Goal: Task Accomplishment & Management: Complete application form

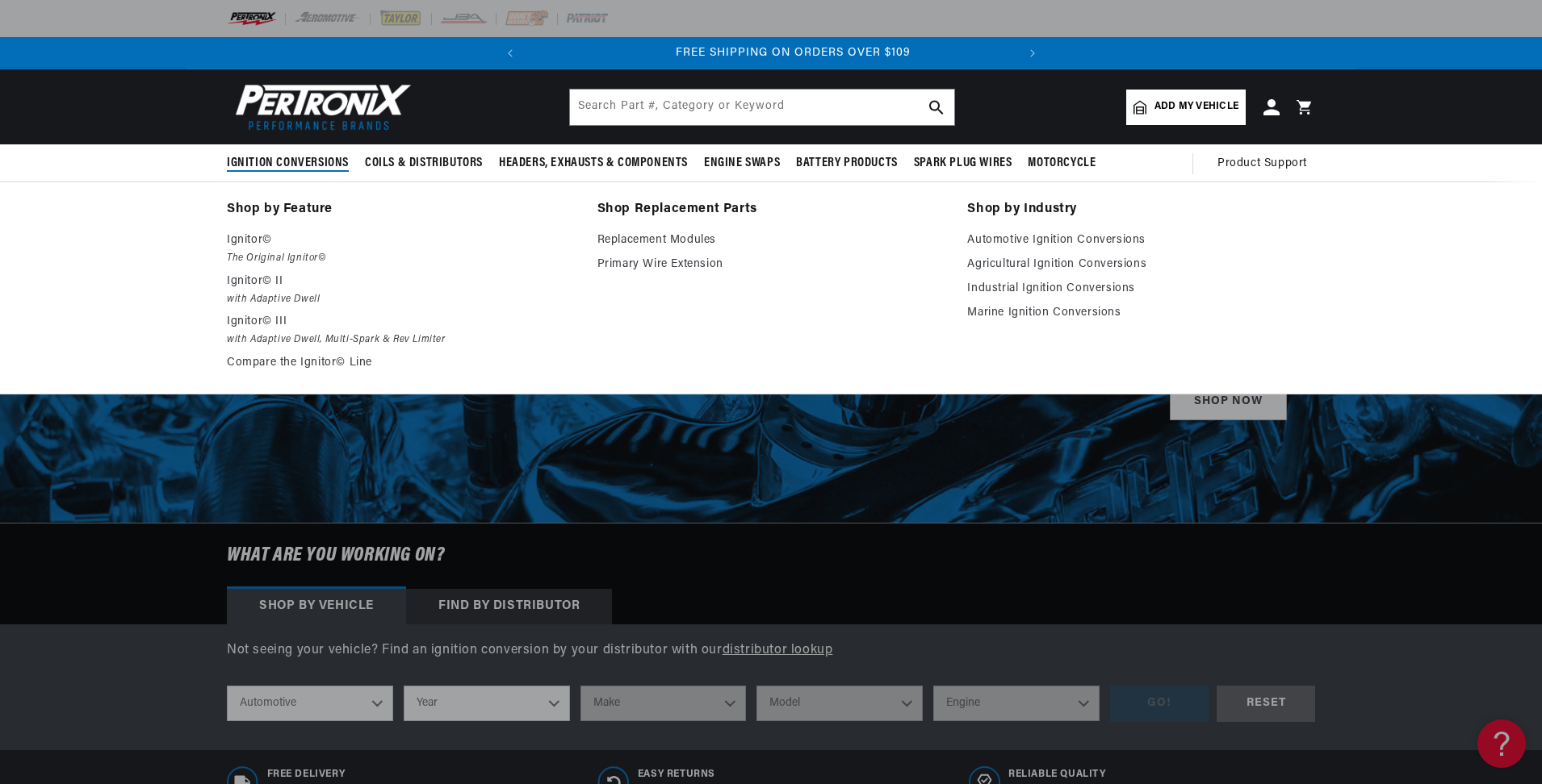
scroll to position [0, 489]
click at [238, 240] on p "Ignitor©" at bounding box center [400, 240] width 348 height 19
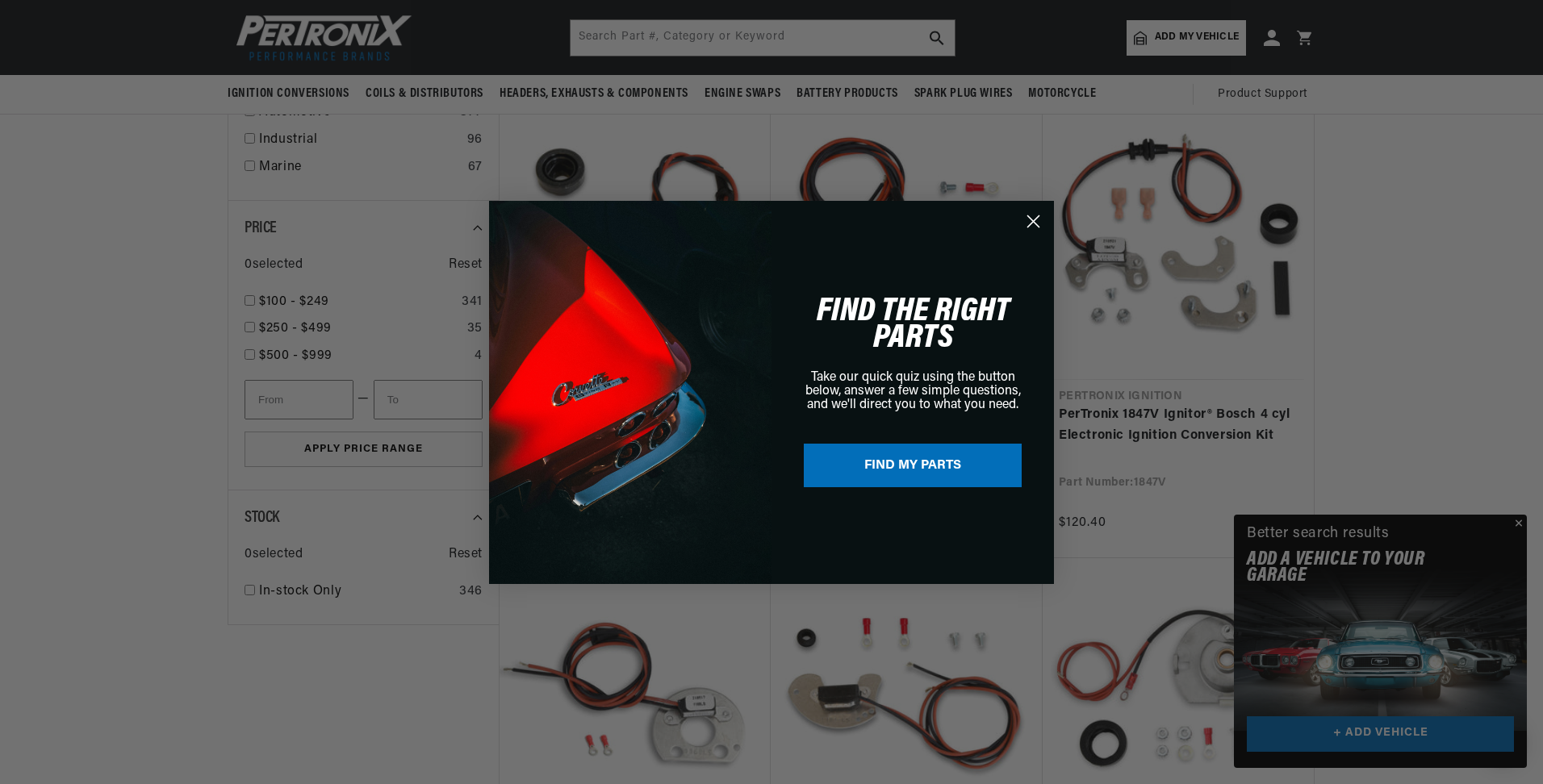
click at [1521, 519] on div "Close dialog FIND THE RIGHT PARTS Take our quick quiz using the button below, a…" at bounding box center [772, 392] width 1543 height 784
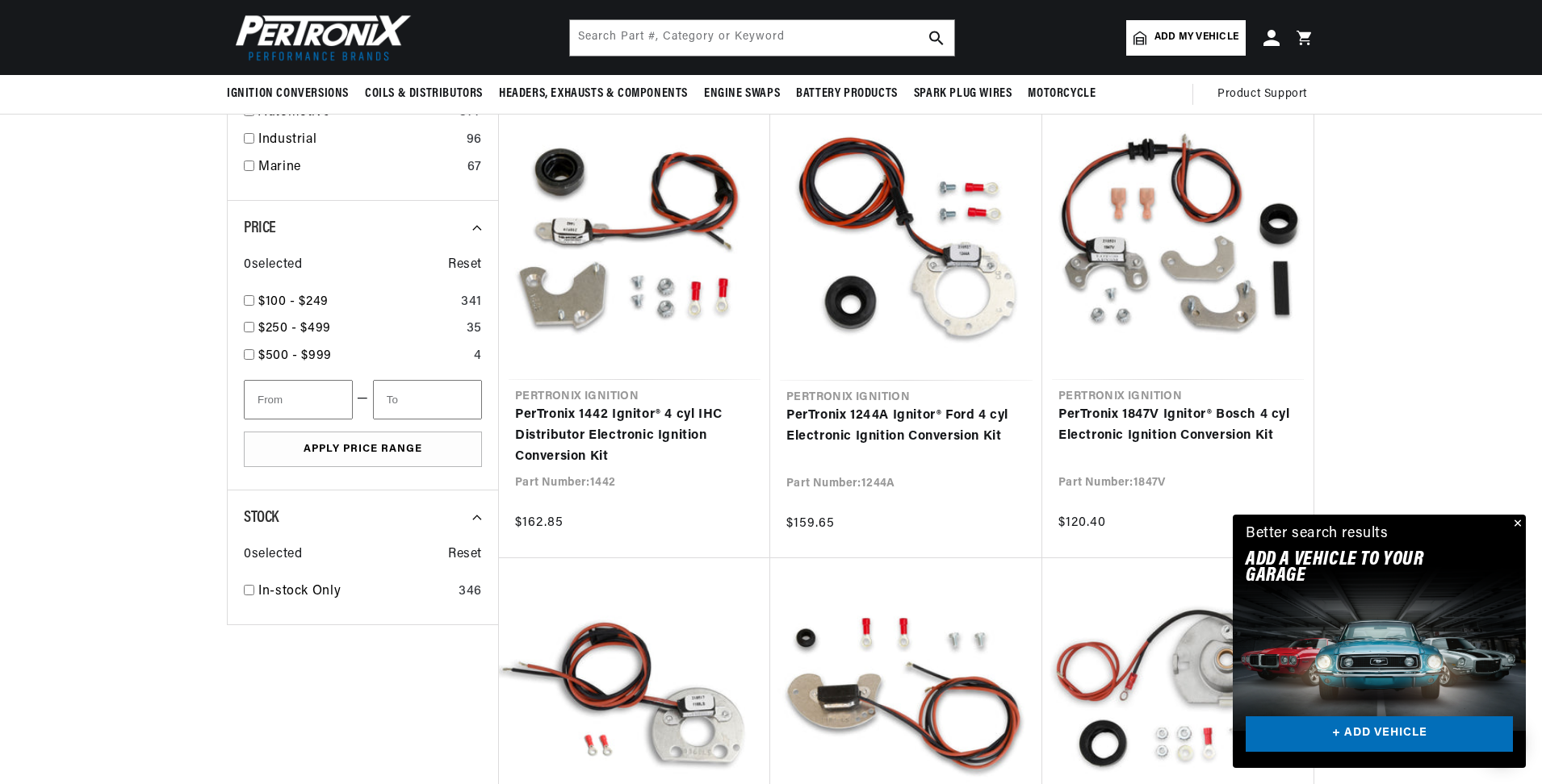
click at [1514, 521] on button "Close" at bounding box center [1516, 524] width 19 height 19
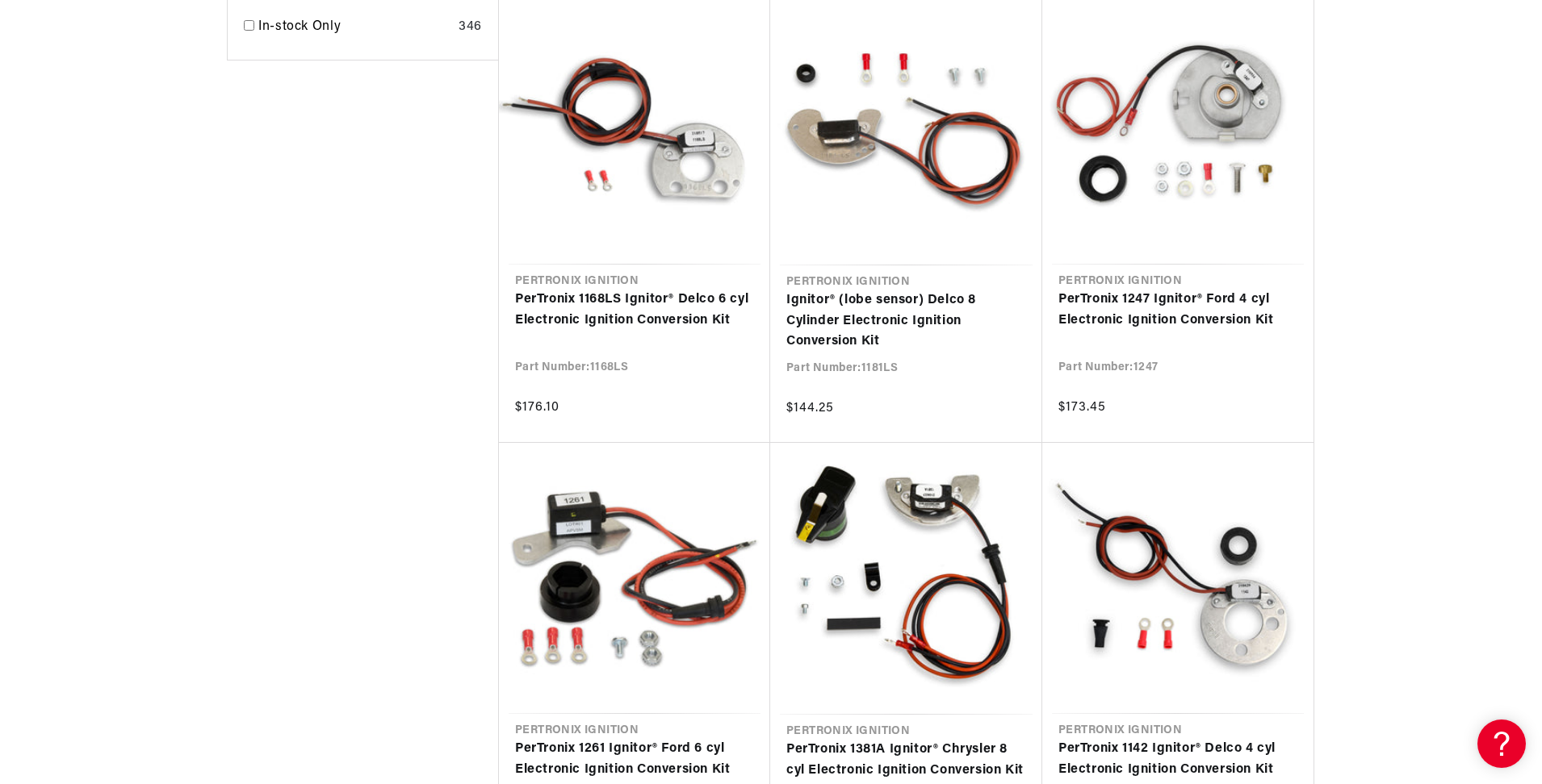
scroll to position [1533, 0]
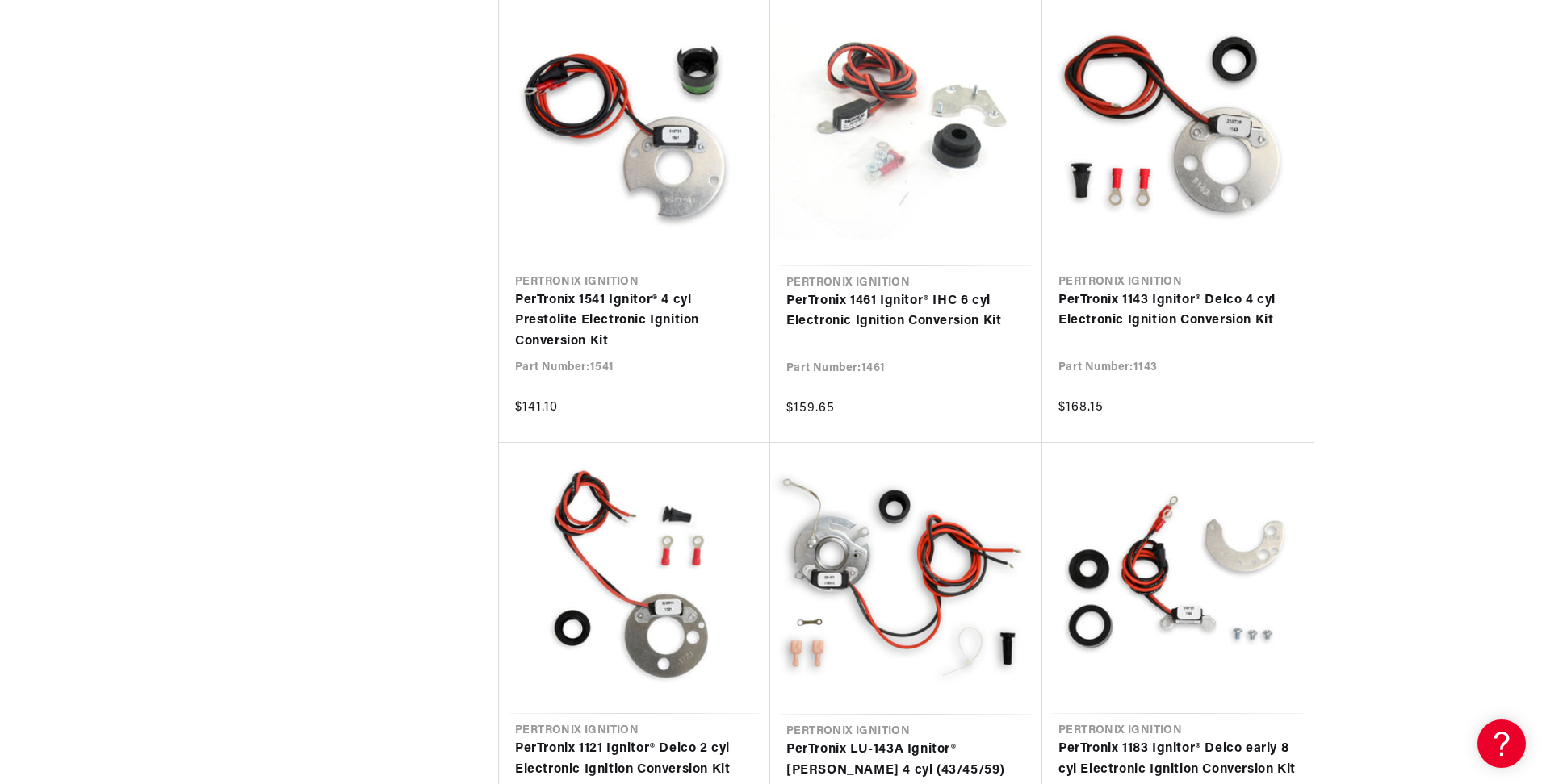
scroll to position [2905, 0]
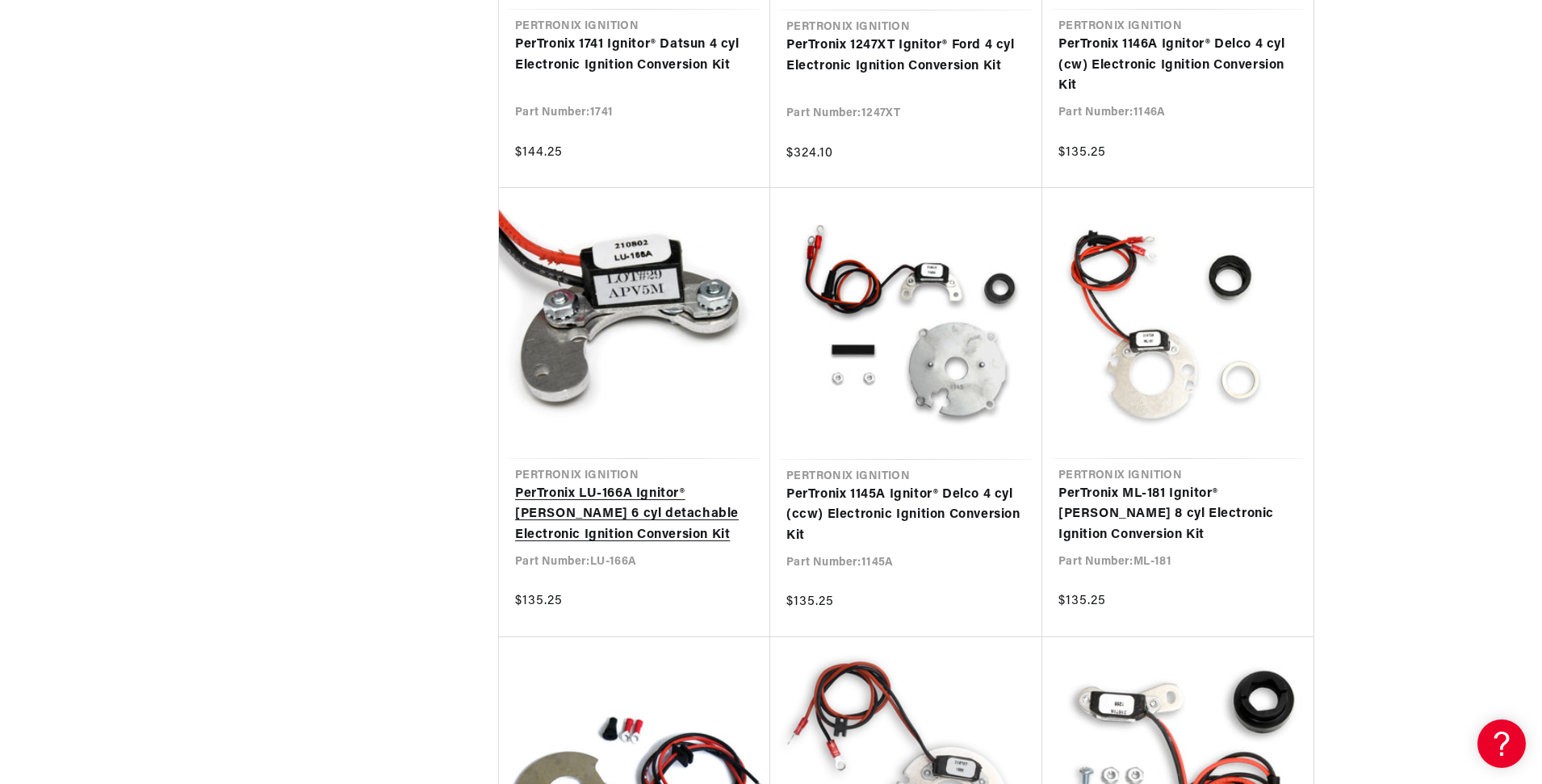
click at [661, 500] on link "PerTronix LU-166A Ignitor® [PERSON_NAME] 6 cyl detachable Electronic Ignition C…" at bounding box center [634, 516] width 238 height 62
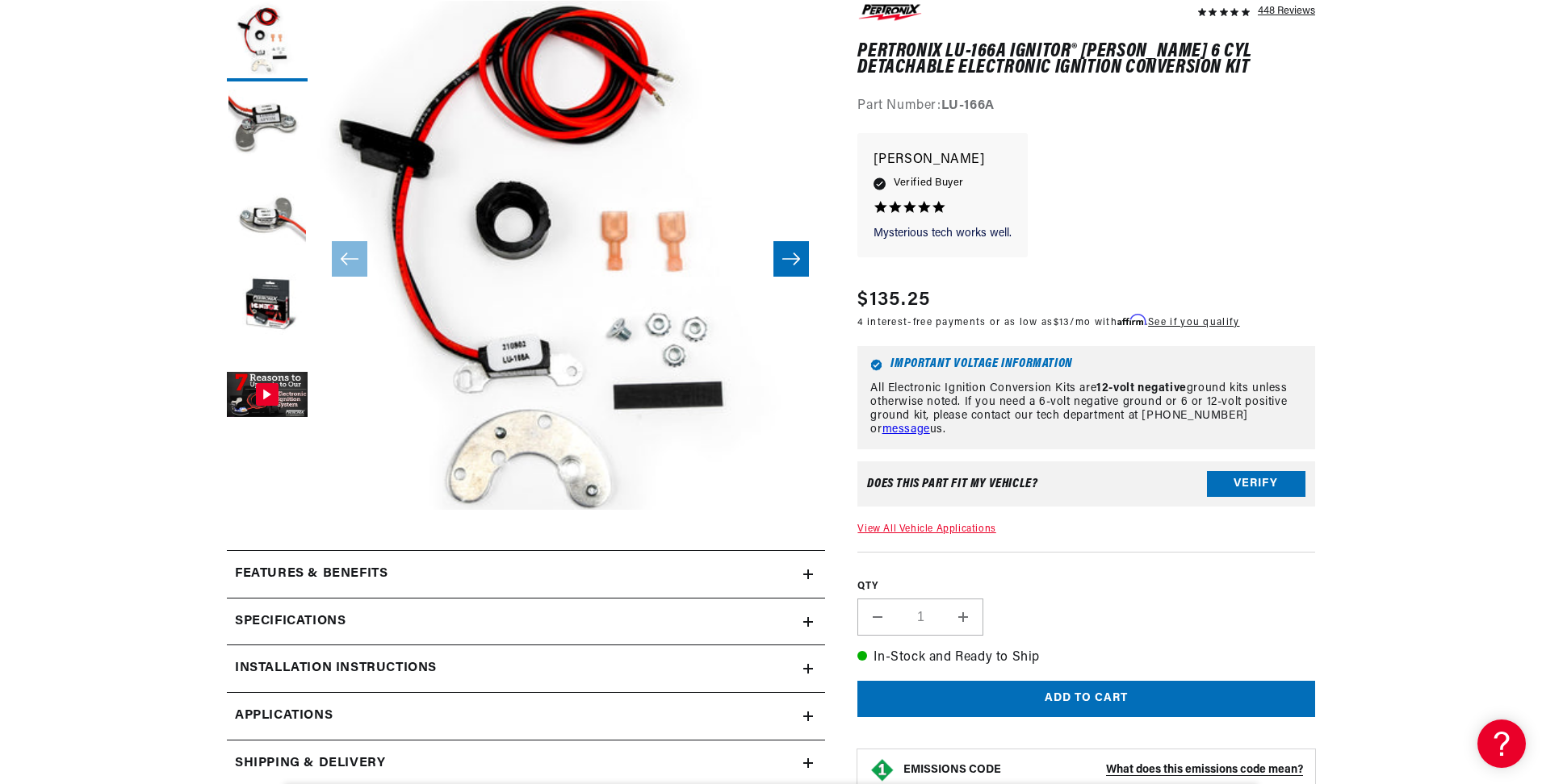
scroll to position [0, 489]
click at [805, 577] on icon at bounding box center [808, 575] width 10 height 10
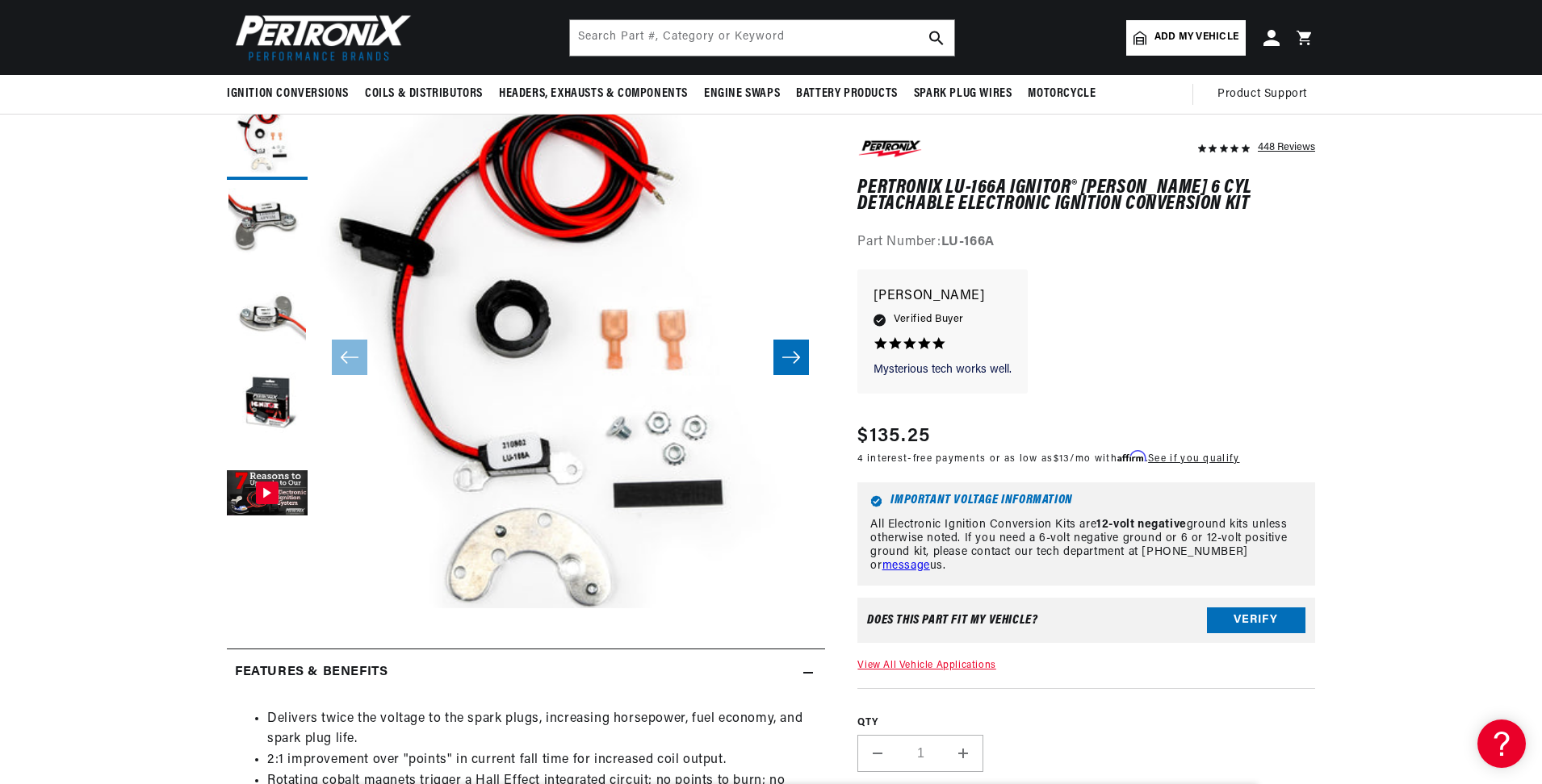
scroll to position [162, 0]
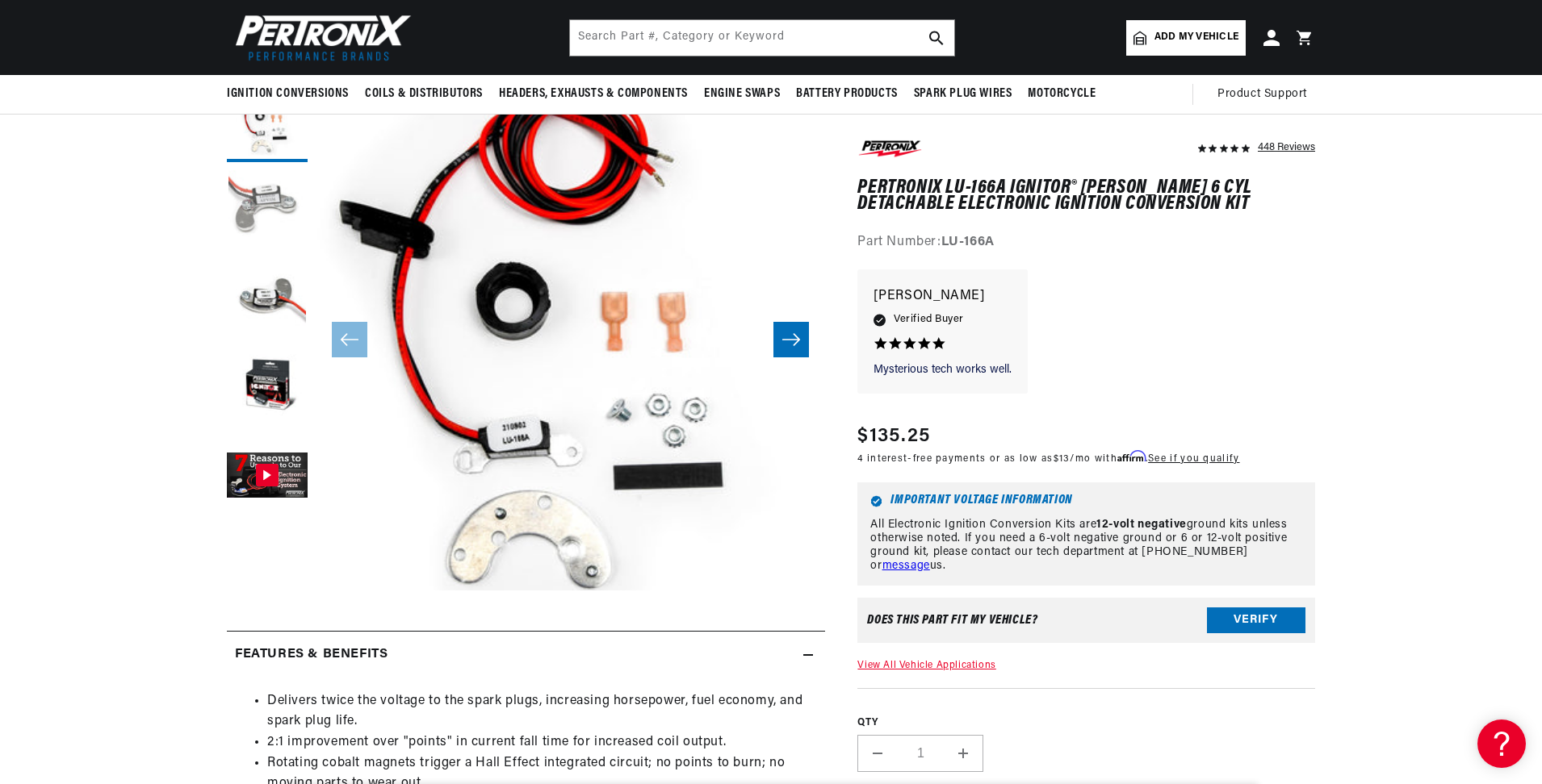
click at [267, 209] on button "Load image 2 in gallery view" at bounding box center [267, 210] width 80 height 80
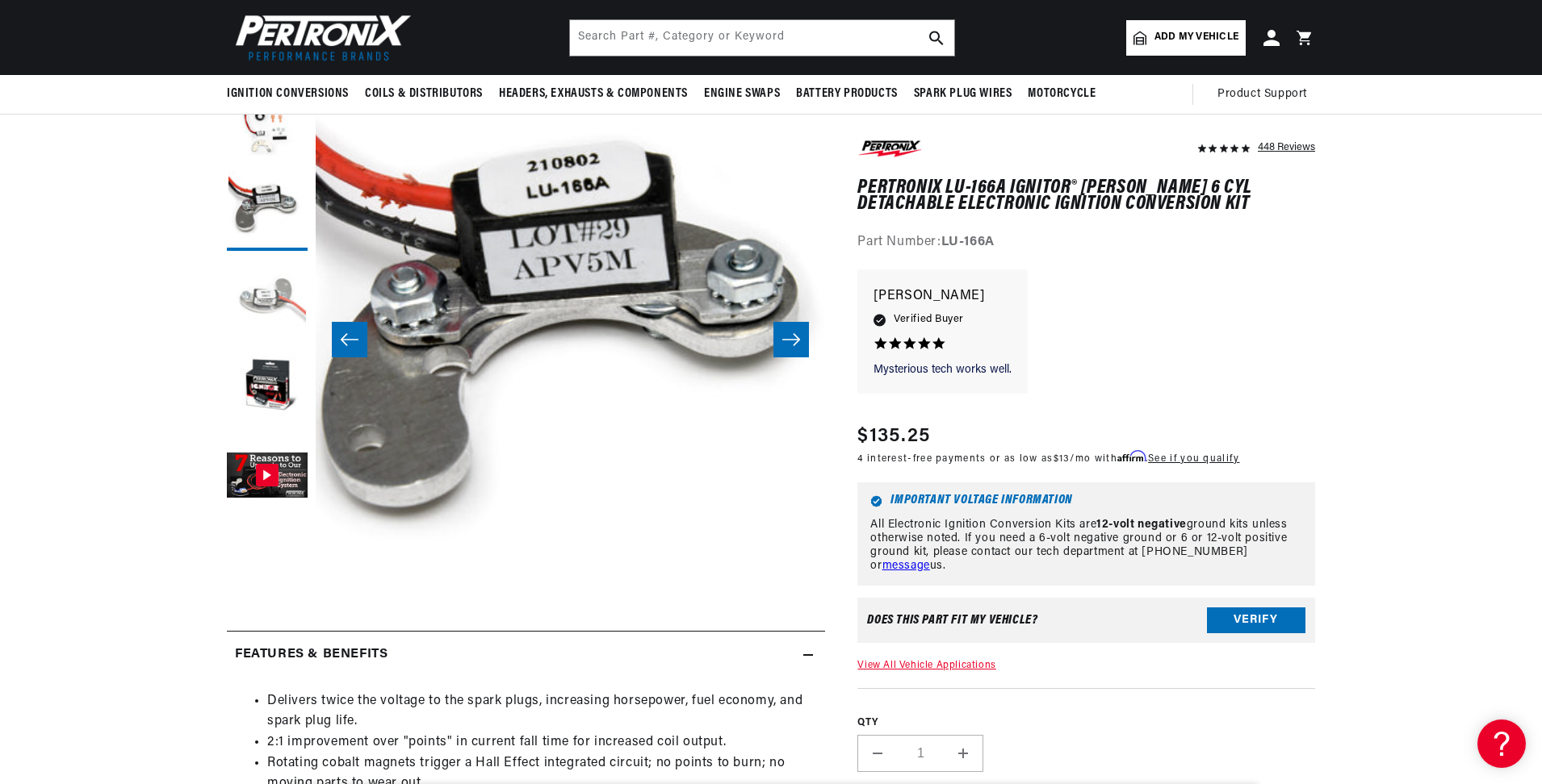
scroll to position [0, 0]
click at [274, 284] on button "Load image 3 in gallery view" at bounding box center [267, 298] width 80 height 80
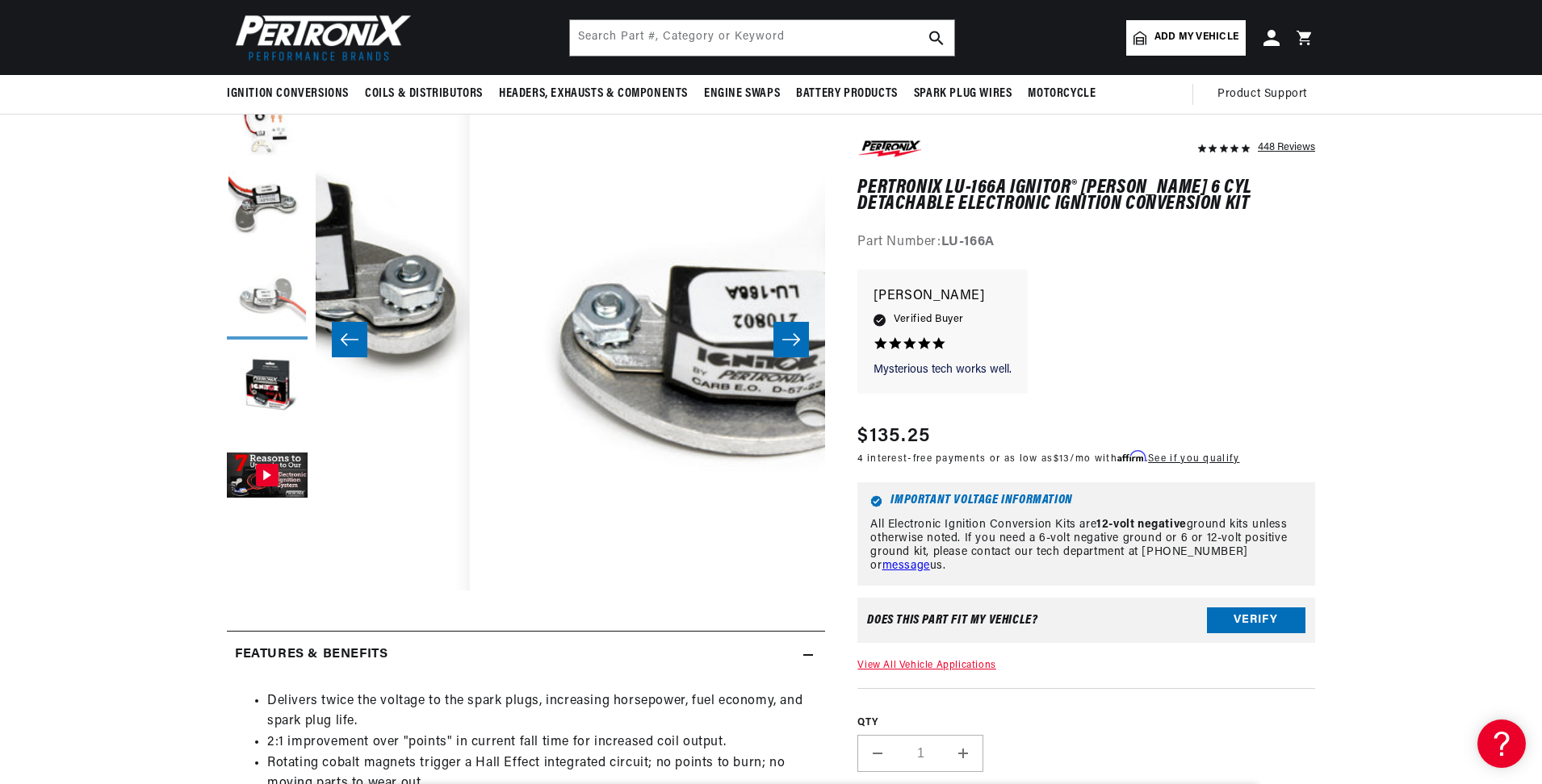
scroll to position [0, 1020]
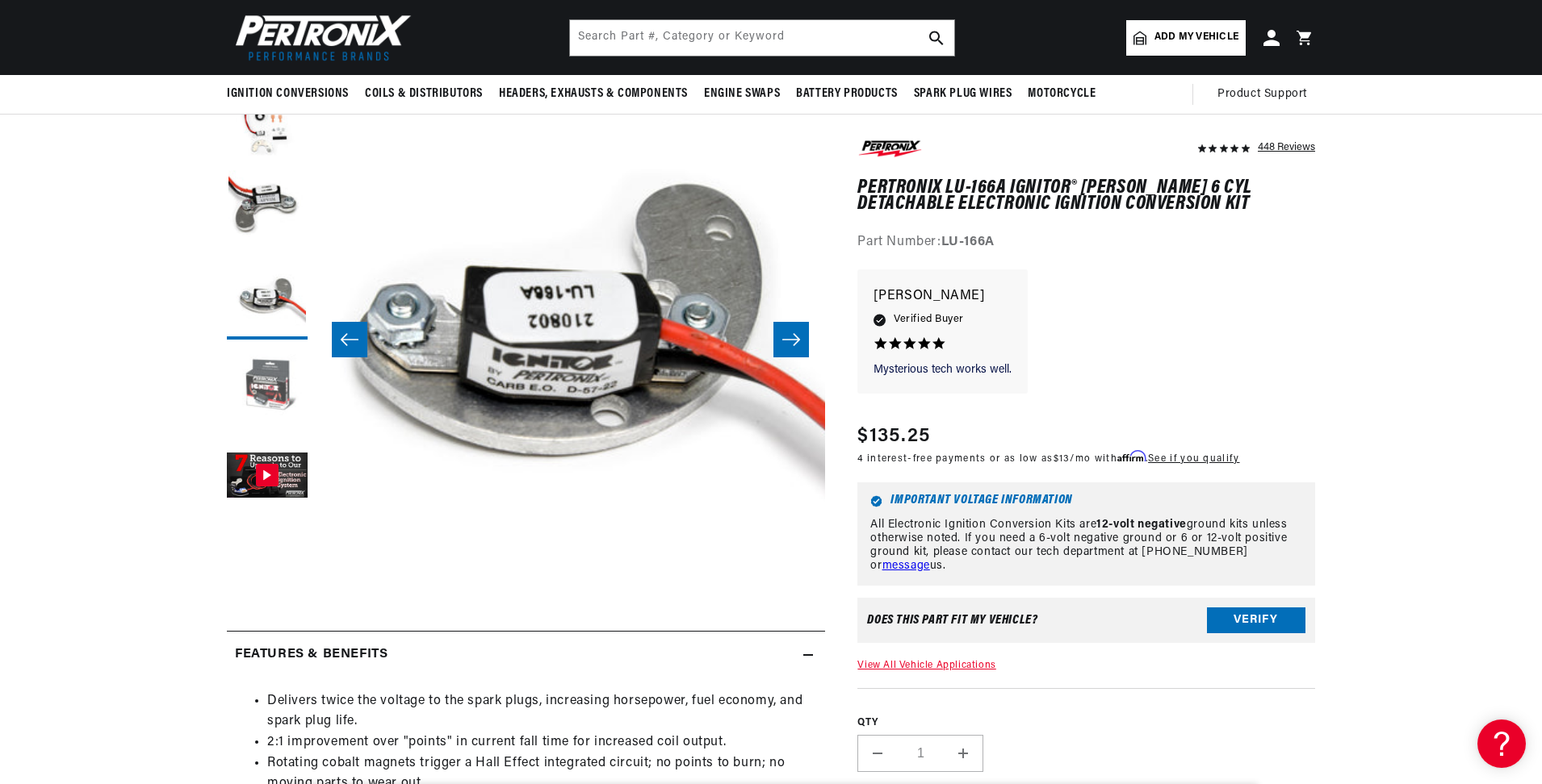
click at [267, 374] on button "Load image 4 in gallery view" at bounding box center [267, 388] width 80 height 80
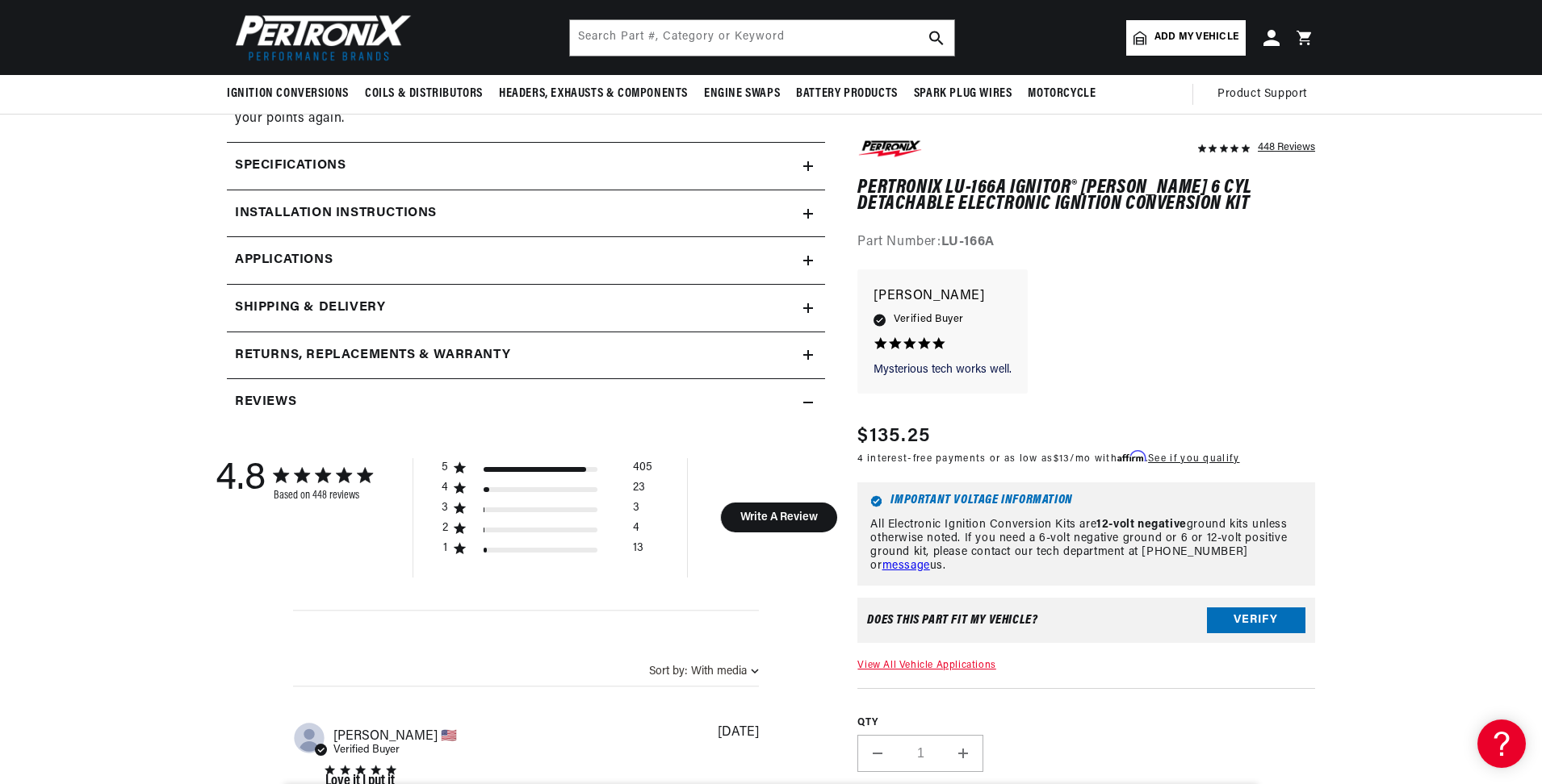
scroll to position [1130, 0]
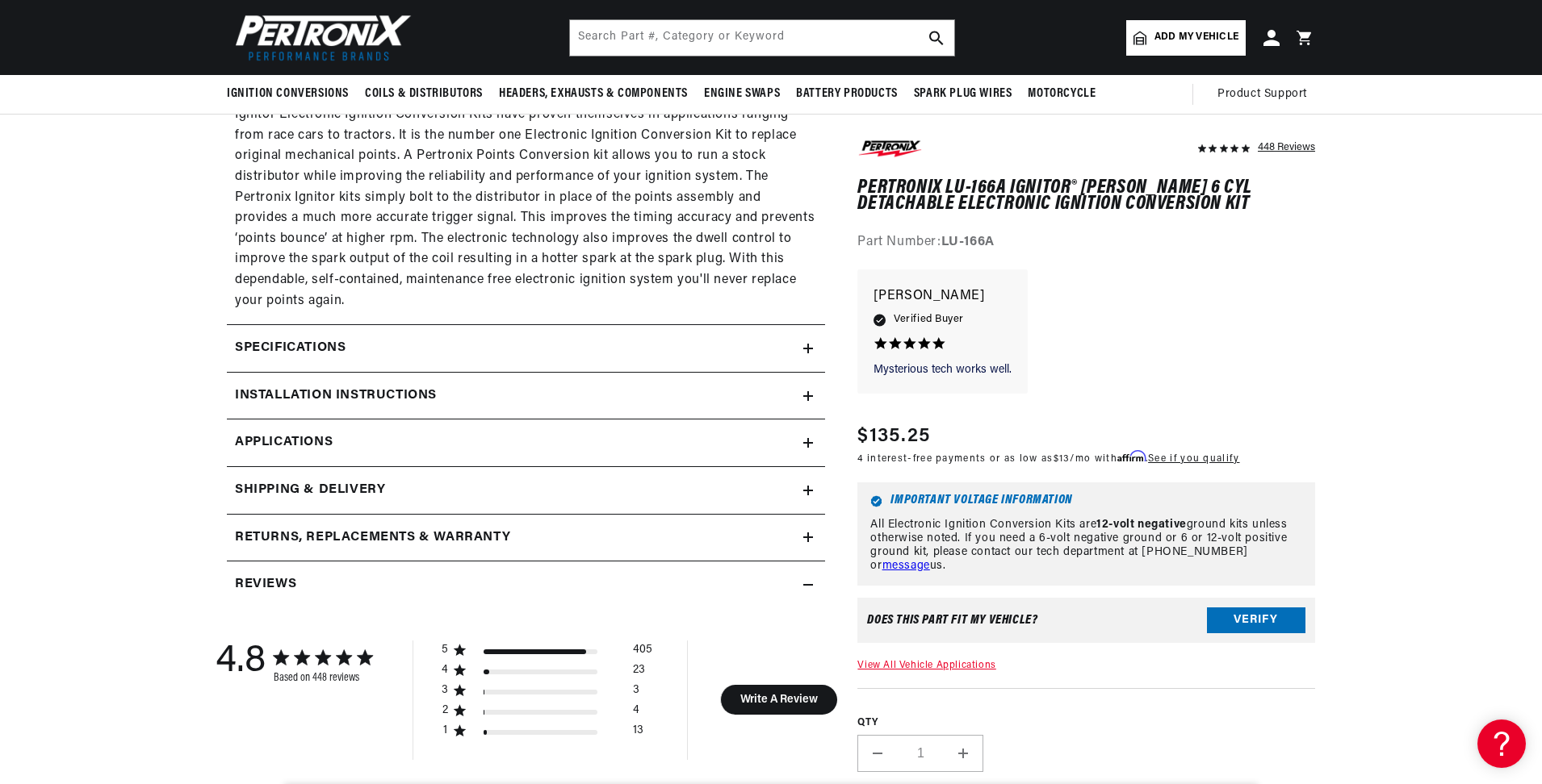
click at [809, 353] on icon at bounding box center [808, 349] width 10 height 10
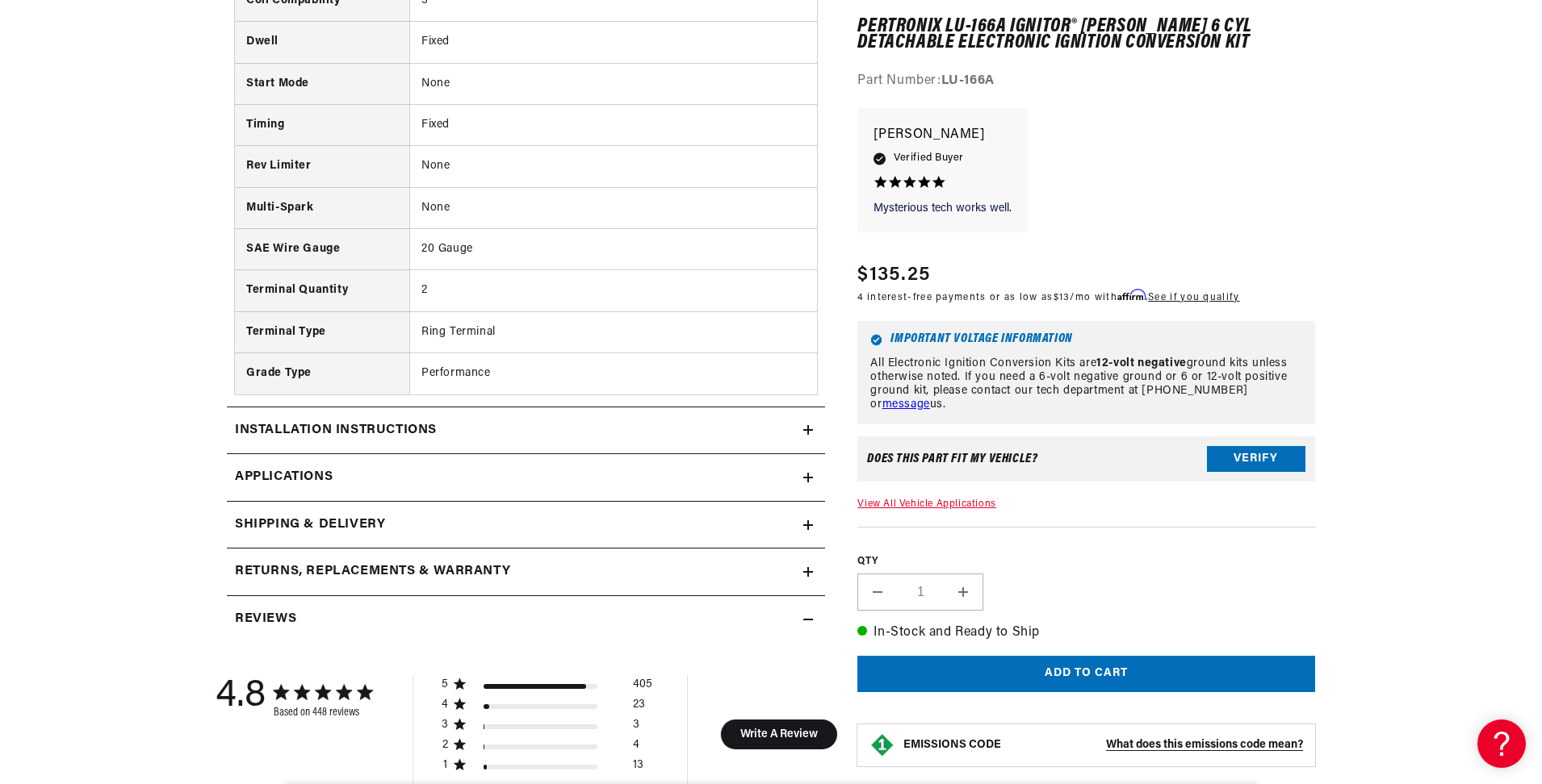
scroll to position [1775, 0]
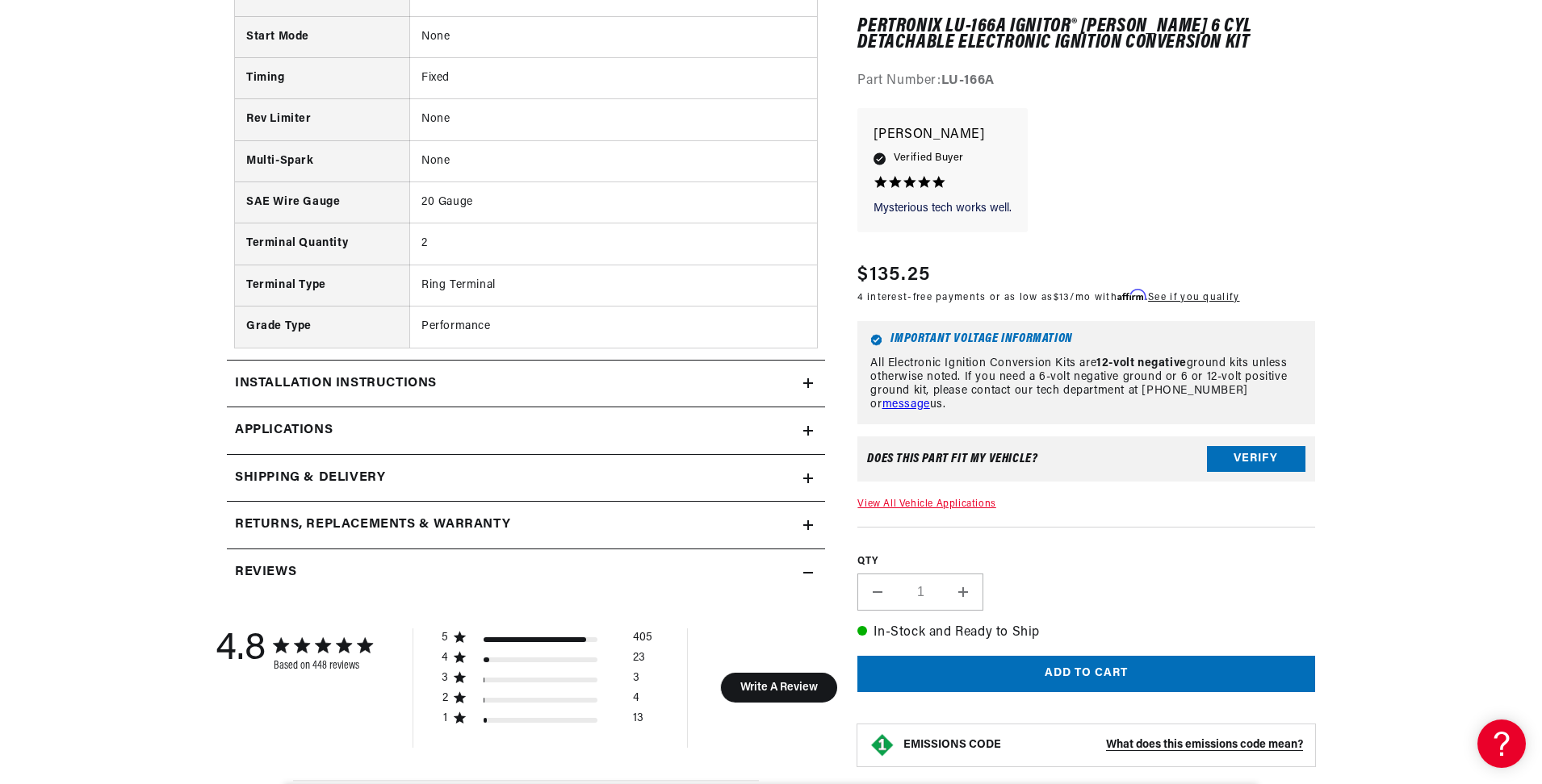
click at [804, 387] on icon at bounding box center [808, 384] width 10 height 10
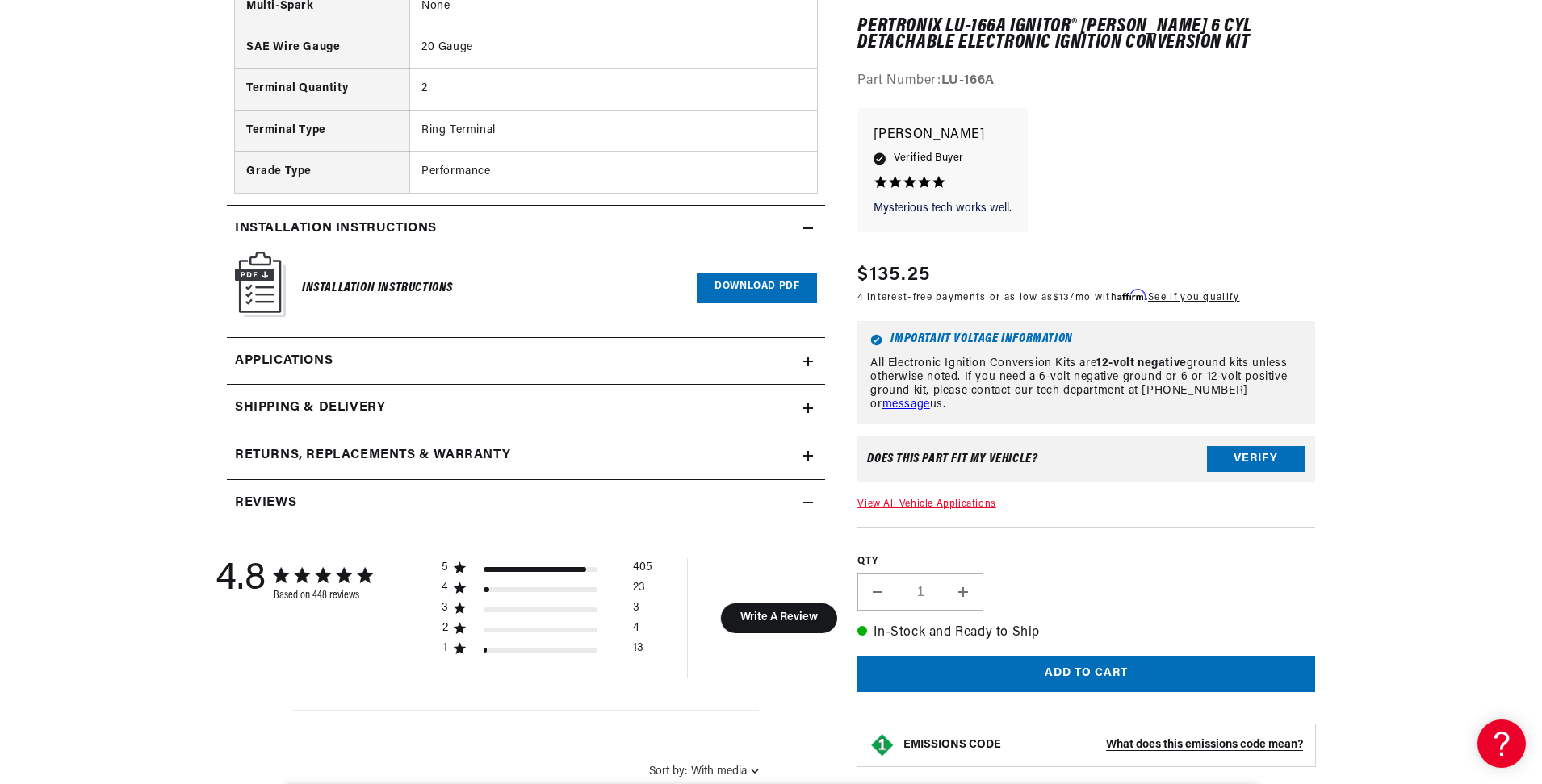
scroll to position [1937, 0]
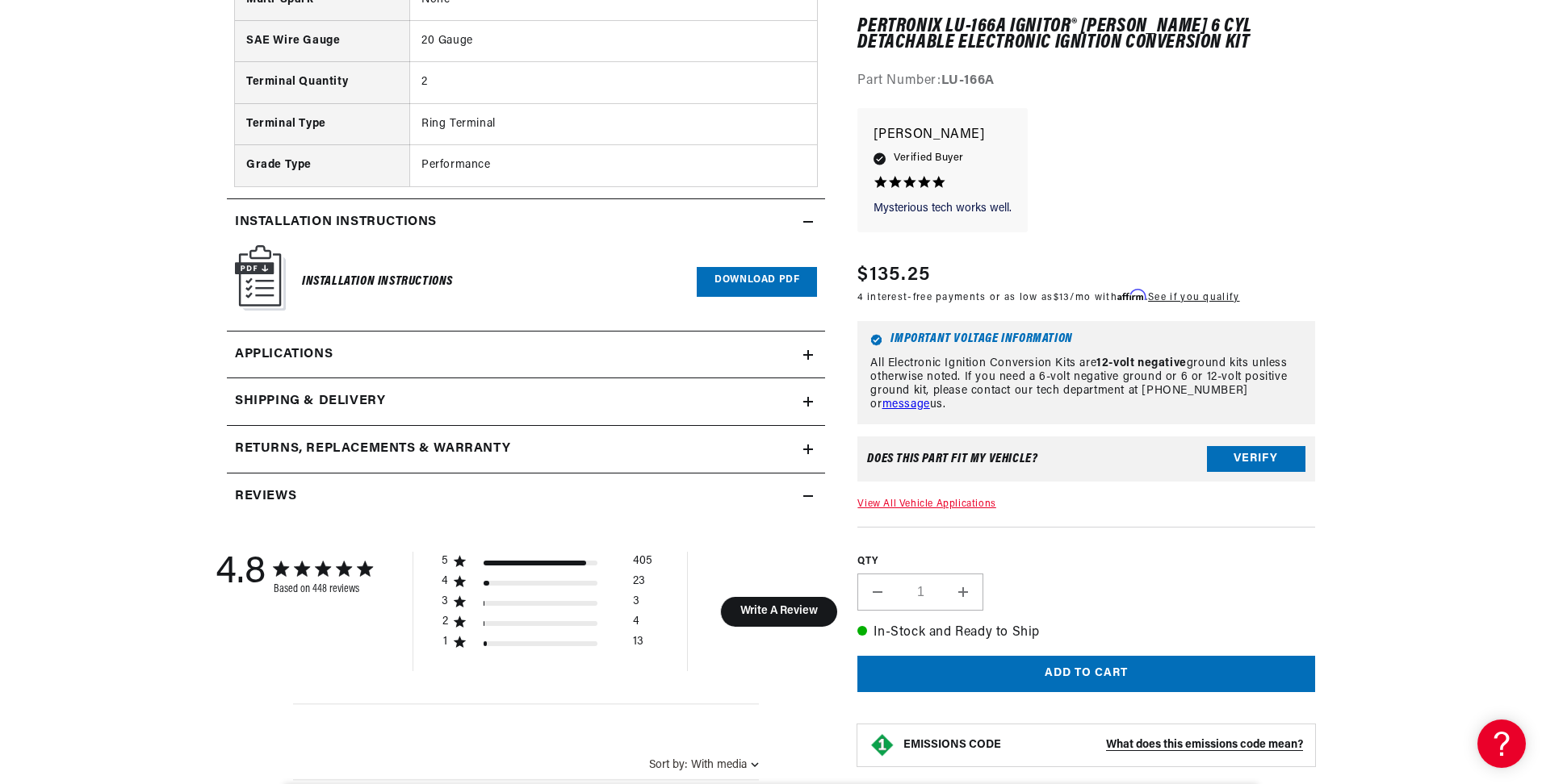
click at [806, 362] on link "Applications" at bounding box center [525, 355] width 598 height 47
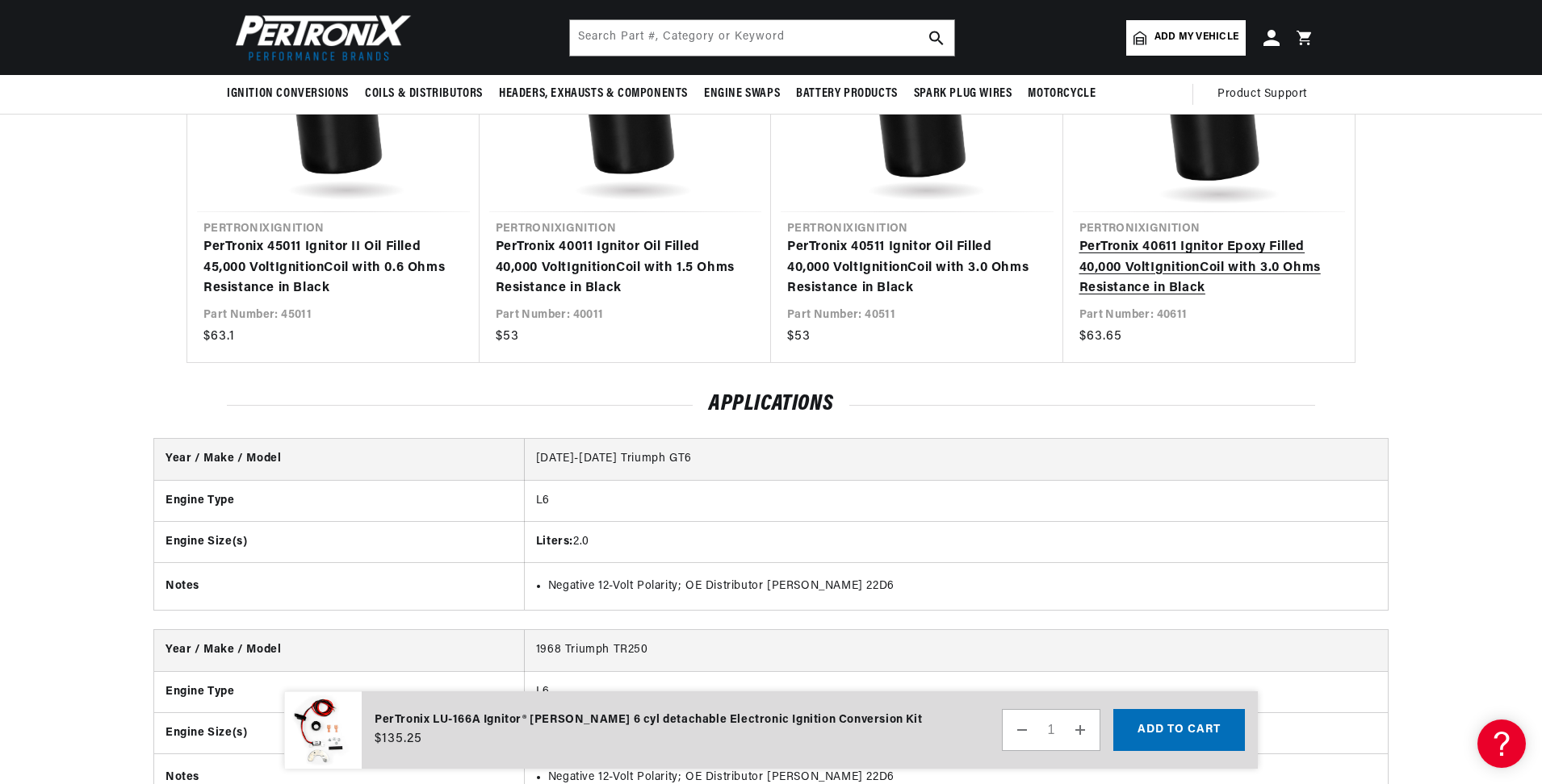
scroll to position [4309, 0]
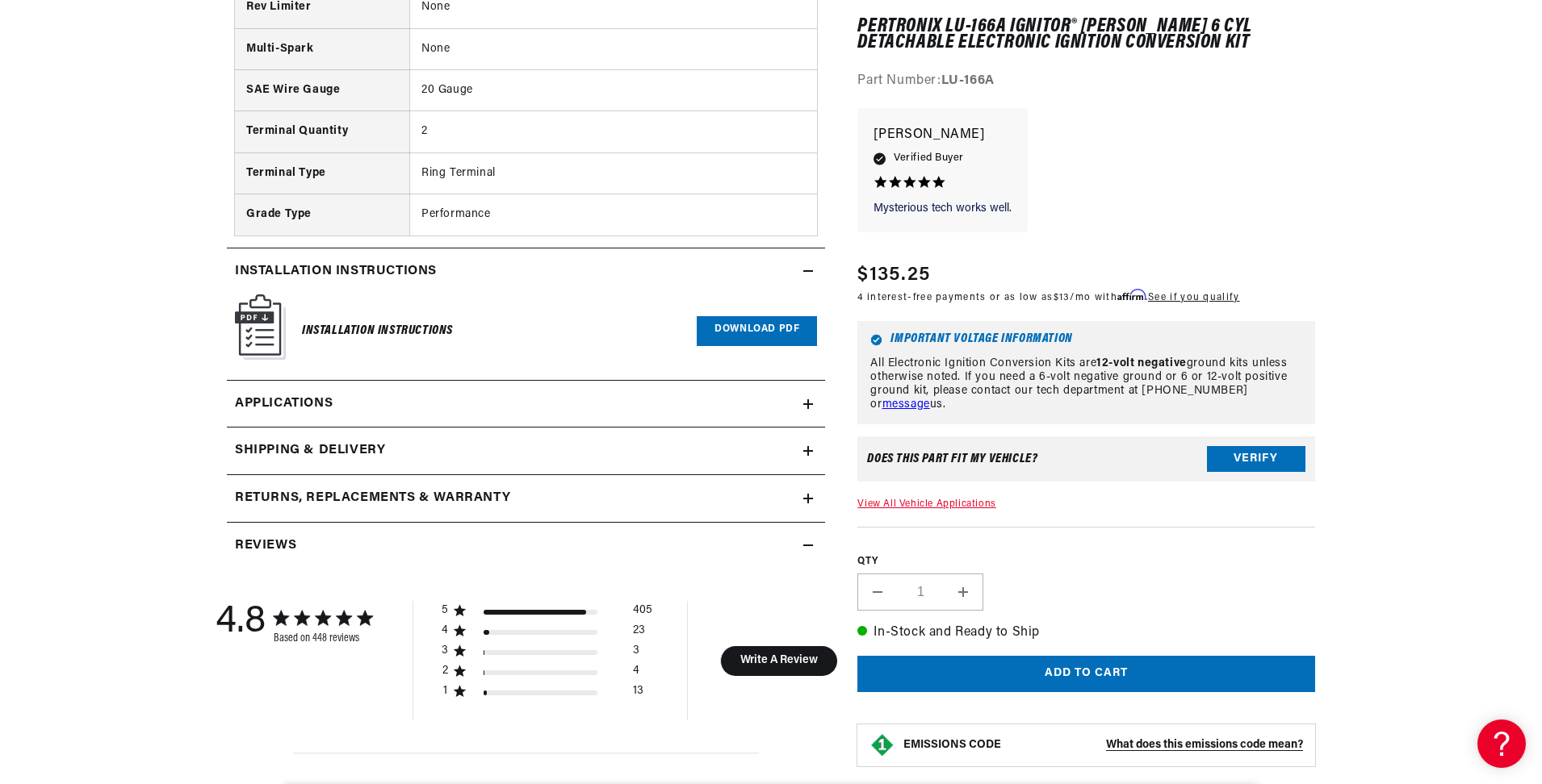
click at [808, 499] on icon at bounding box center [808, 499] width 10 height 0
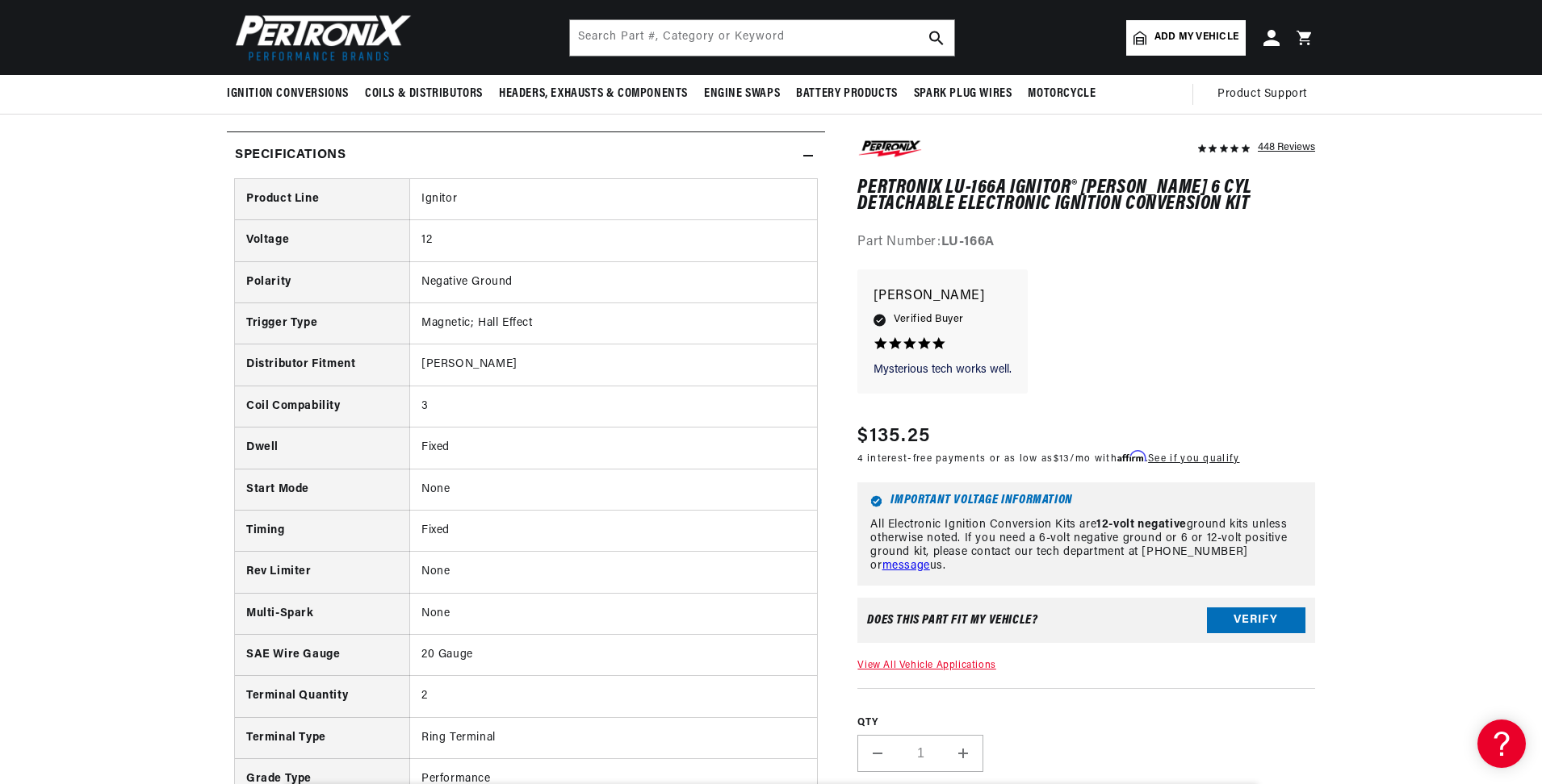
scroll to position [0, 489]
click at [1273, 44] on icon at bounding box center [1270, 37] width 16 height 16
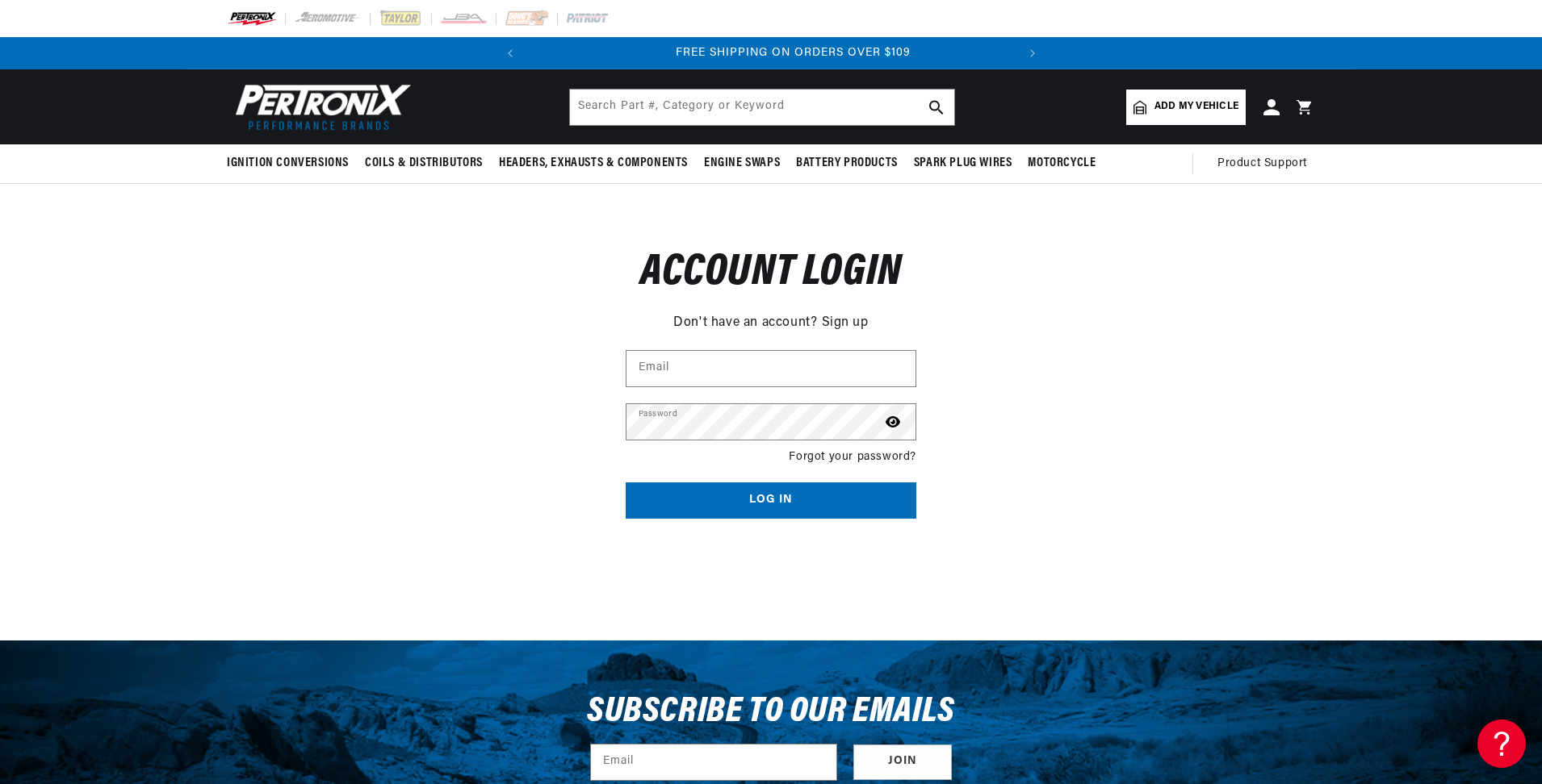
click at [844, 322] on link "Sign up" at bounding box center [845, 324] width 47 height 21
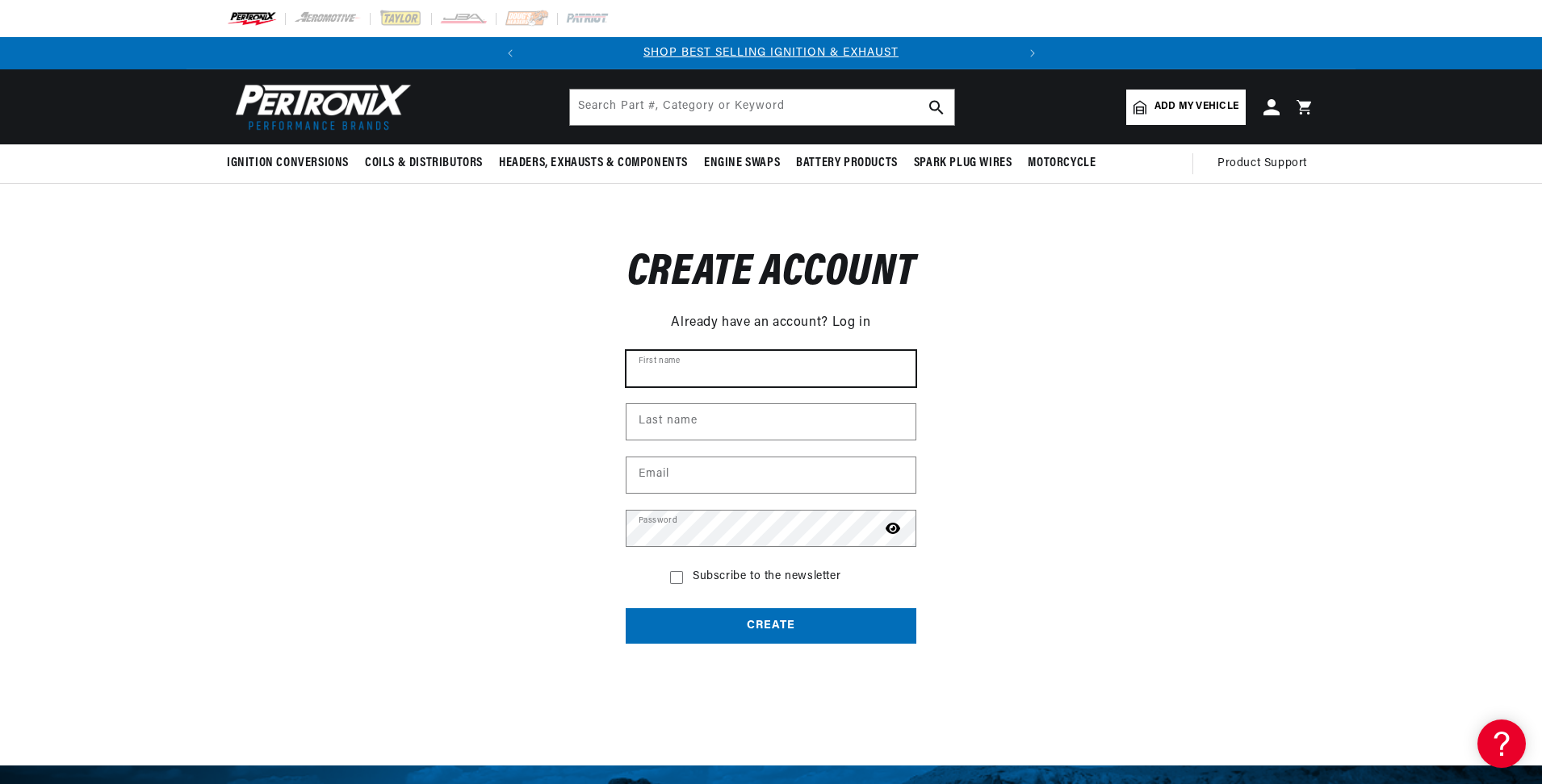
click at [734, 364] on input "First name" at bounding box center [771, 368] width 289 height 36
type input "Jeff"
type input "McVey"
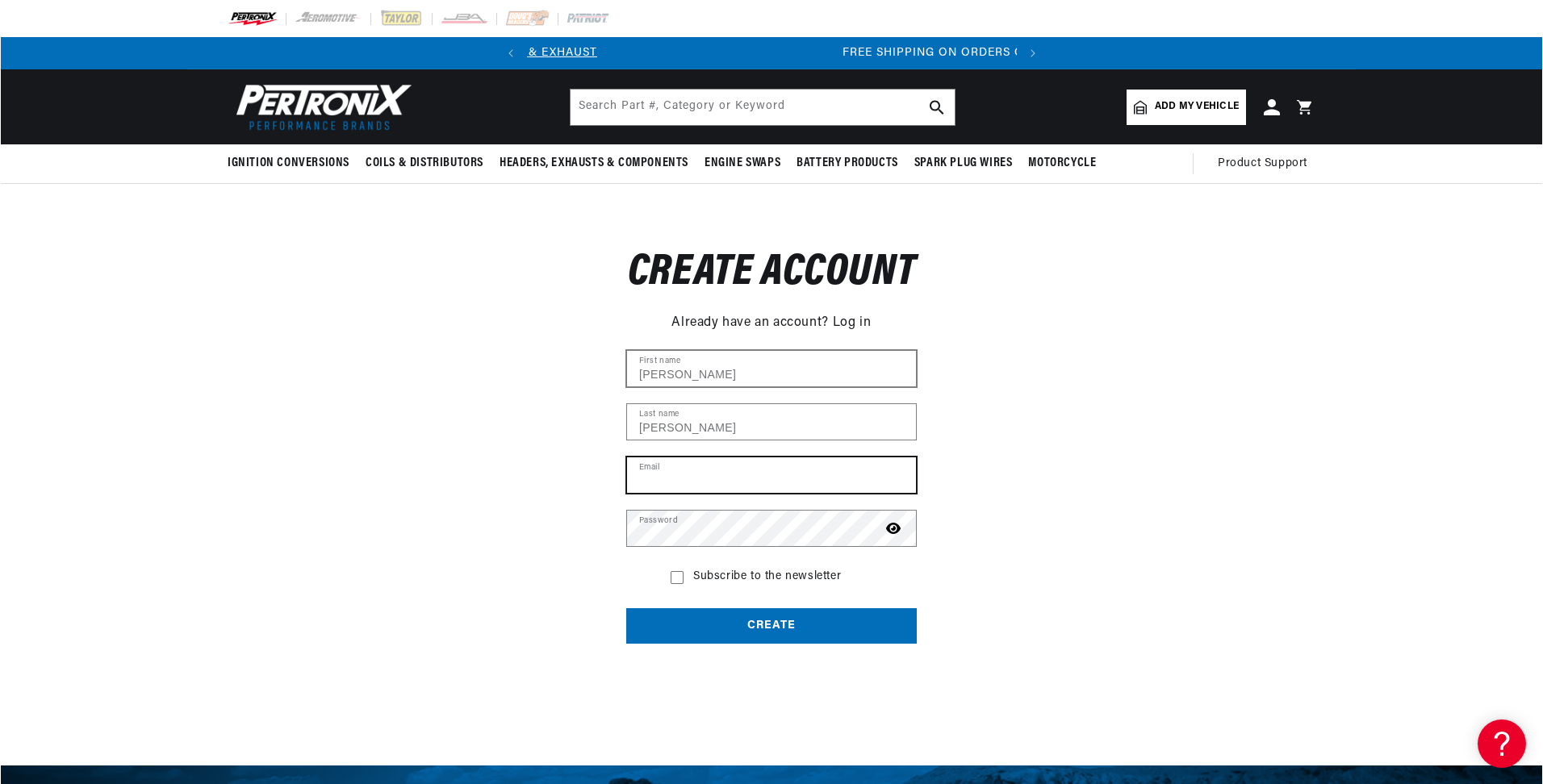
scroll to position [0, 489]
type input "falcopilotone@gmail.com"
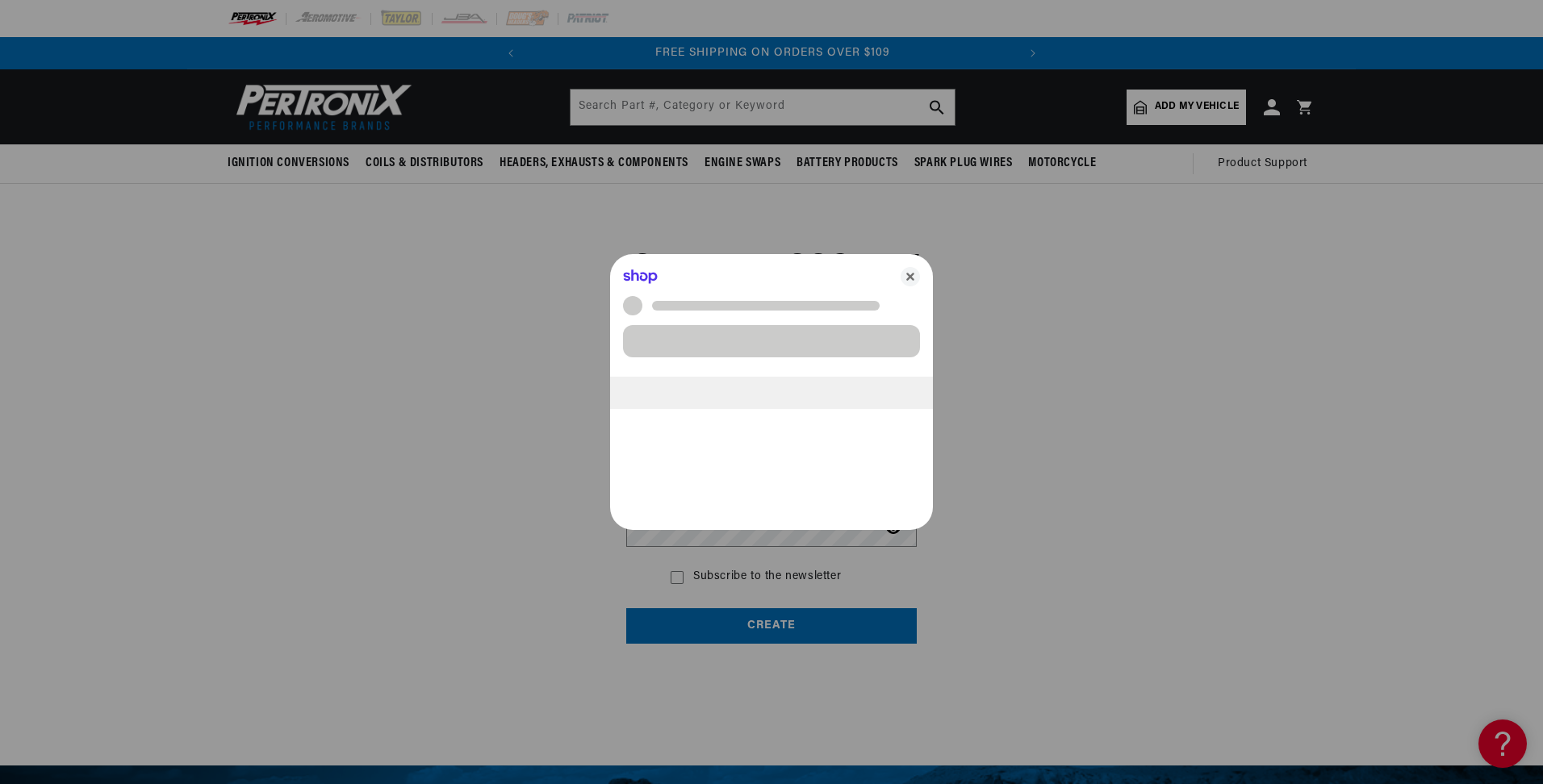
click at [700, 535] on div at bounding box center [772, 392] width 1543 height 784
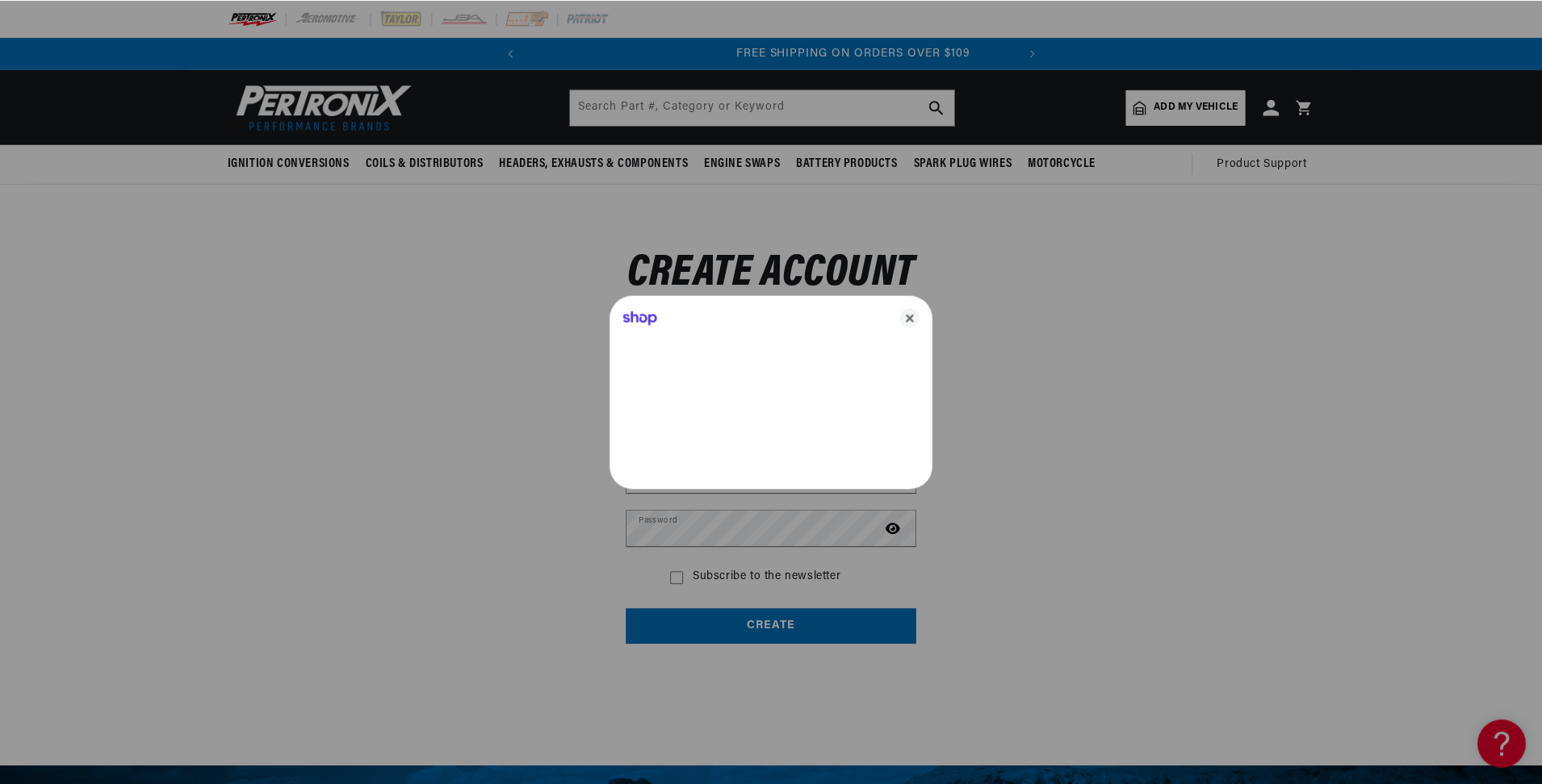
scroll to position [0, 12]
click at [713, 528] on div at bounding box center [771, 392] width 1543 height 784
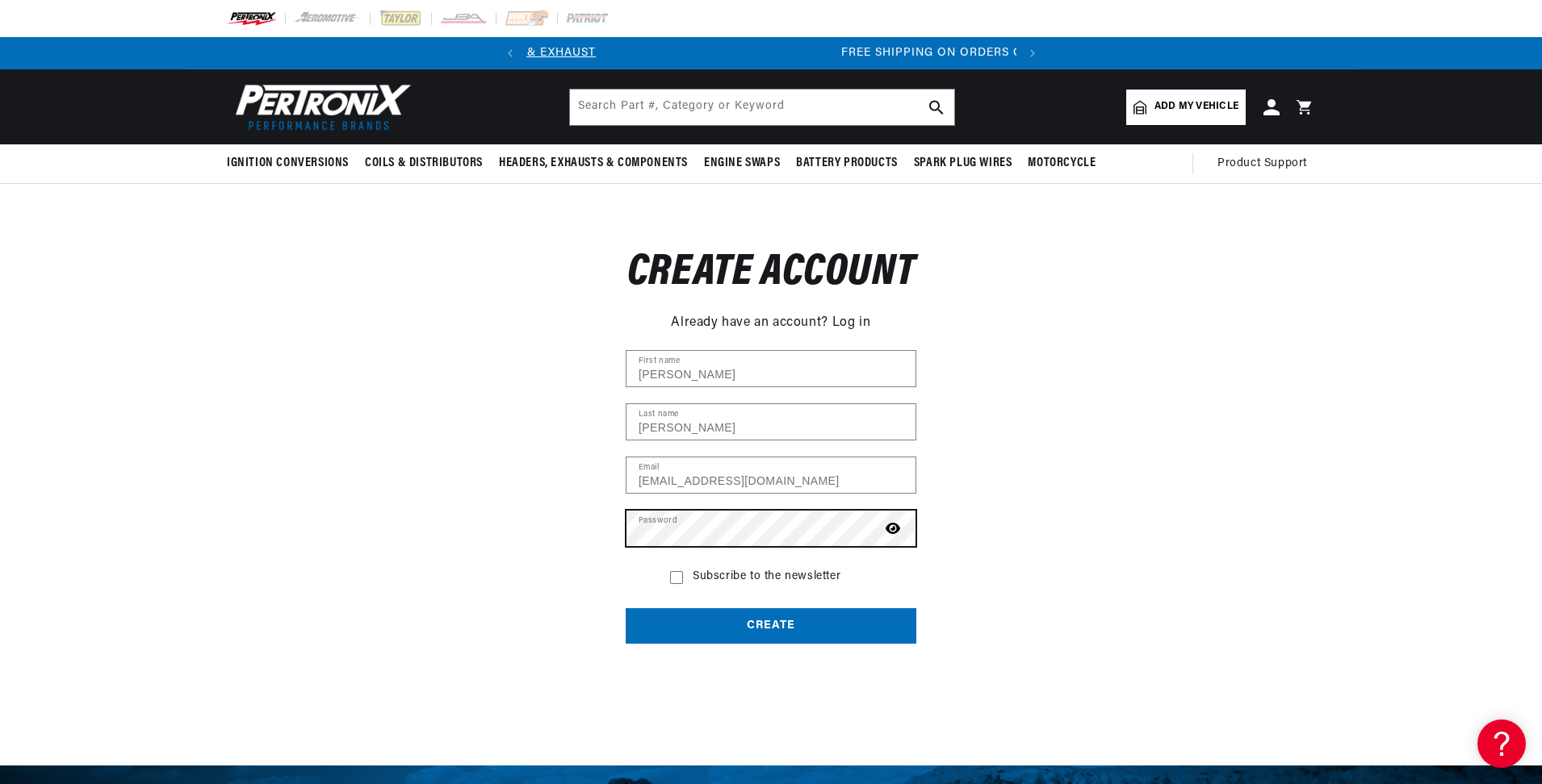
scroll to position [0, 489]
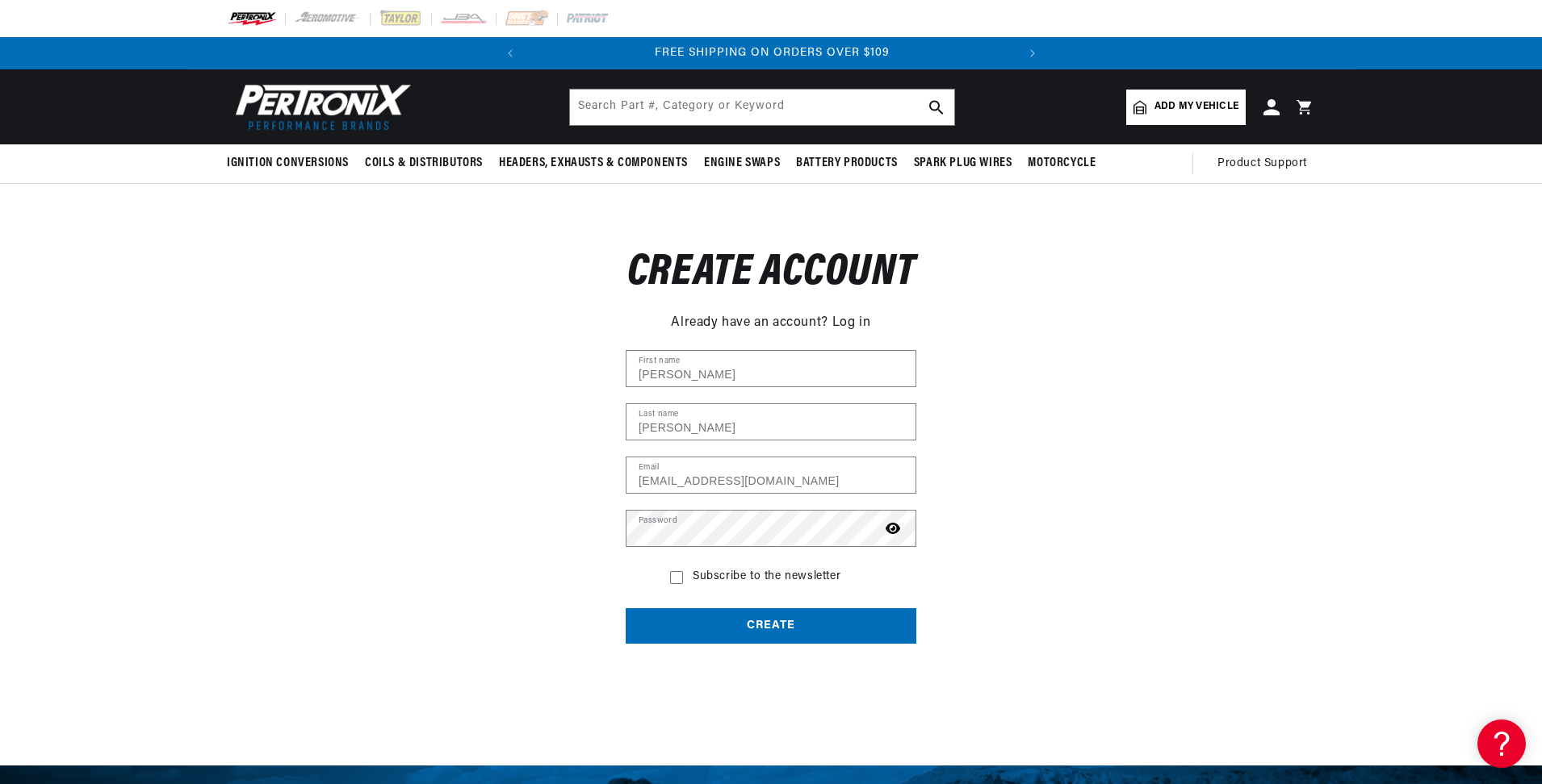
click at [680, 580] on icon at bounding box center [676, 578] width 13 height 13
click at [680, 580] on input "Subscribe to the newsletter" at bounding box center [676, 578] width 13 height 13
checkbox input "true"
click at [744, 622] on button "Create" at bounding box center [771, 626] width 291 height 36
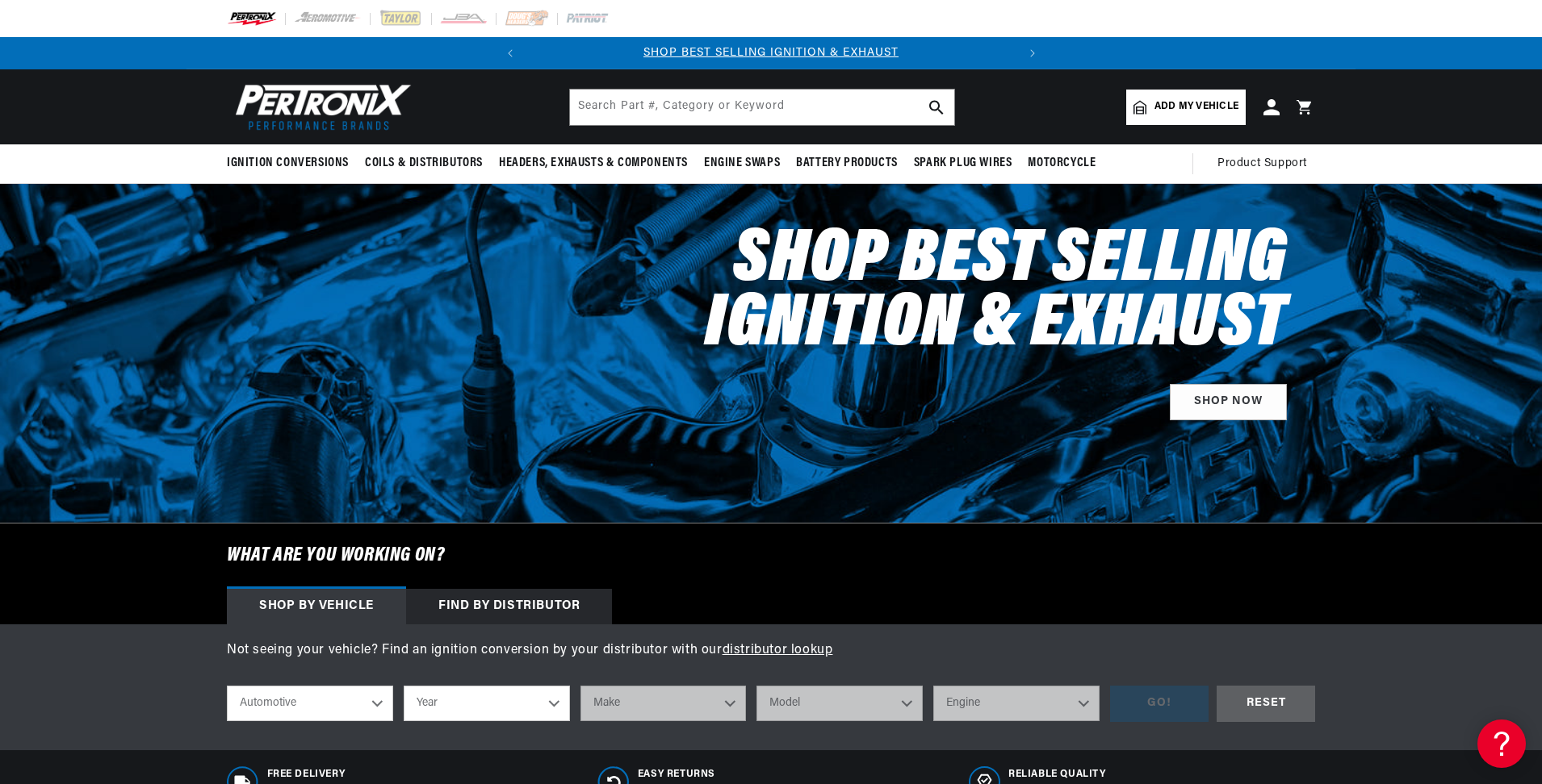
click at [1162, 107] on span "Add my vehicle" at bounding box center [1196, 107] width 84 height 16
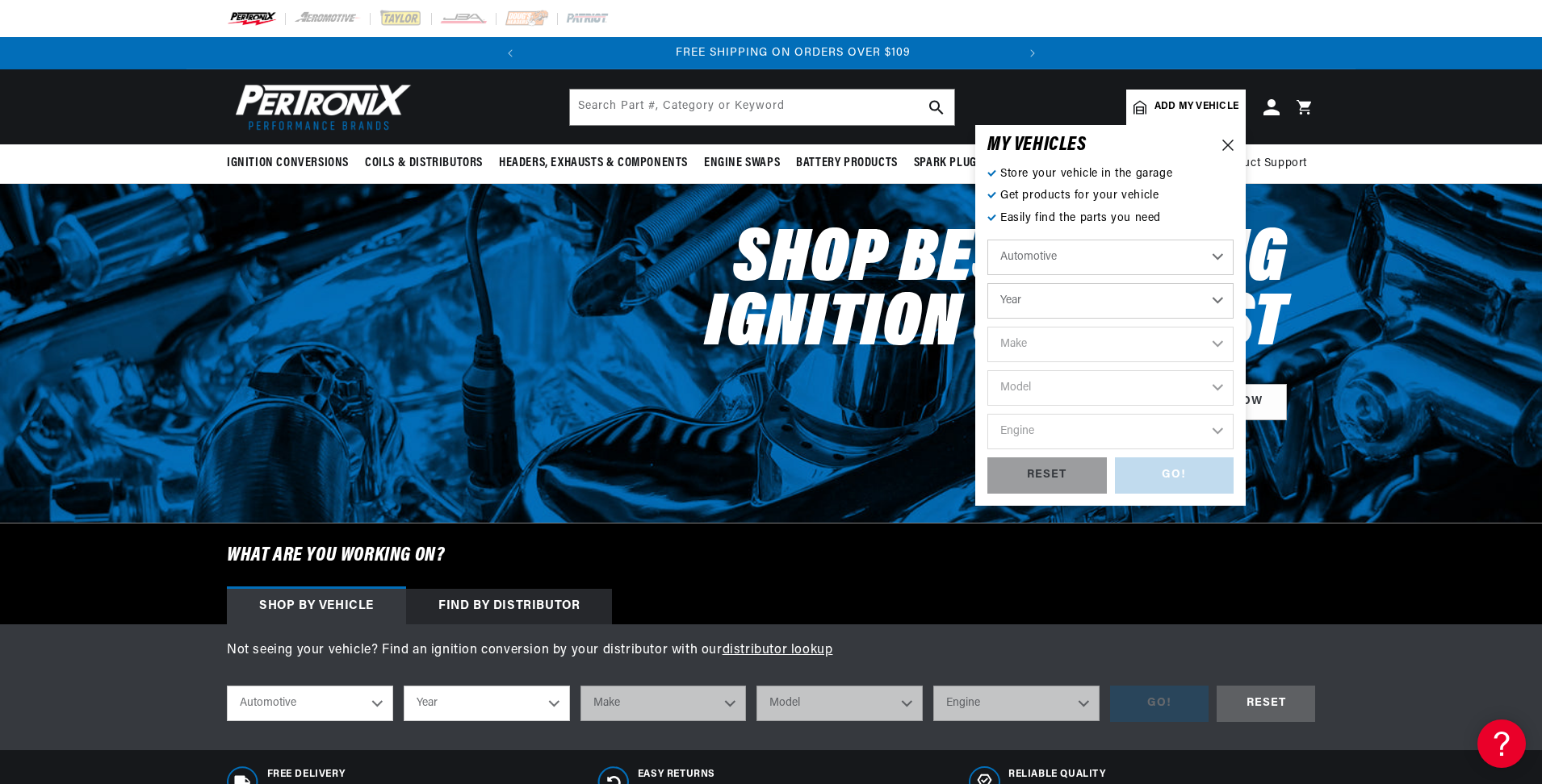
scroll to position [0, 489]
click at [1216, 300] on select "Year [DATE] 2025 2024 2023 2022 2021 2020 2019 2018 2017 2016 2015 2014 2013 20…" at bounding box center [1110, 300] width 246 height 36
select select "1974"
click at [987, 283] on select "Year [DATE] 2025 2024 2023 2022 2021 2020 2019 2018 2017 2016 2015 2014 2013 20…" at bounding box center [1110, 300] width 246 height 36
select select "1974"
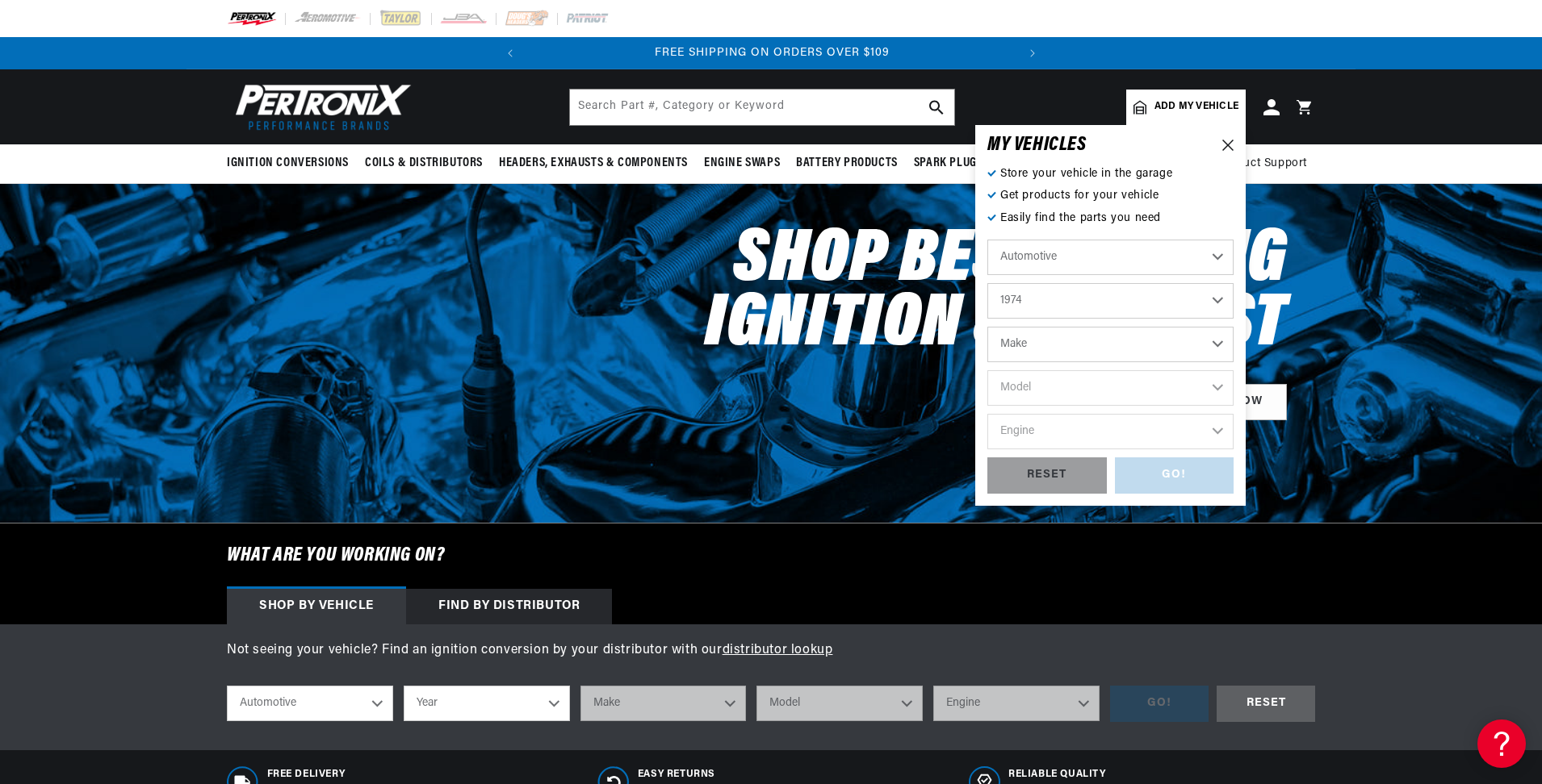
click at [1214, 343] on select "Make Alfa Romeo American Motors Aston [PERSON_NAME] Audi [GEOGRAPHIC_DATA] Avan…" at bounding box center [1110, 344] width 246 height 36
select select "Triumph"
click at [987, 327] on select "Make Alfa Romeo American Motors Aston [PERSON_NAME] Audi [GEOGRAPHIC_DATA] Avan…" at bounding box center [1110, 344] width 246 height 36
select select "Triumph"
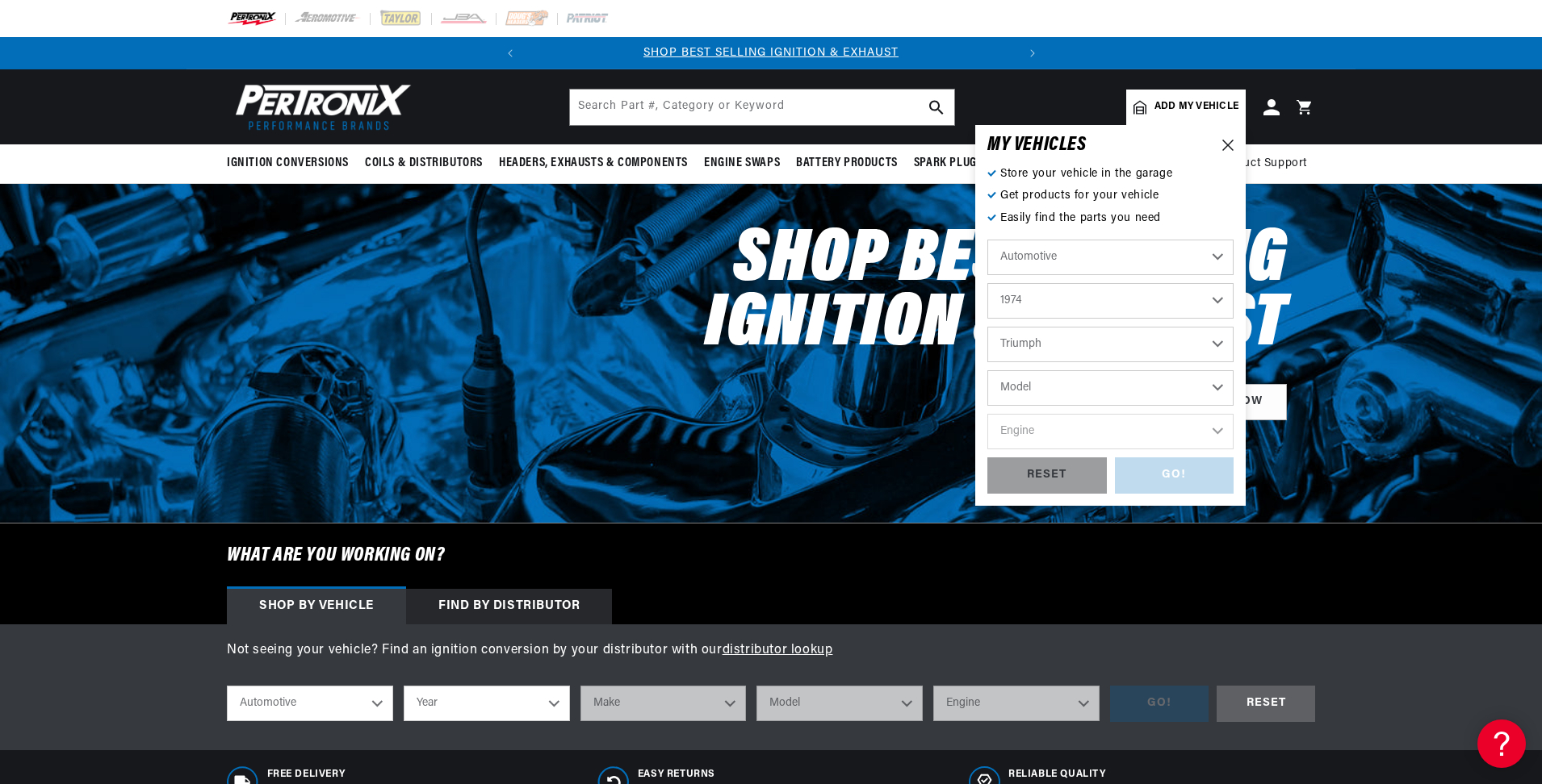
click at [1217, 391] on select "Model Spitfire TR6" at bounding box center [1110, 388] width 246 height 36
select select "TR6"
click at [987, 370] on select "Model Spitfire TR6" at bounding box center [1110, 388] width 246 height 36
select select "TR6"
click at [1217, 431] on select "Engine 2.5L" at bounding box center [1110, 431] width 246 height 36
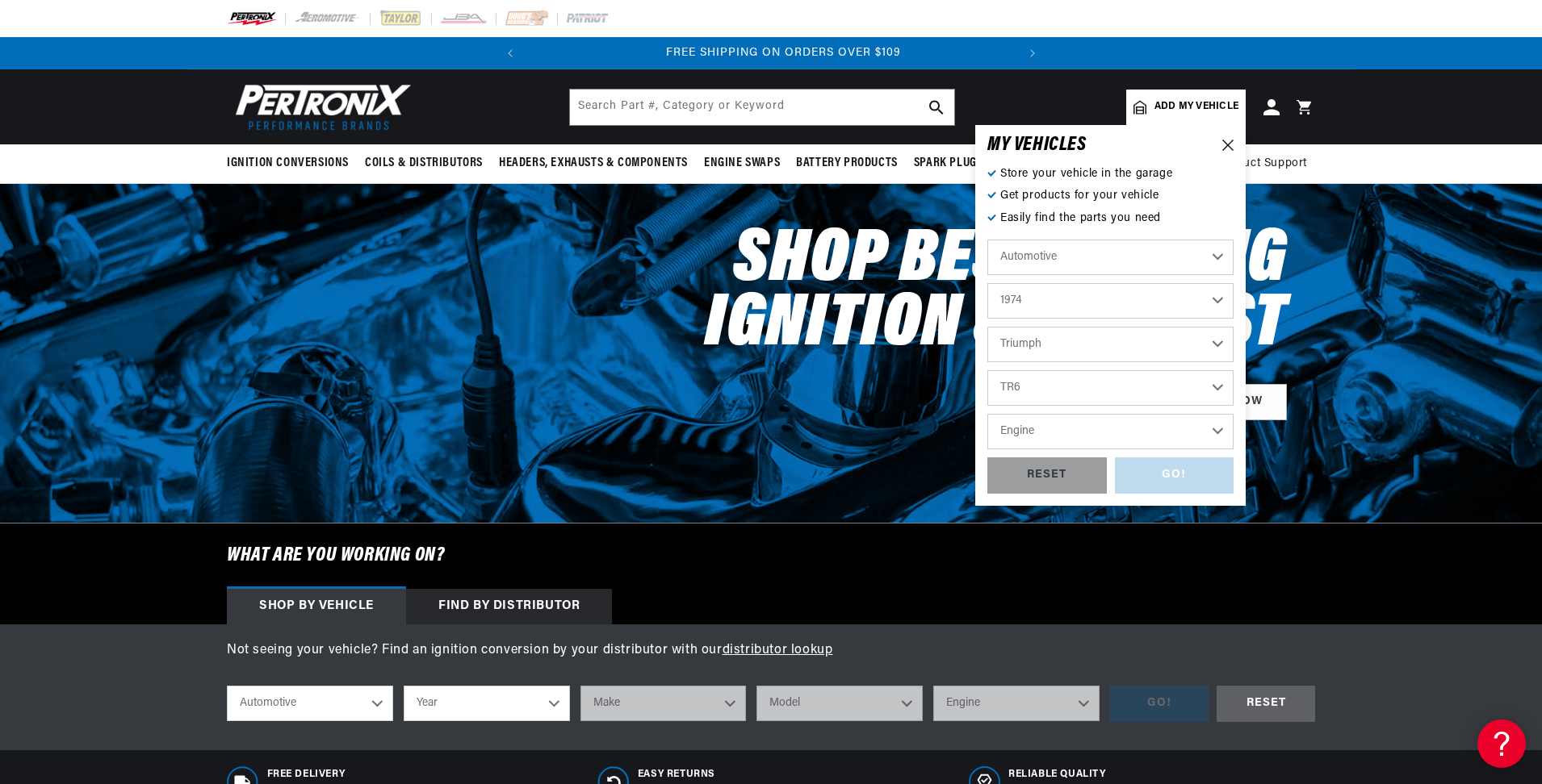
scroll to position [0, 489]
select select "2.5L"
click at [987, 414] on select "Engine 2.5L" at bounding box center [1110, 431] width 246 height 36
select select "2.5L"
click at [1153, 475] on div "GO!" at bounding box center [1174, 475] width 119 height 36
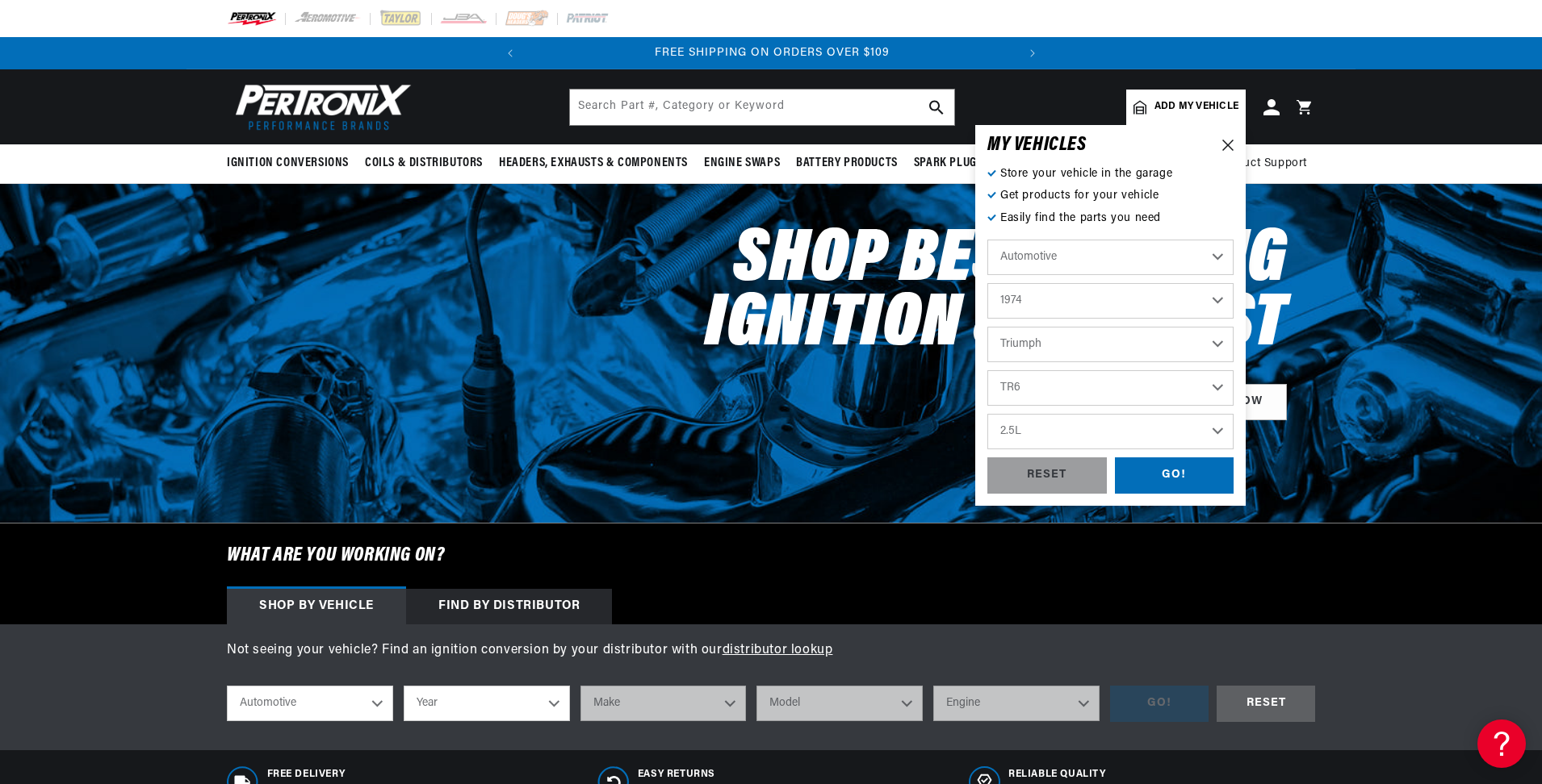
select select "1974"
select select "Triumph"
select select "TR6"
select select "2.5L"
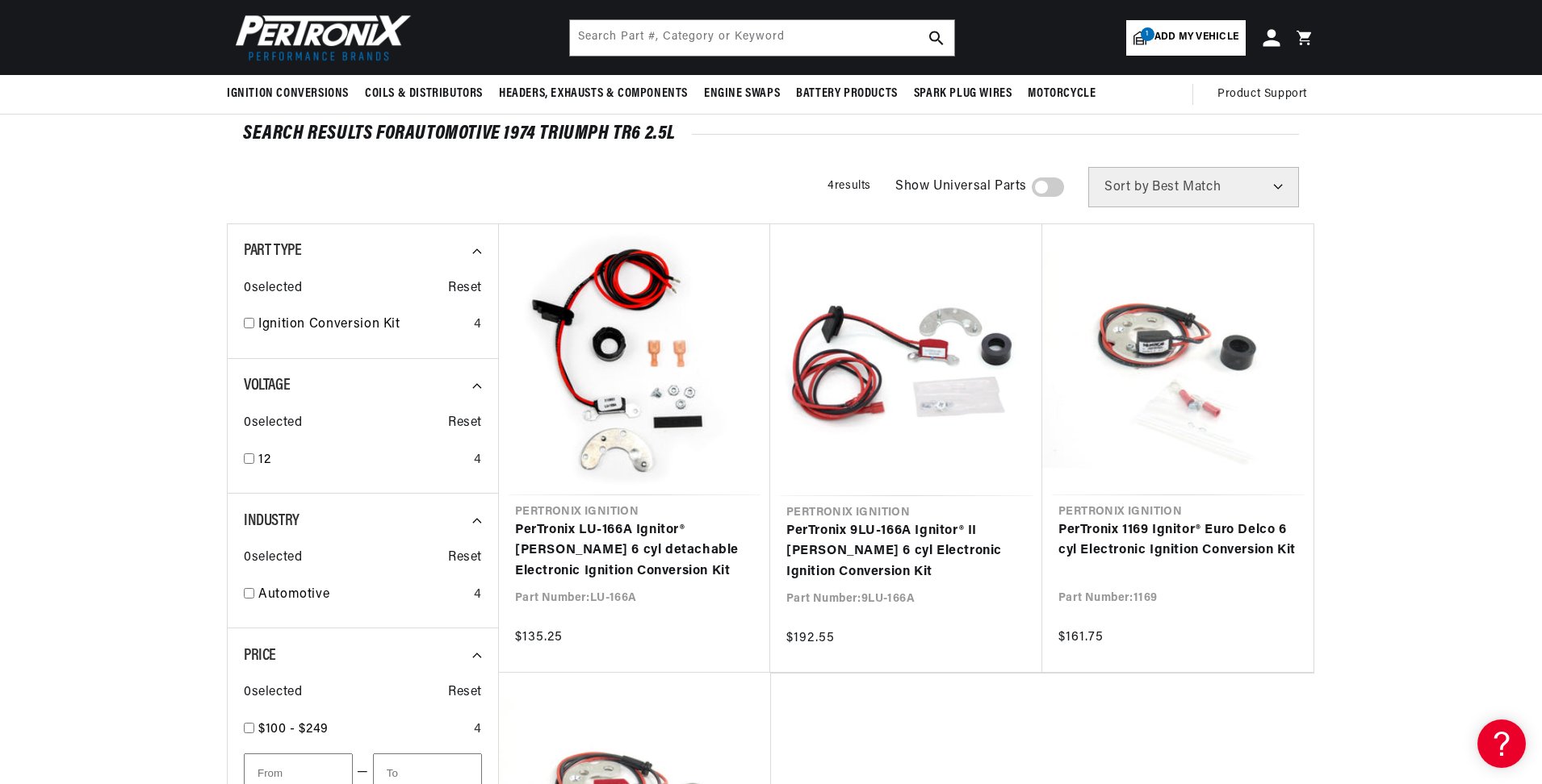
click at [1273, 41] on icon at bounding box center [1270, 37] width 16 height 16
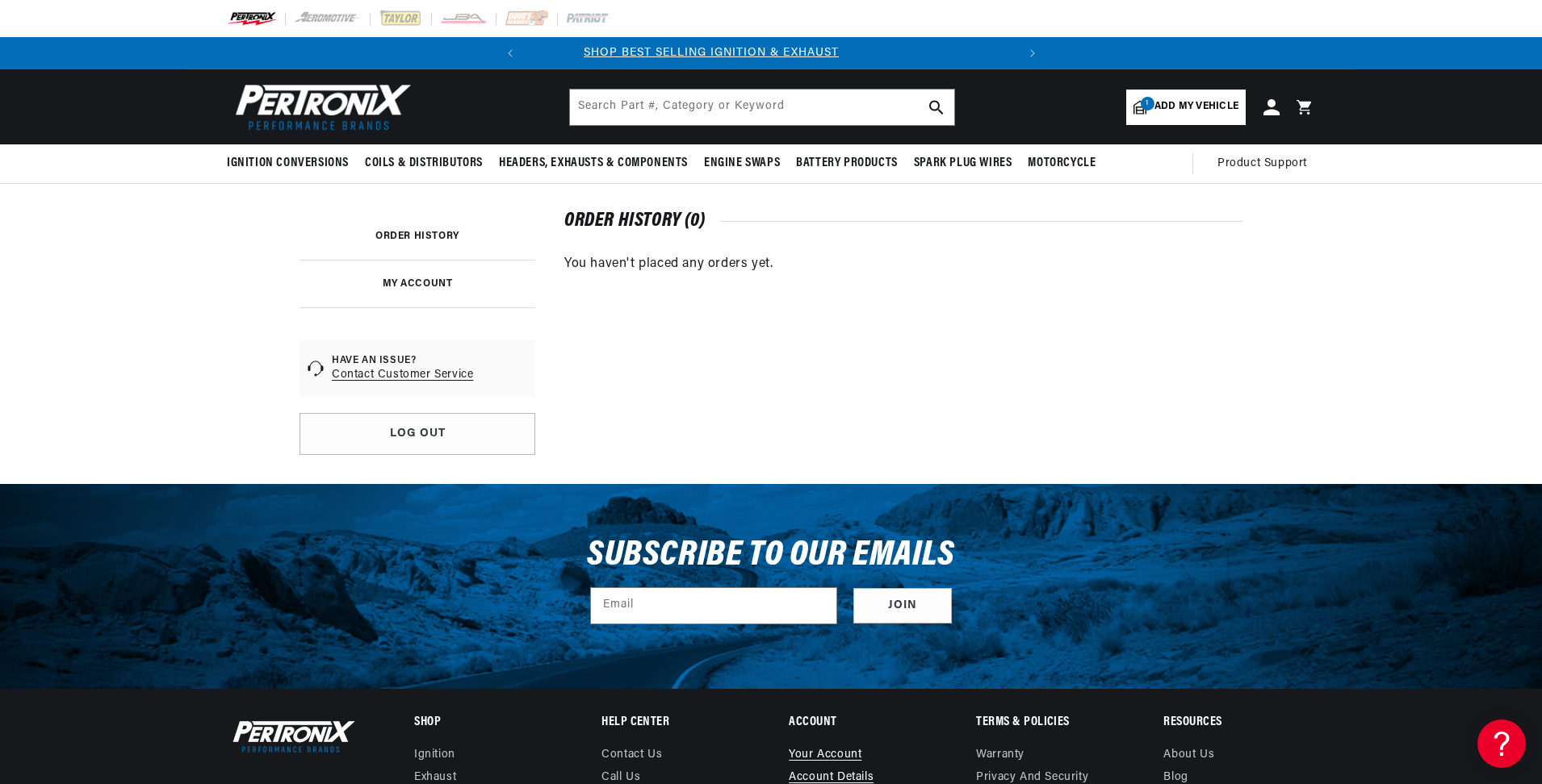
scroll to position [0, 334]
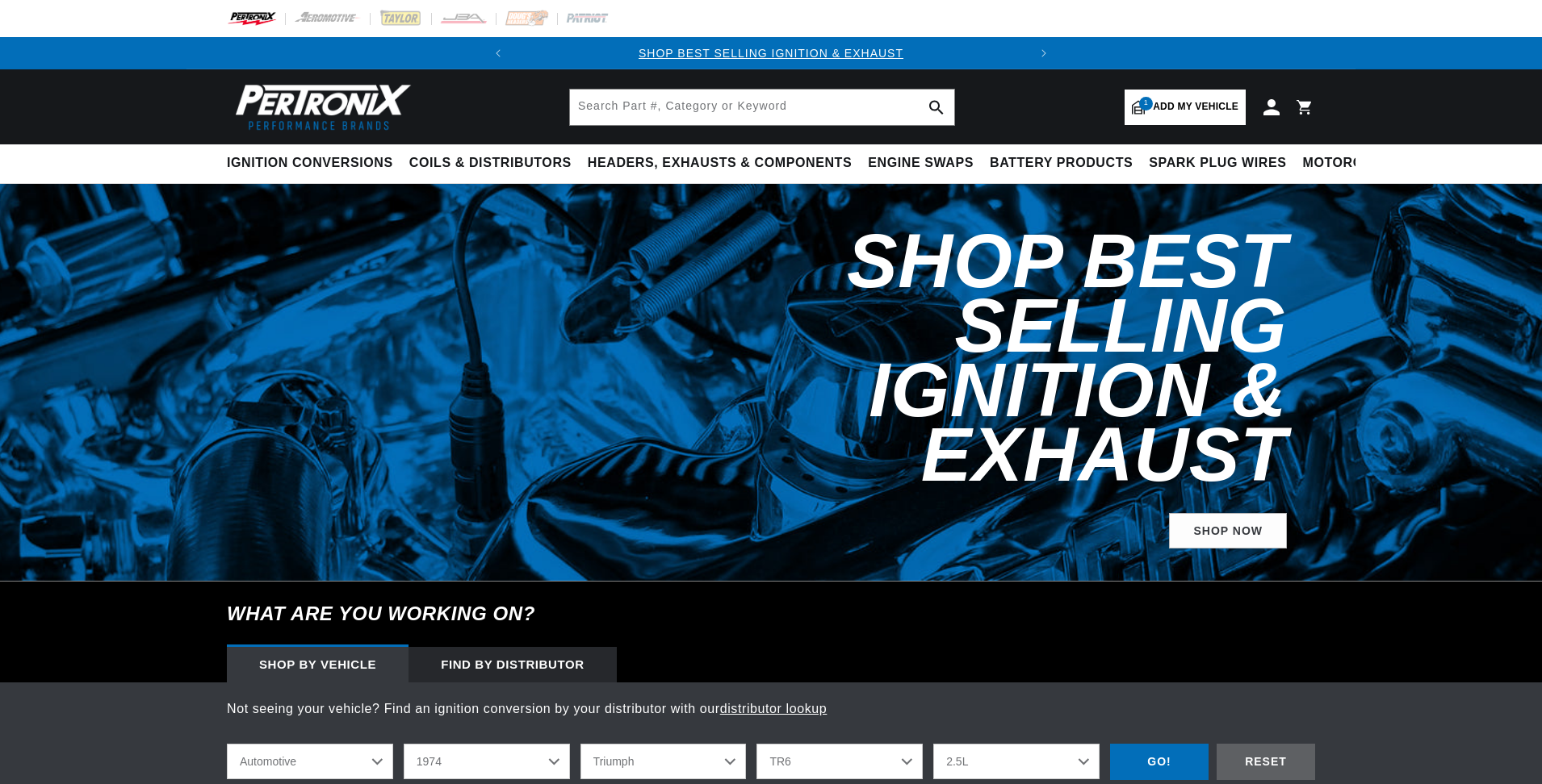
select select "1974"
select select "Triumph"
select select "TR6"
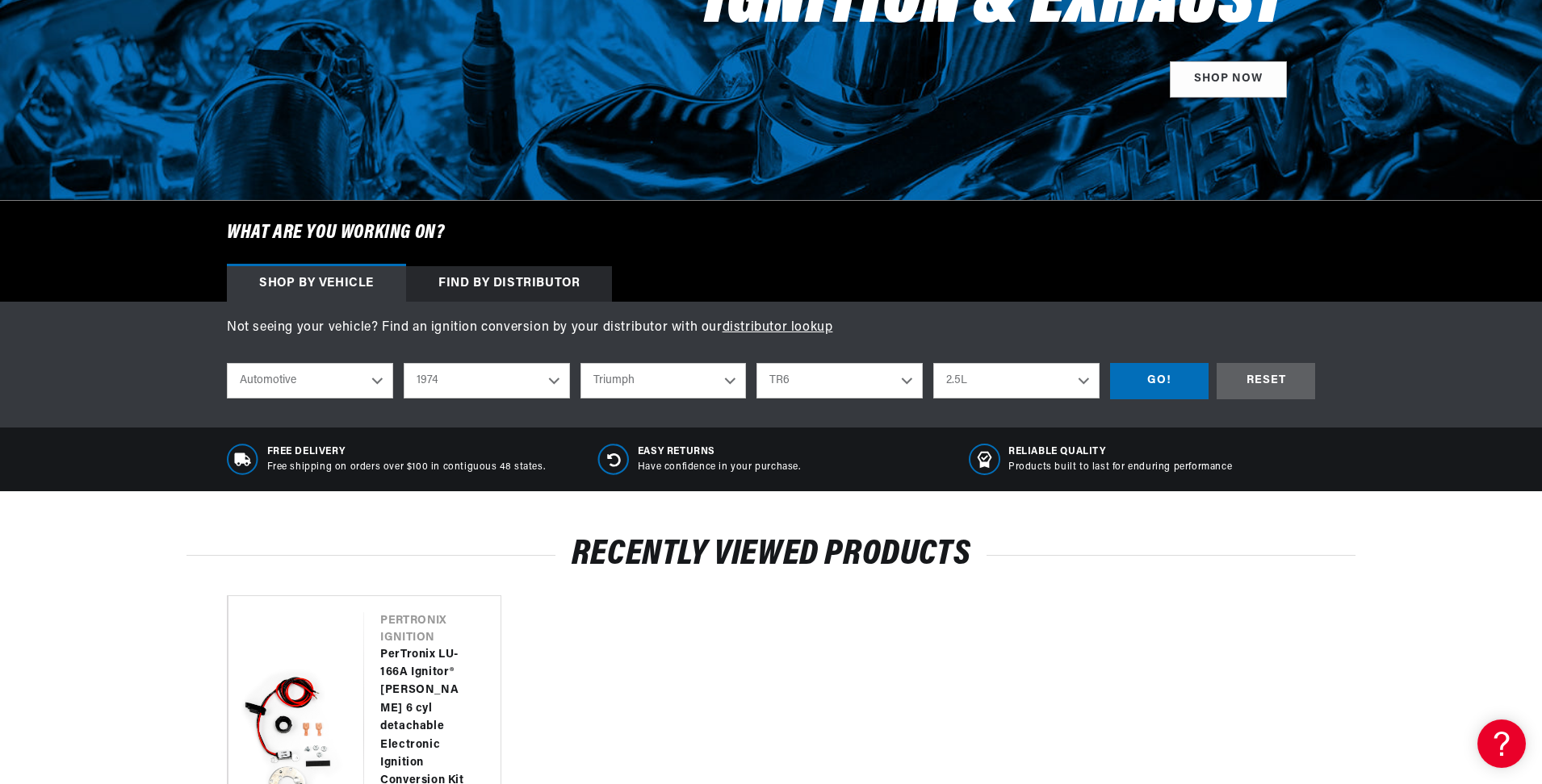
scroll to position [0, 489]
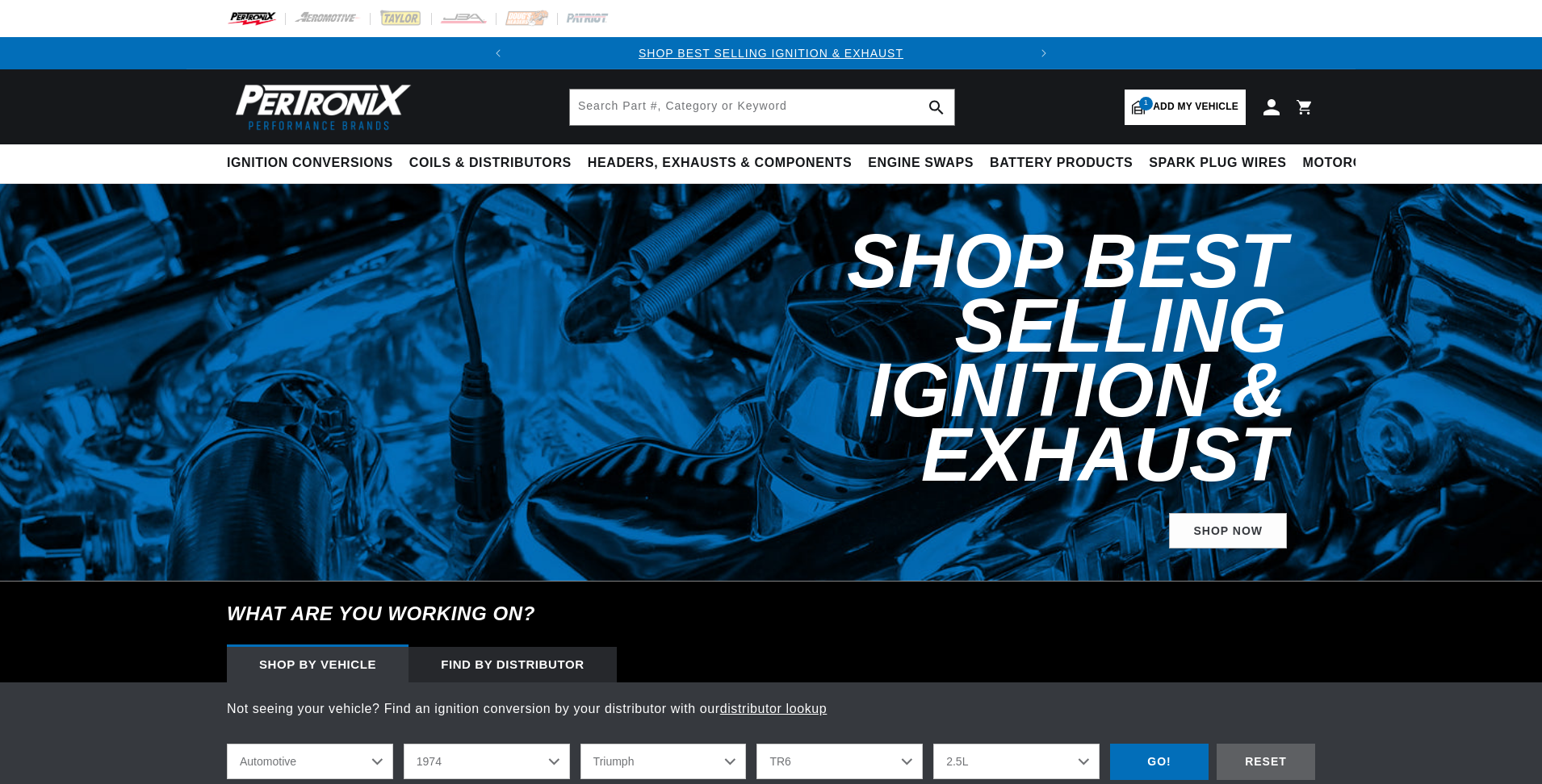
select select "1974"
select select "Triumph"
select select "TR6"
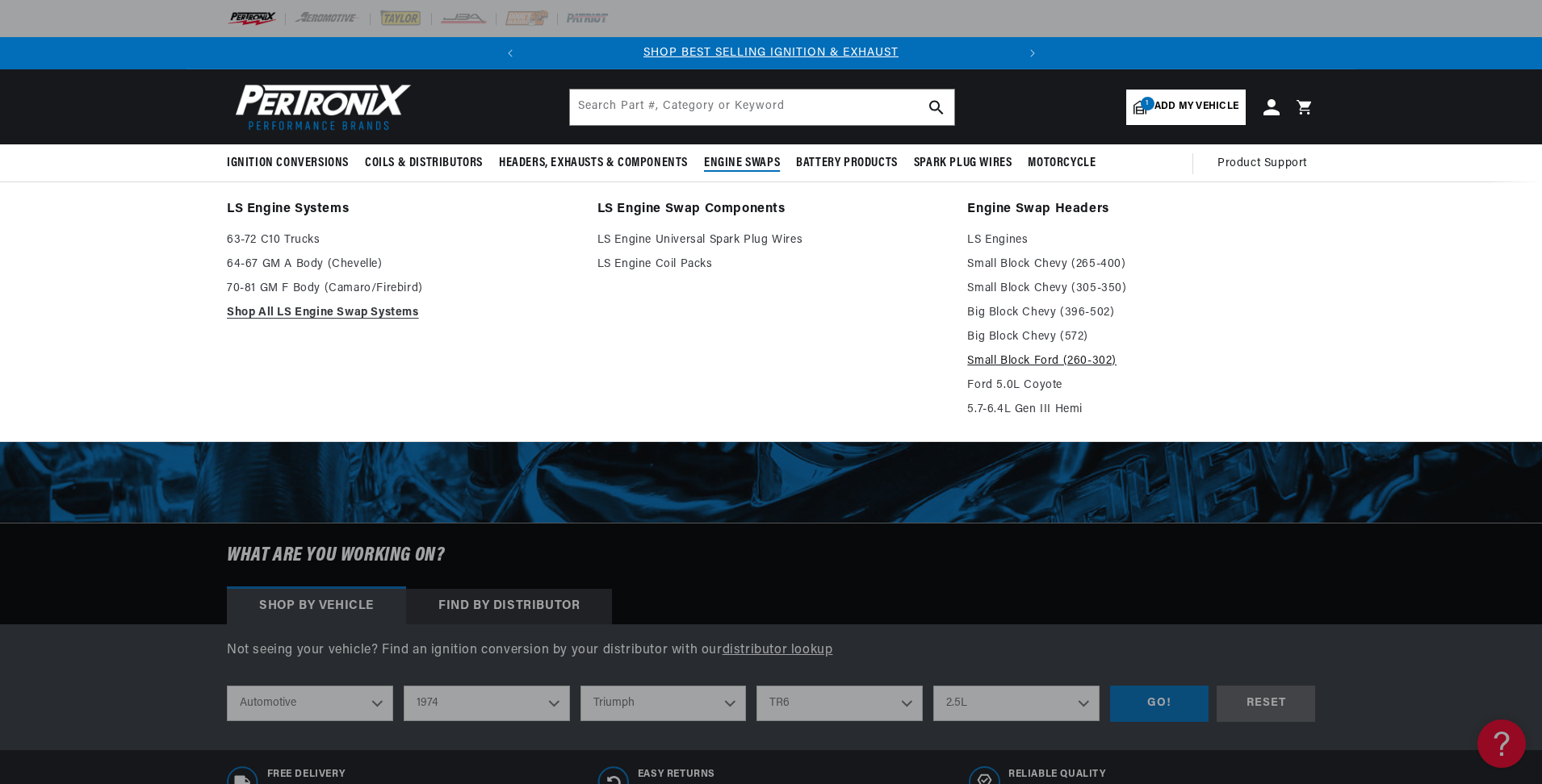
click at [1003, 361] on link "Small Block Ford (260-302)" at bounding box center [1141, 361] width 348 height 19
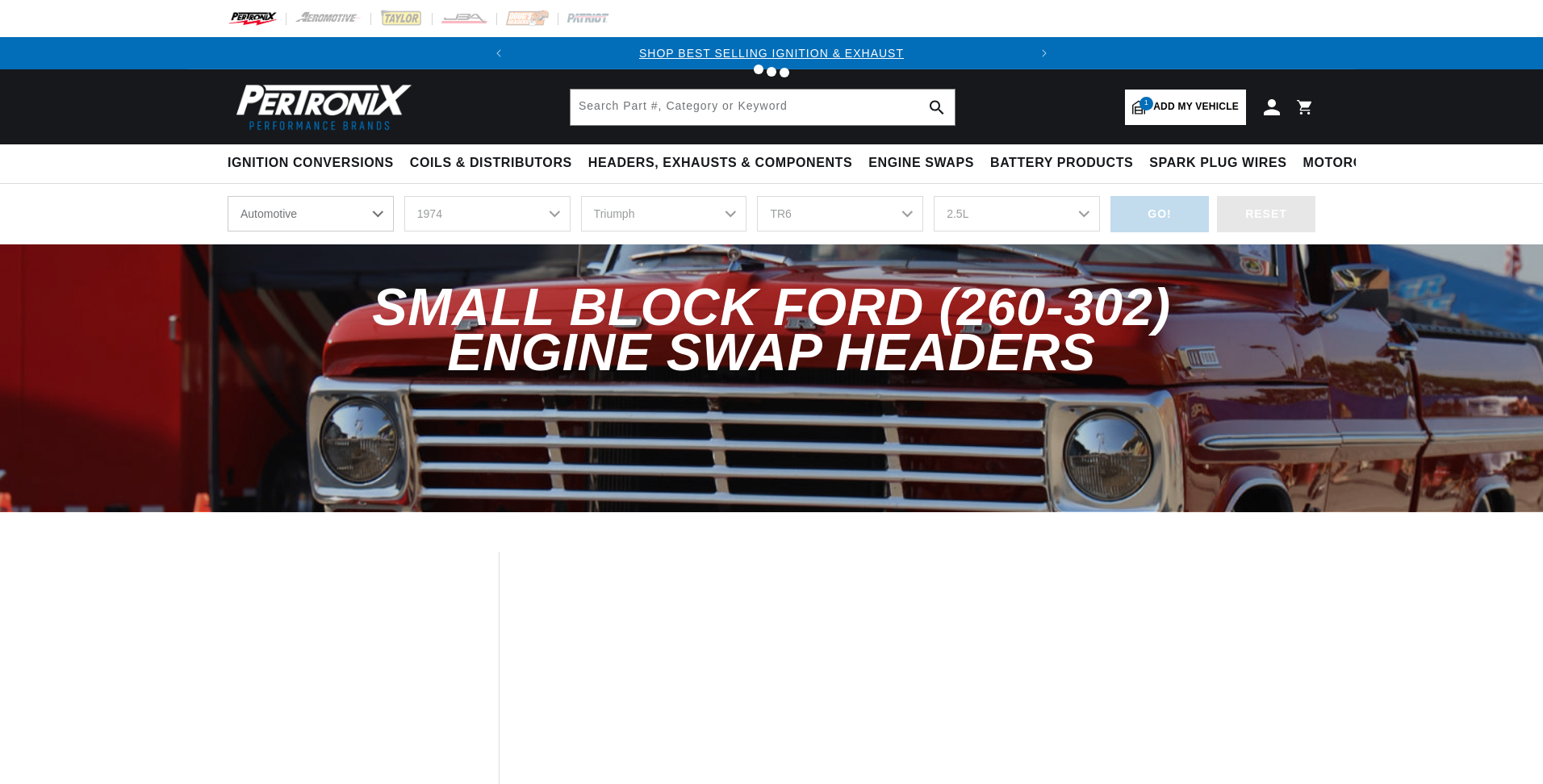
select select "RideType"
select select "1974"
select select "Triumph"
select select "TR6"
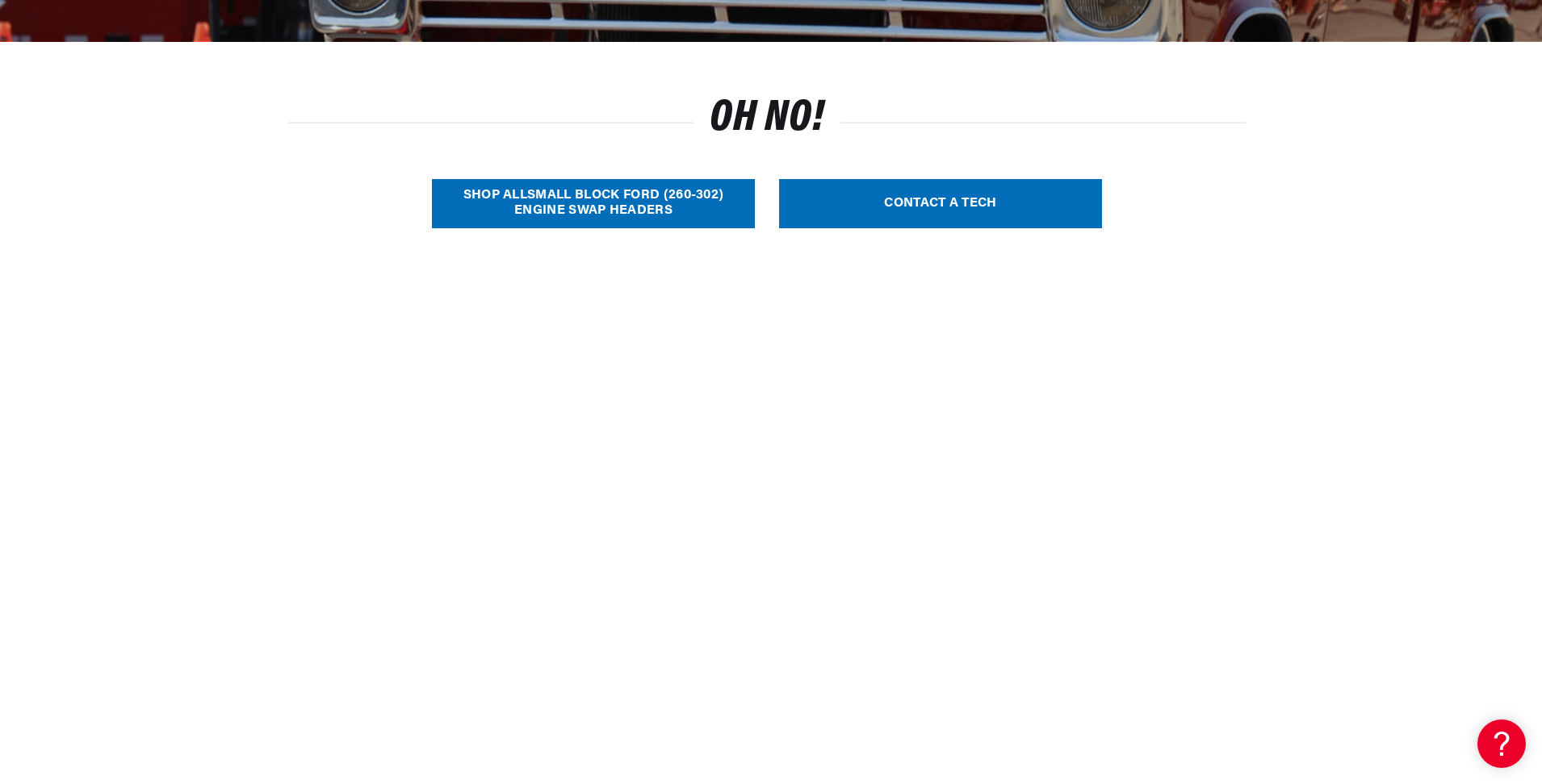
scroll to position [485, 0]
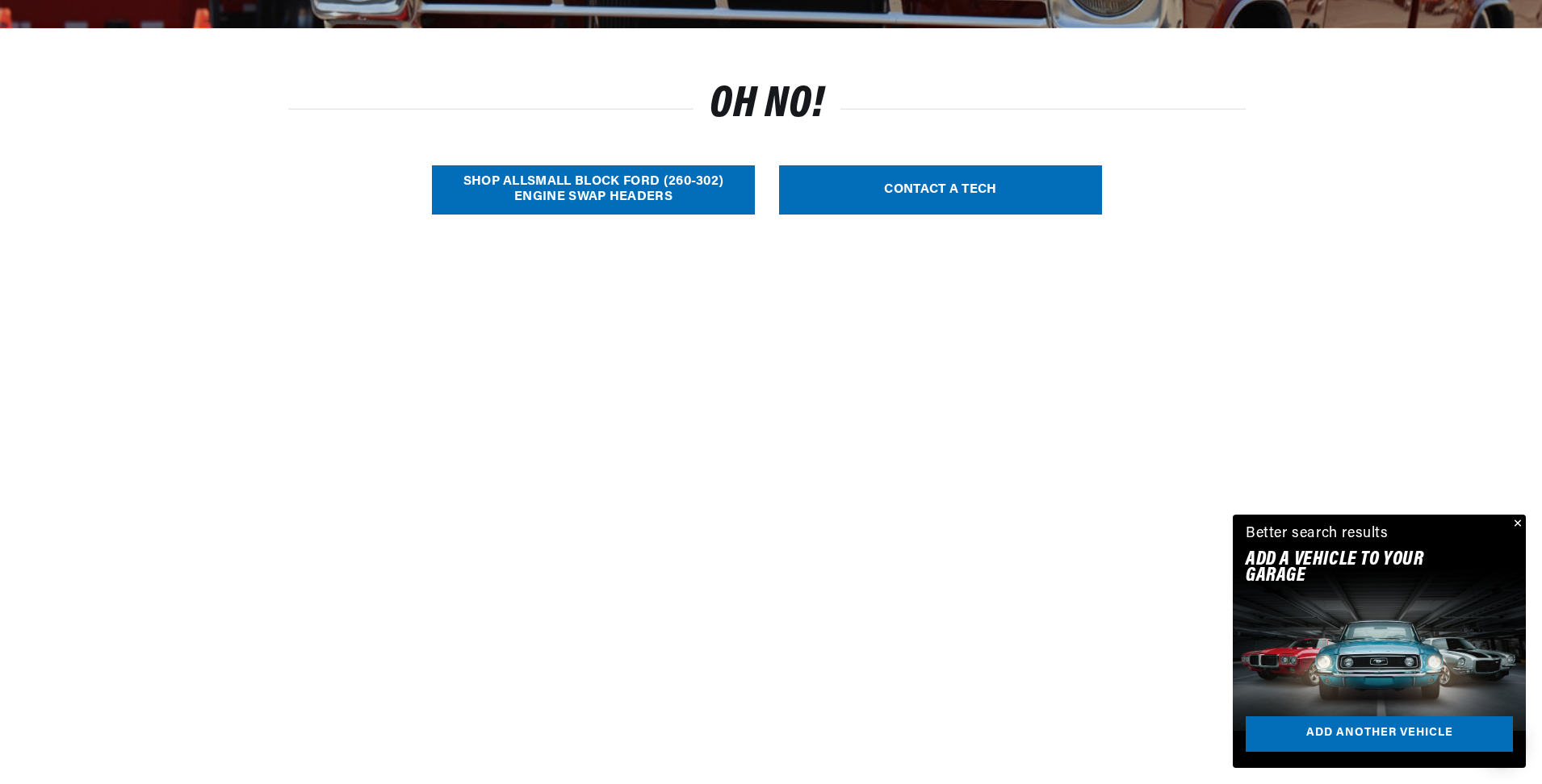
click at [557, 191] on link "SHOP ALL Small Block Ford (260-302) Engine Swap Headers" at bounding box center [593, 190] width 323 height 49
select select "Year"
select select "Make"
select select "Model"
select select "Engine"
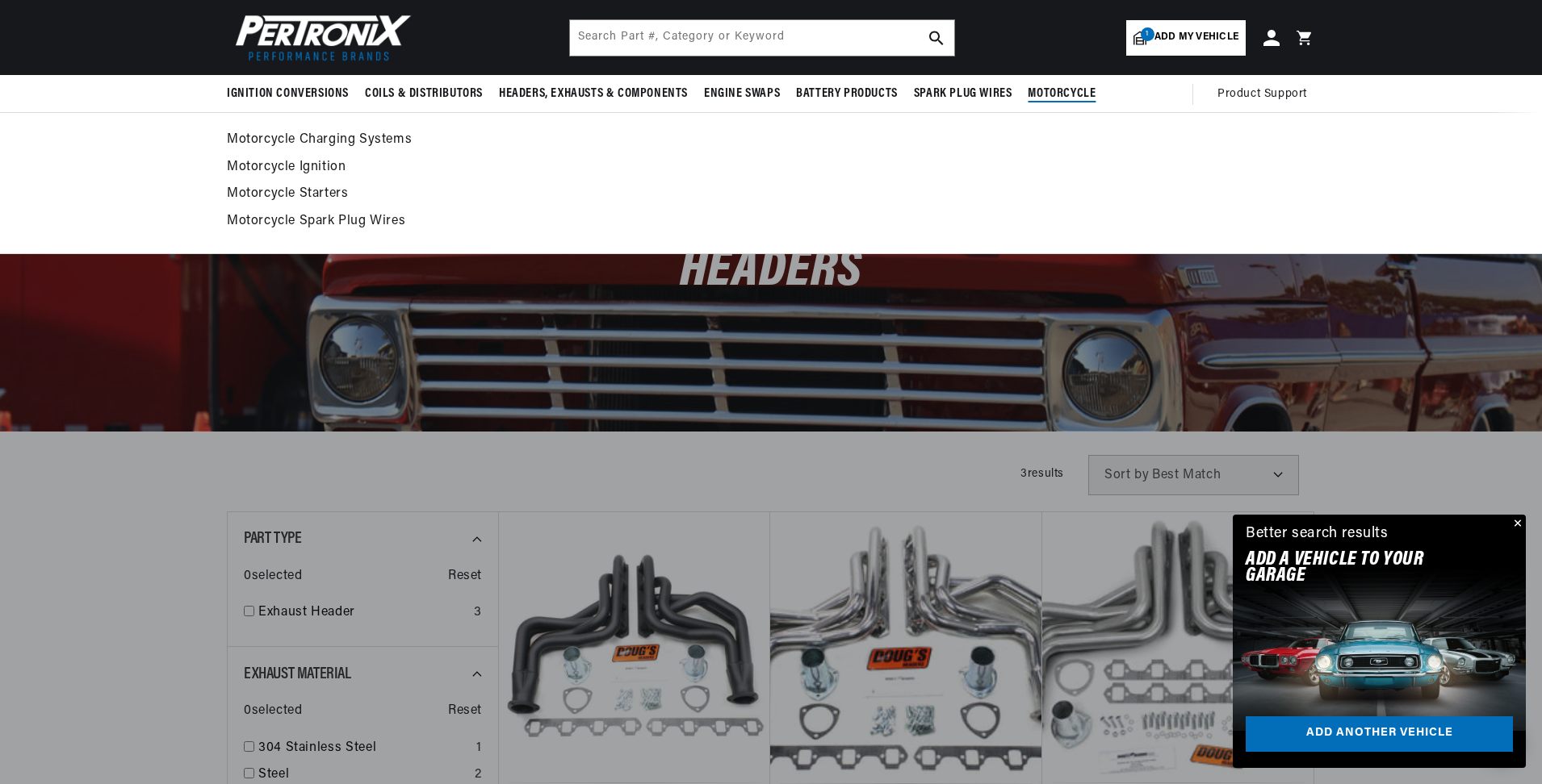
scroll to position [0, 489]
click at [1071, 93] on span "Motorcycle" at bounding box center [1061, 93] width 68 height 16
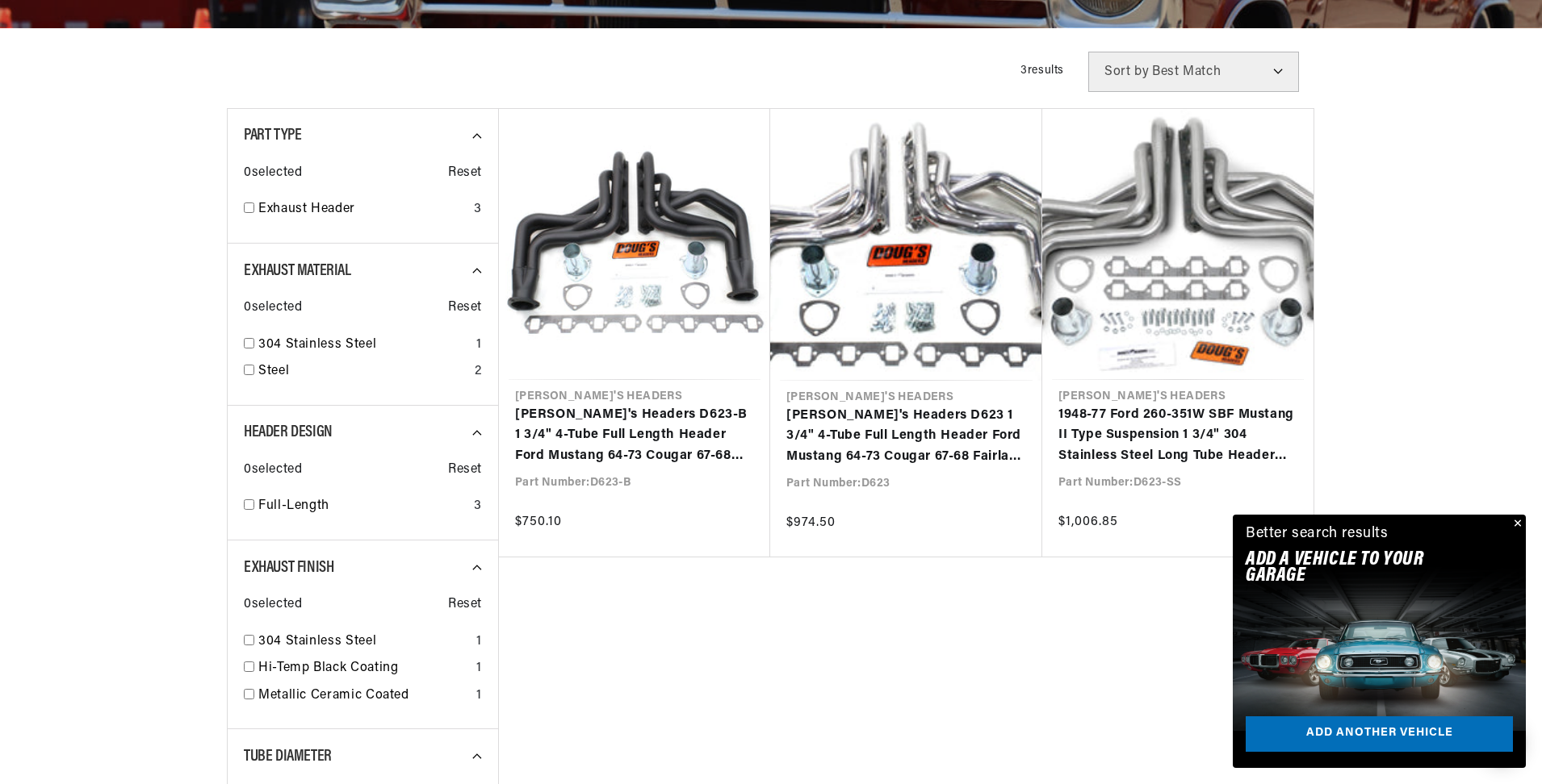
scroll to position [0, 0]
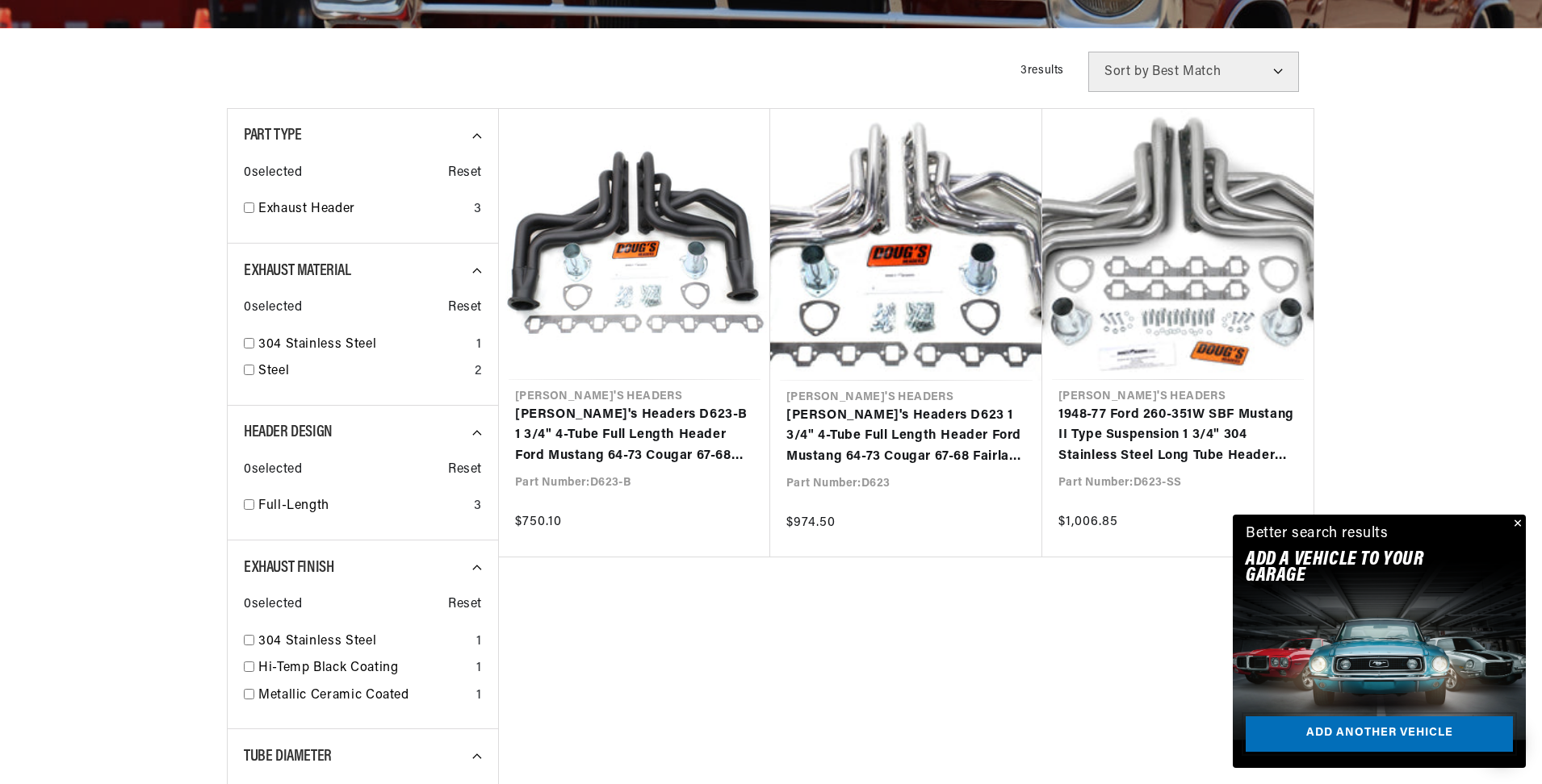
click at [1351, 737] on link "Add another vehicle" at bounding box center [1379, 734] width 267 height 36
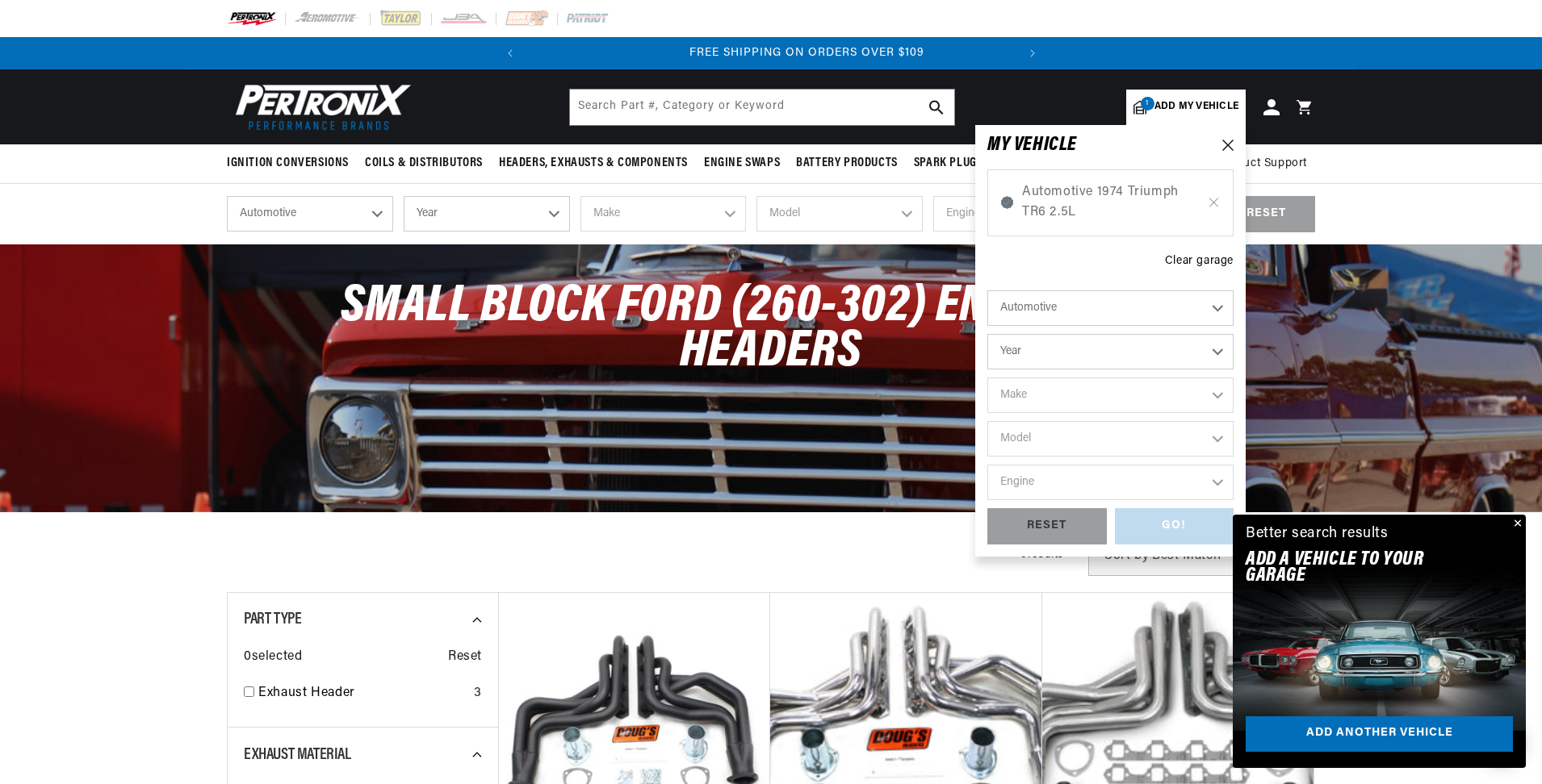
scroll to position [0, 489]
click at [1218, 308] on select "Automotive Agricultural Industrial Marine Motorcycle" at bounding box center [1110, 308] width 246 height 36
click at [987, 291] on select "Automotive Agricultural Industrial Marine Motorcycle" at bounding box center [1110, 308] width 246 height 36
select select "Motorcycle"
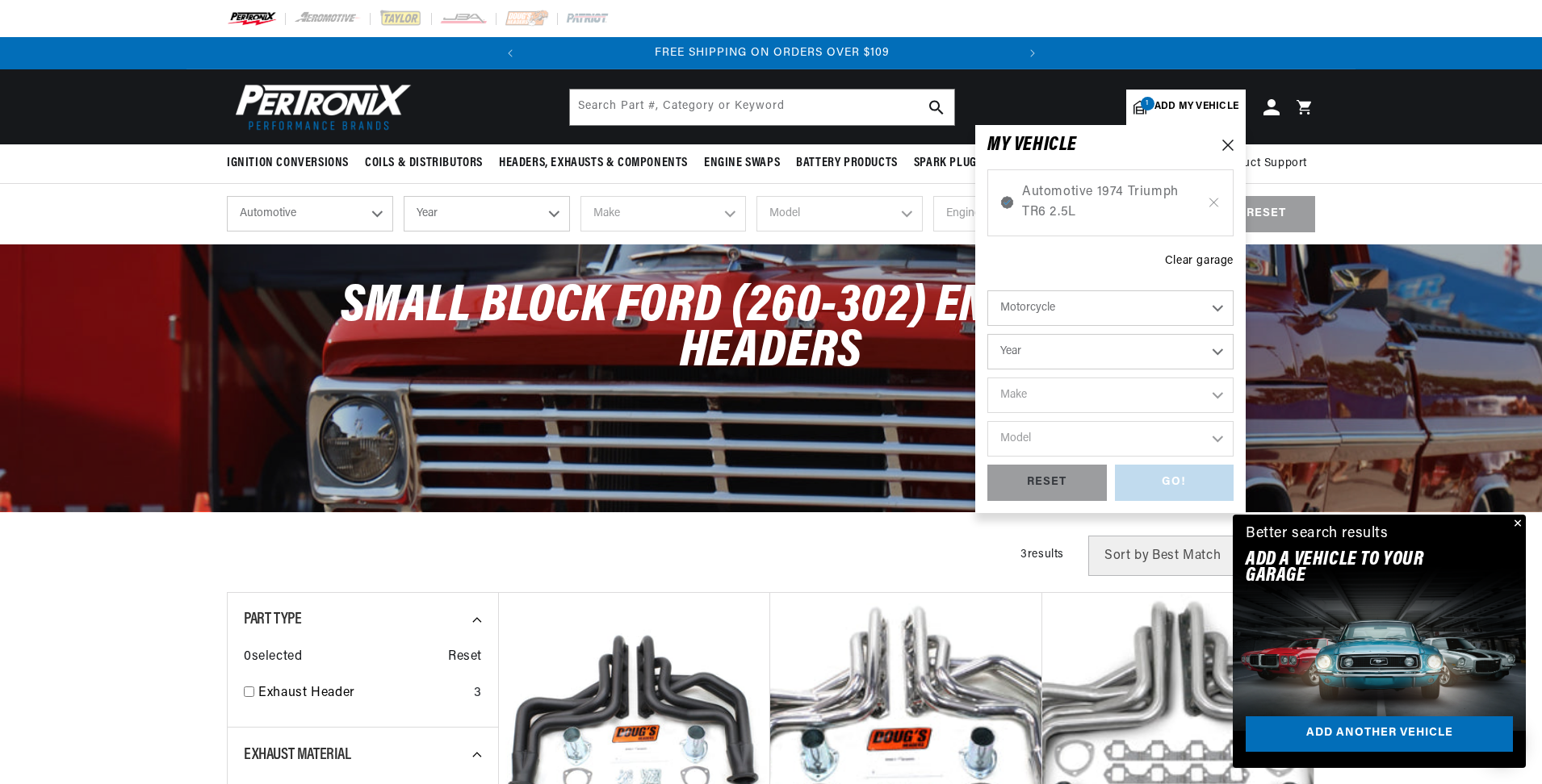
click at [1213, 308] on select "Automotive Agricultural Industrial Marine Motorcycle" at bounding box center [1110, 308] width 246 height 36
click at [1218, 352] on select "Year 2018 2017 2016 2015 2014 2013 2012 2011 2010 2009 2008 2007 2006 2005 2004…" at bounding box center [1110, 352] width 246 height 36
select select "2003"
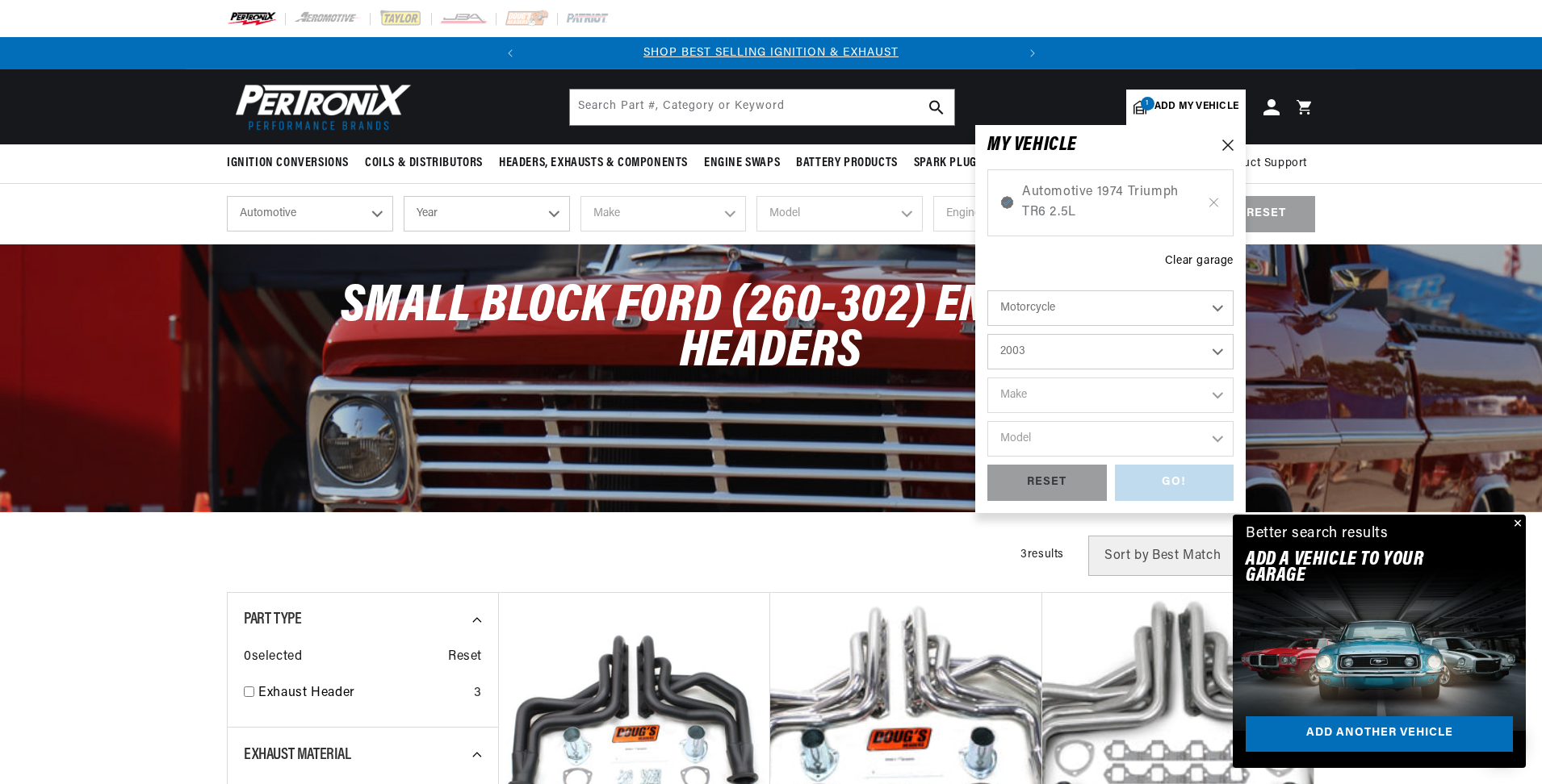
click at [987, 334] on select "Year 2018 2017 2016 2015 2014 2013 2012 2011 2010 2009 2008 2007 2006 2005 2004…" at bounding box center [1110, 352] width 246 height 36
select select "2003"
click at [1219, 398] on select "Make Harley-Davidson" at bounding box center [1110, 395] width 246 height 36
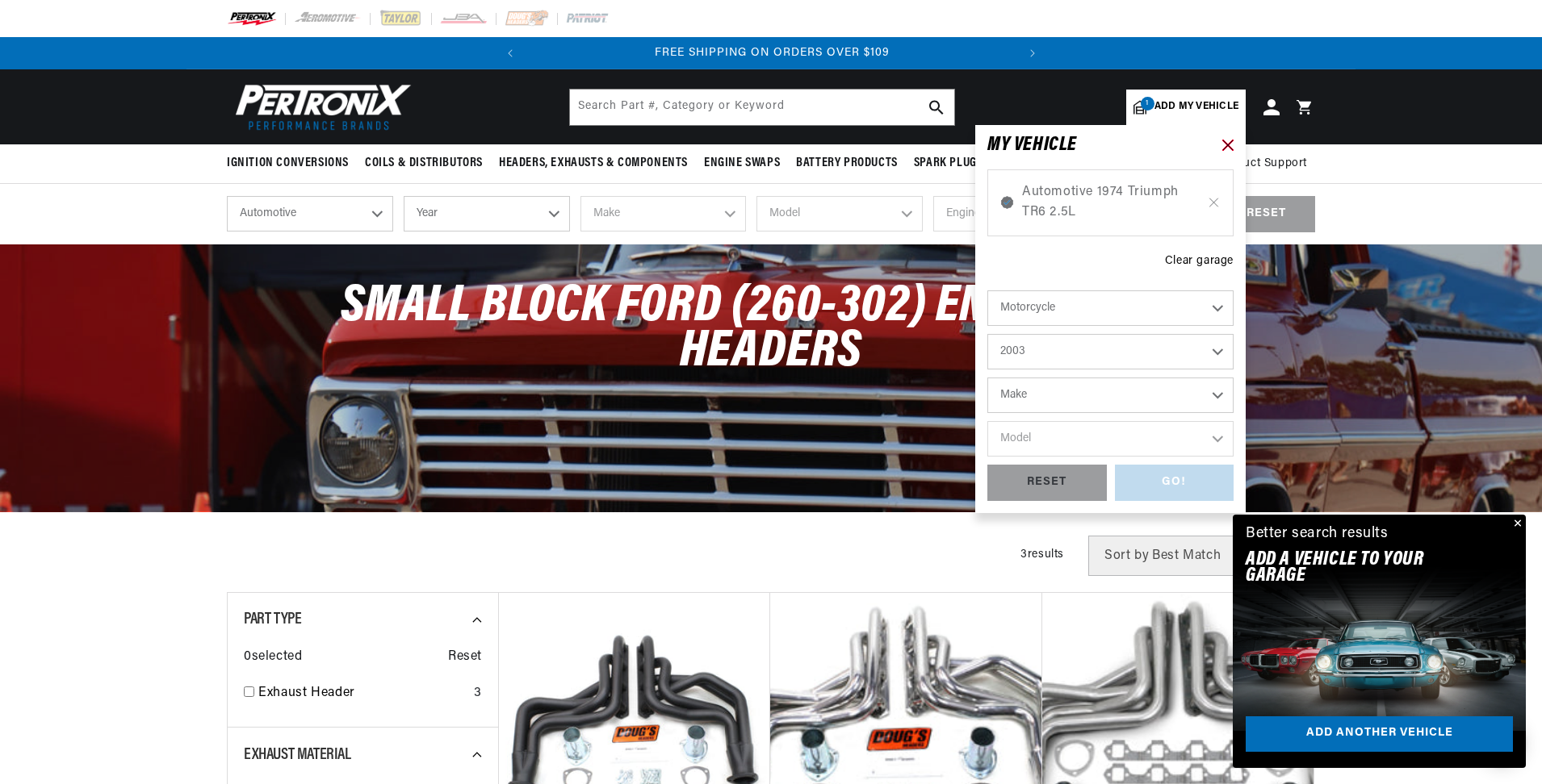
click at [1226, 145] on icon at bounding box center [1228, 145] width 12 height 12
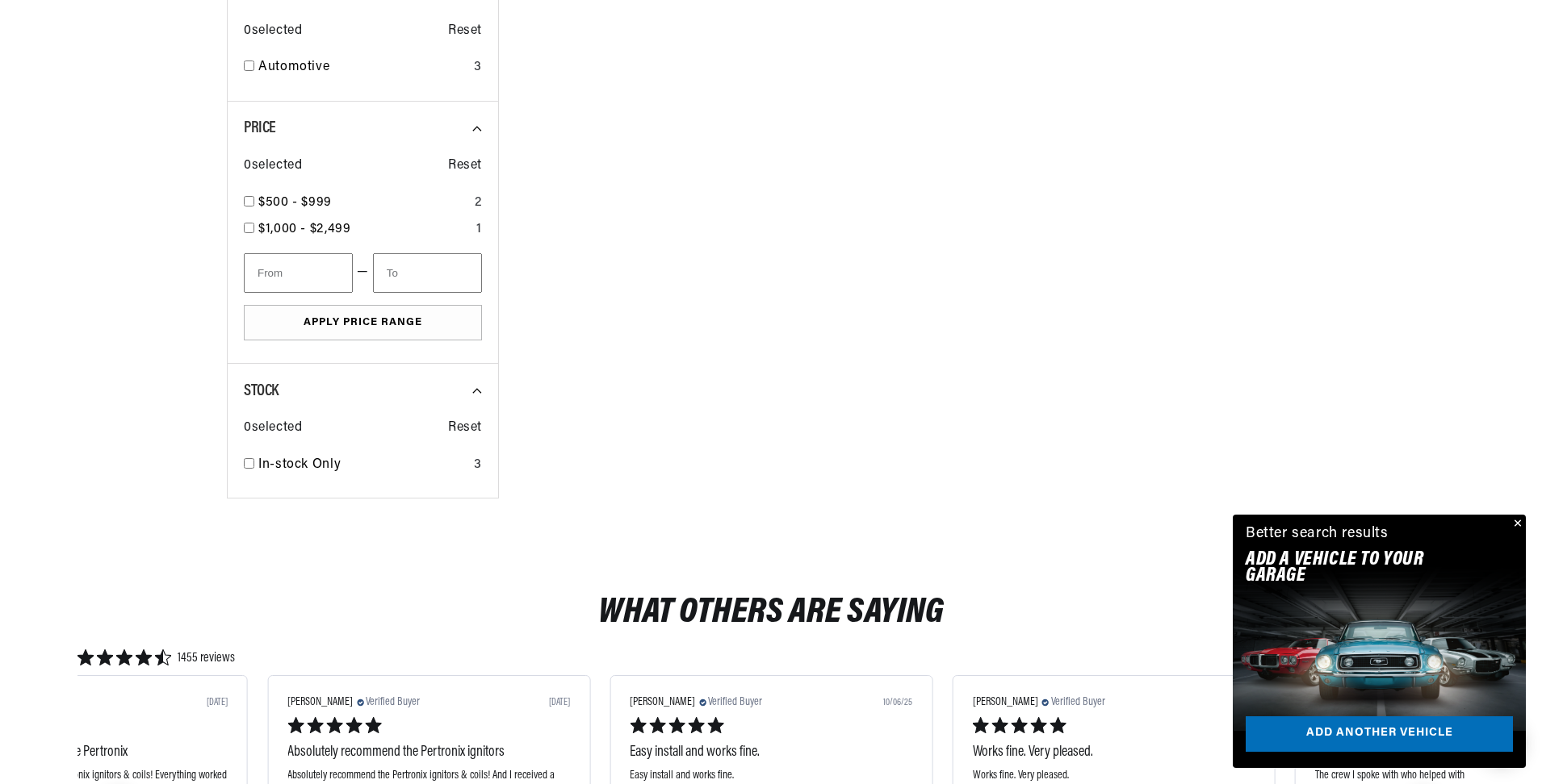
scroll to position [1775, 0]
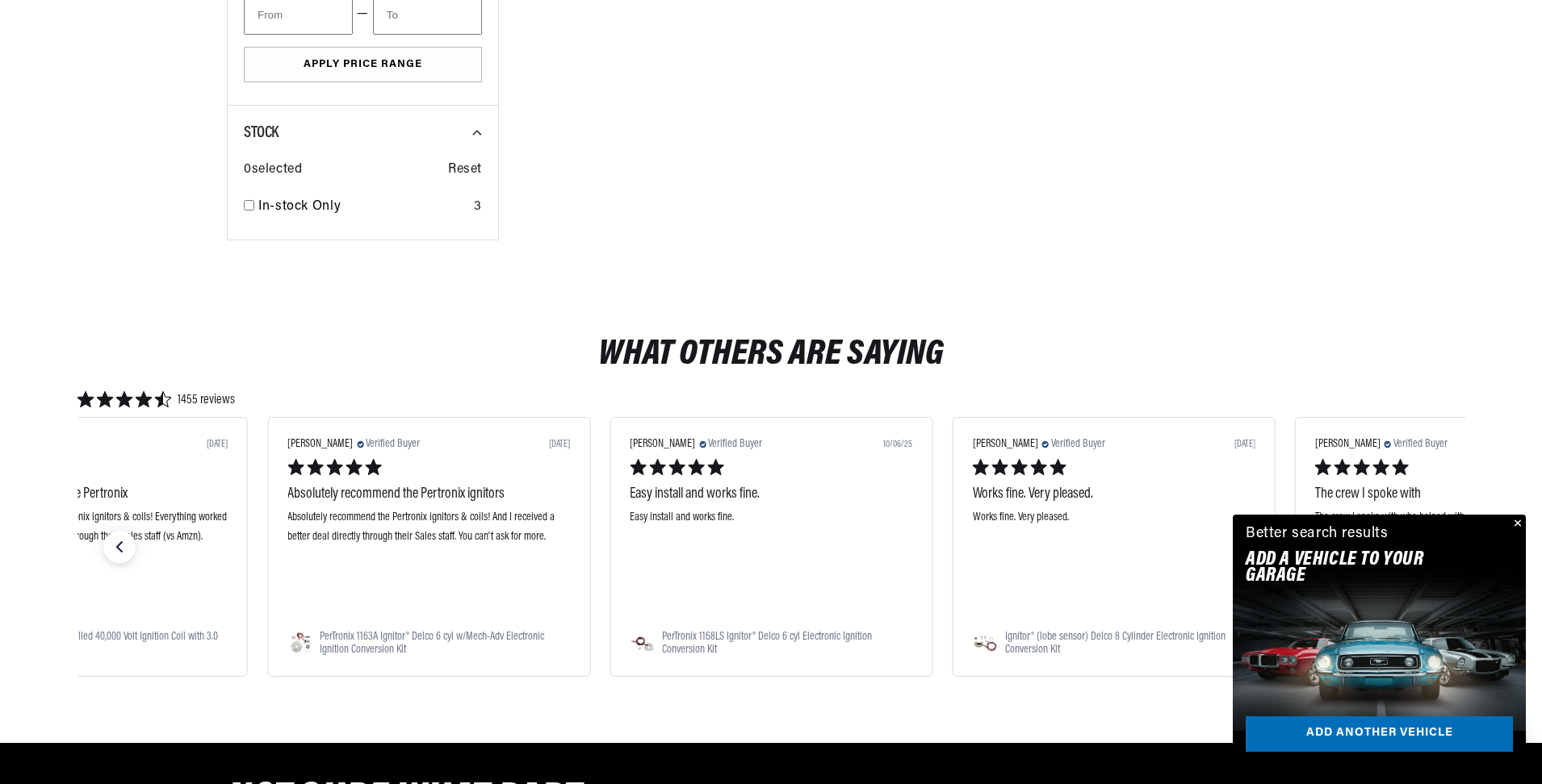
click at [1515, 522] on button "Close" at bounding box center [1516, 524] width 19 height 19
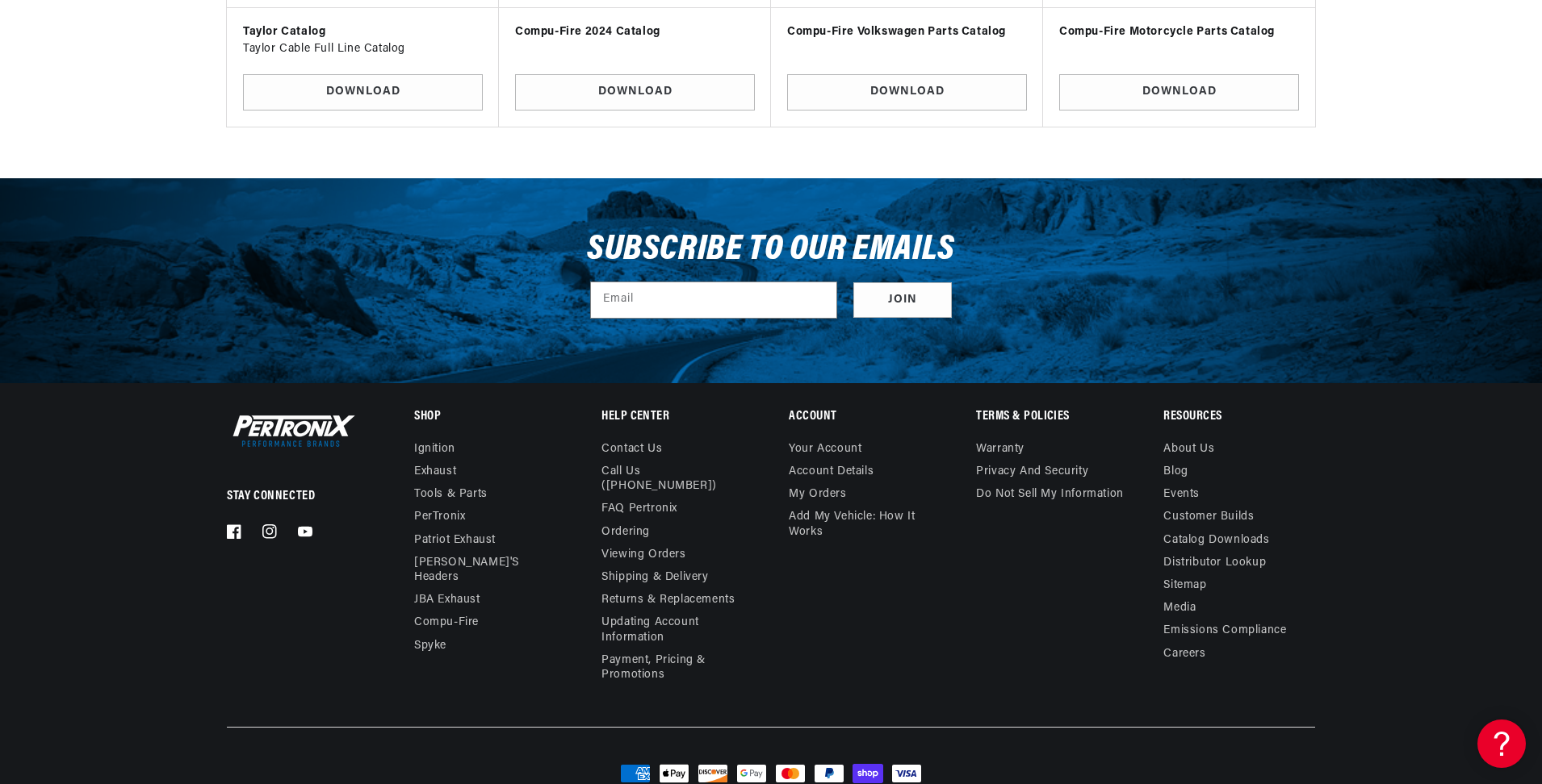
scroll to position [0, 489]
click at [481, 497] on link "Tools & Parts" at bounding box center [451, 494] width 74 height 22
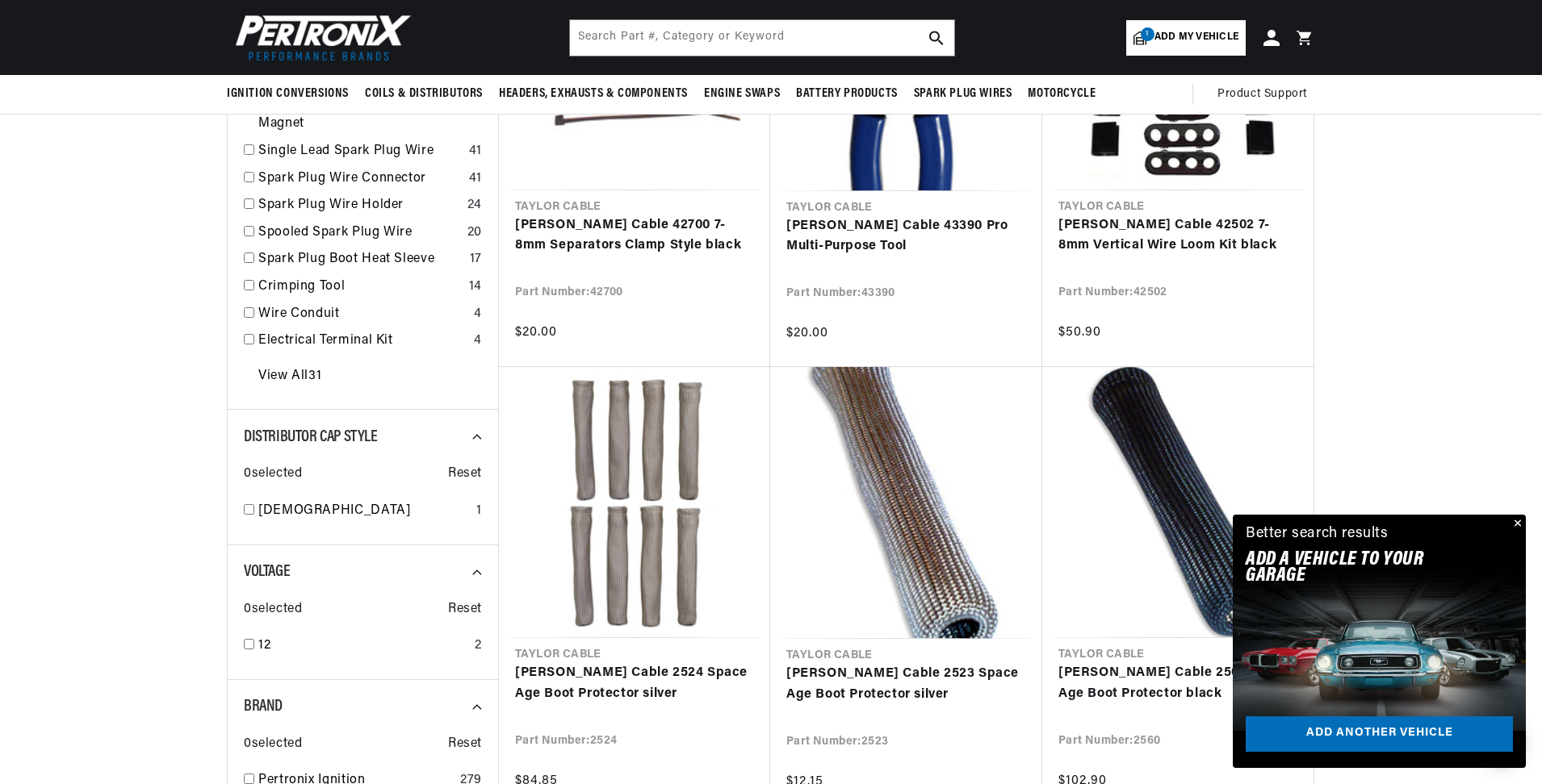
scroll to position [0, 489]
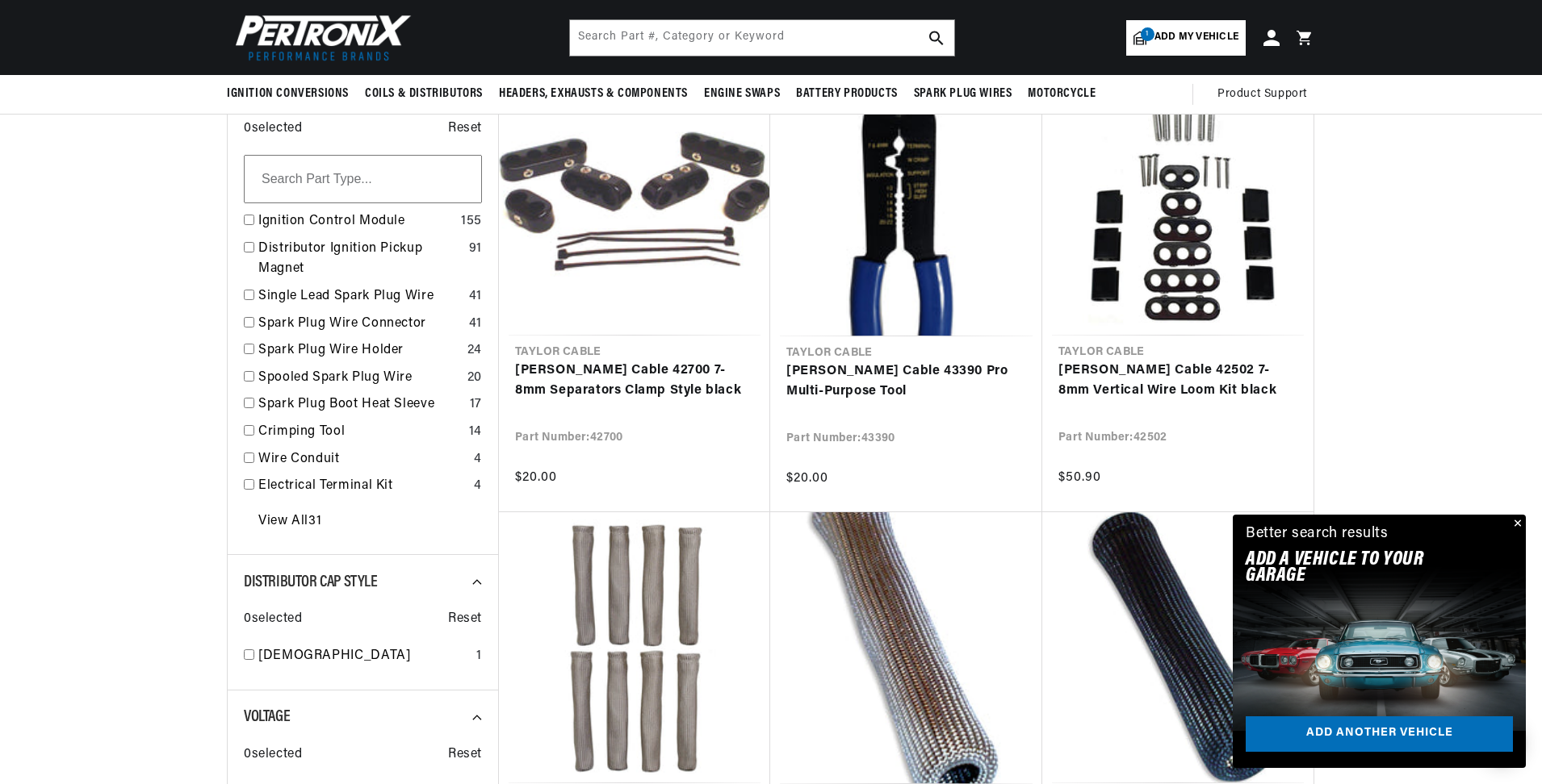
click at [1517, 519] on button "Close" at bounding box center [1516, 524] width 19 height 19
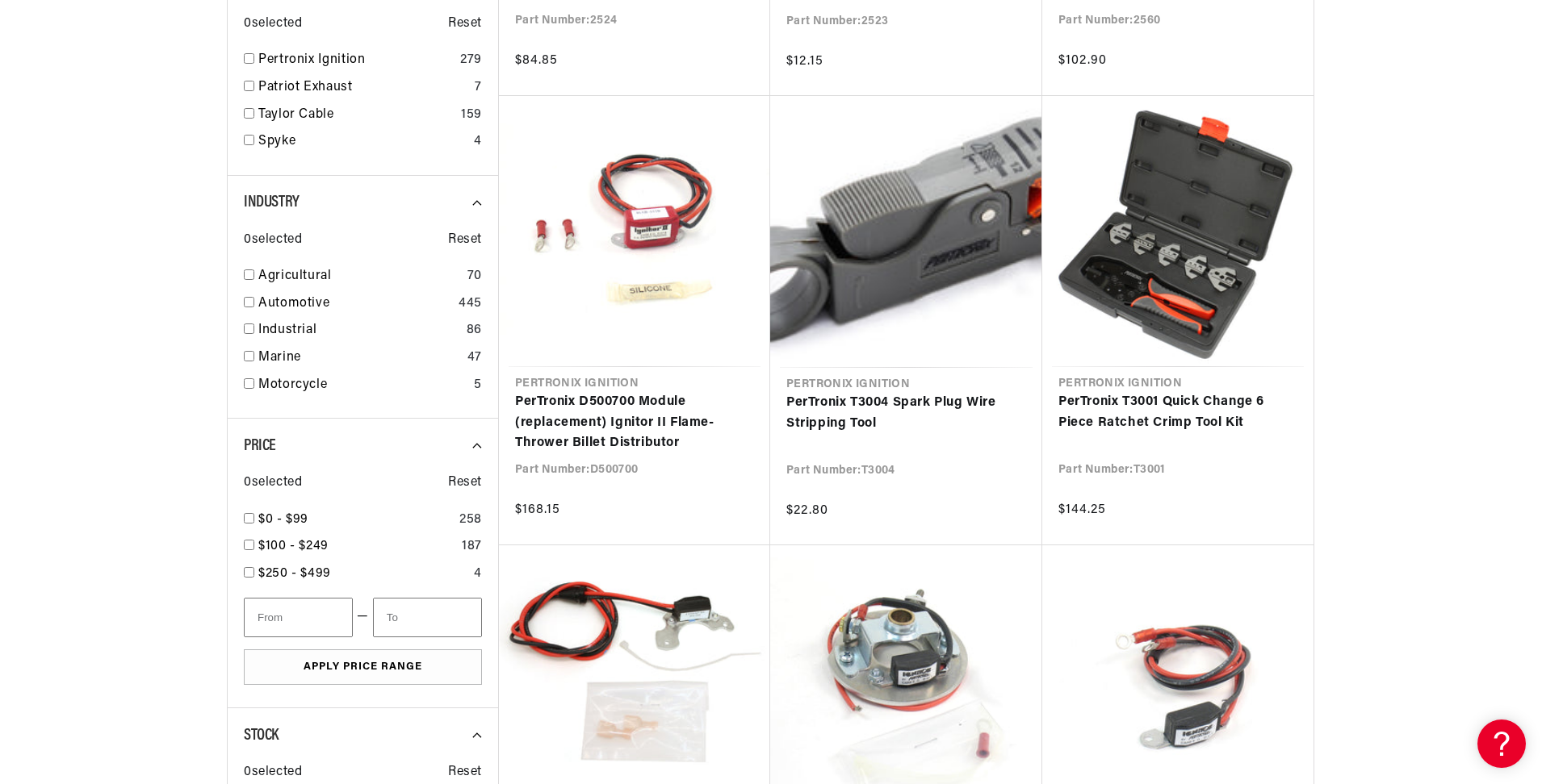
scroll to position [1372, 0]
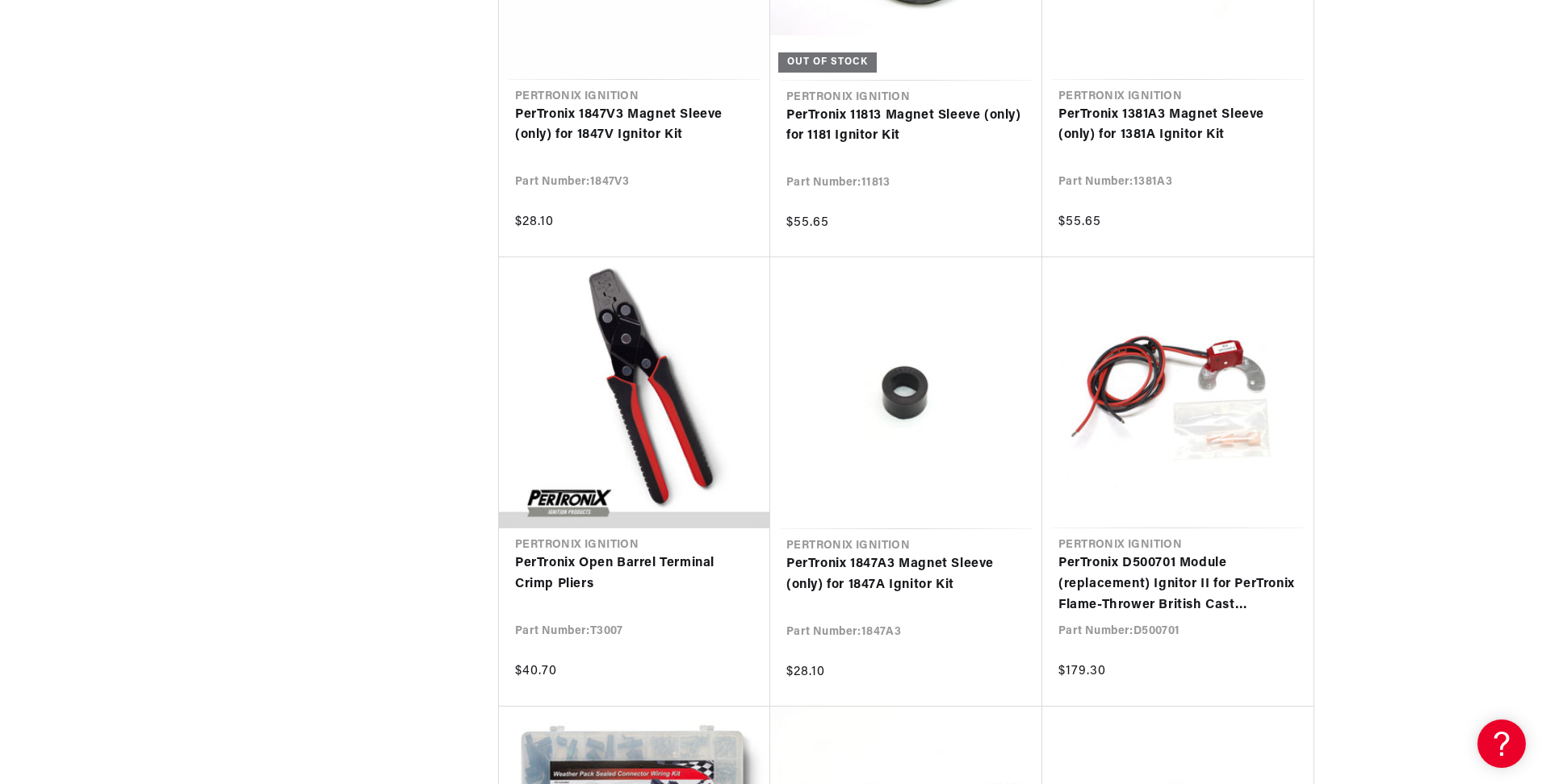
scroll to position [0, 489]
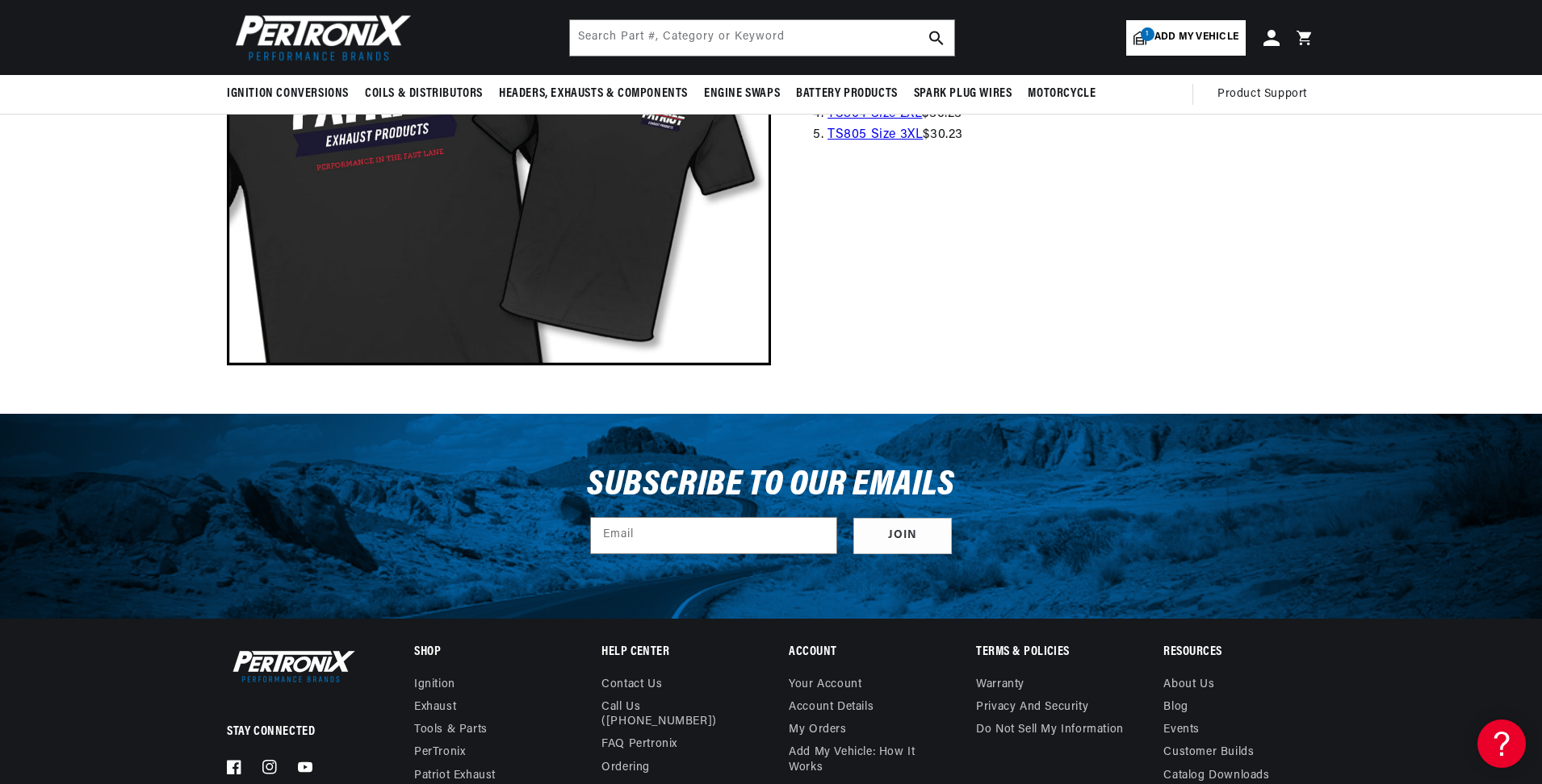
scroll to position [2098, 0]
